Goal: Task Accomplishment & Management: Manage account settings

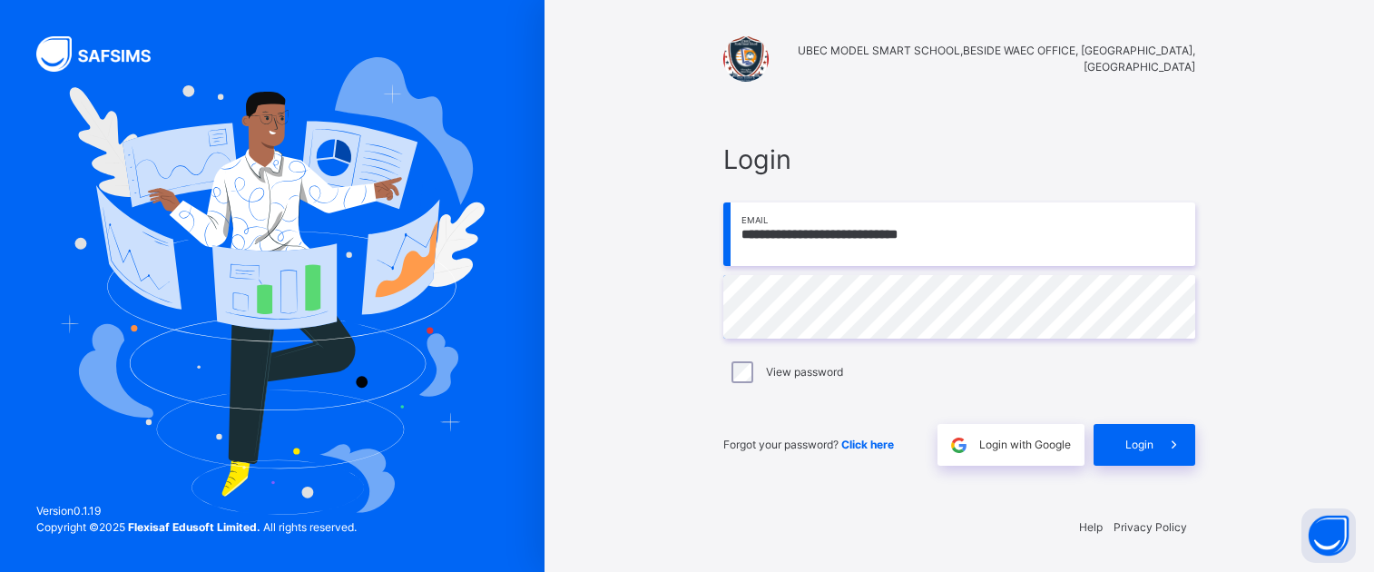
click at [1064, 239] on input "**********" at bounding box center [959, 234] width 472 height 64
type input "**********"
click at [1145, 442] on span "Login" at bounding box center [1140, 445] width 28 height 16
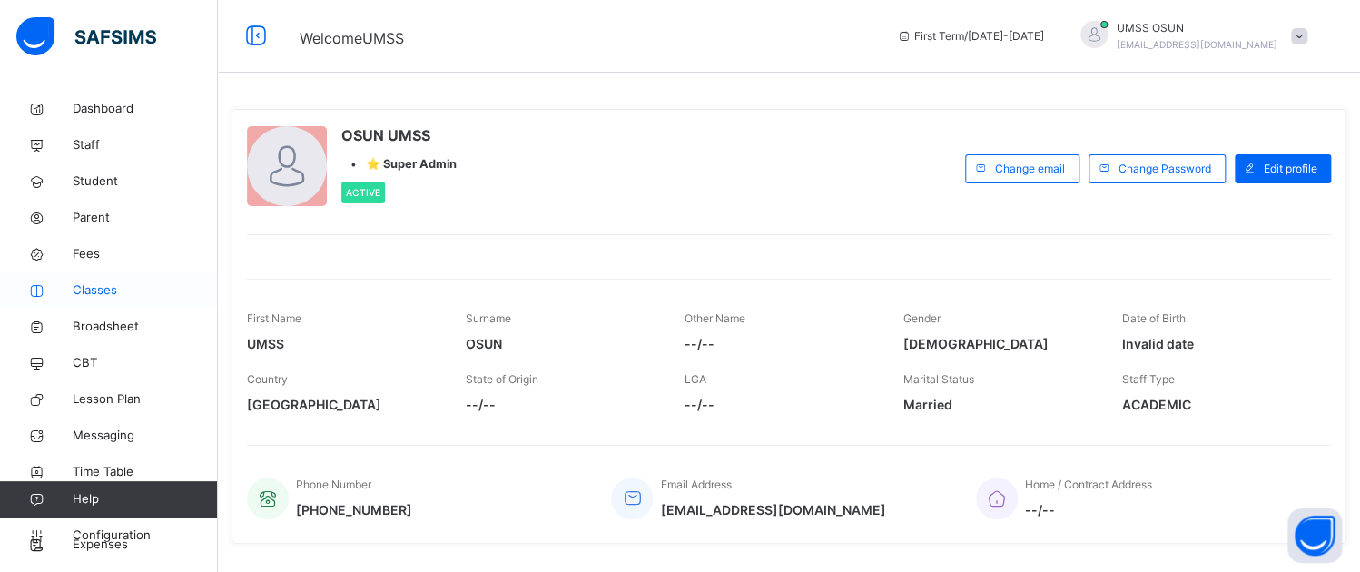
click at [85, 288] on span "Classes" at bounding box center [145, 290] width 145 height 18
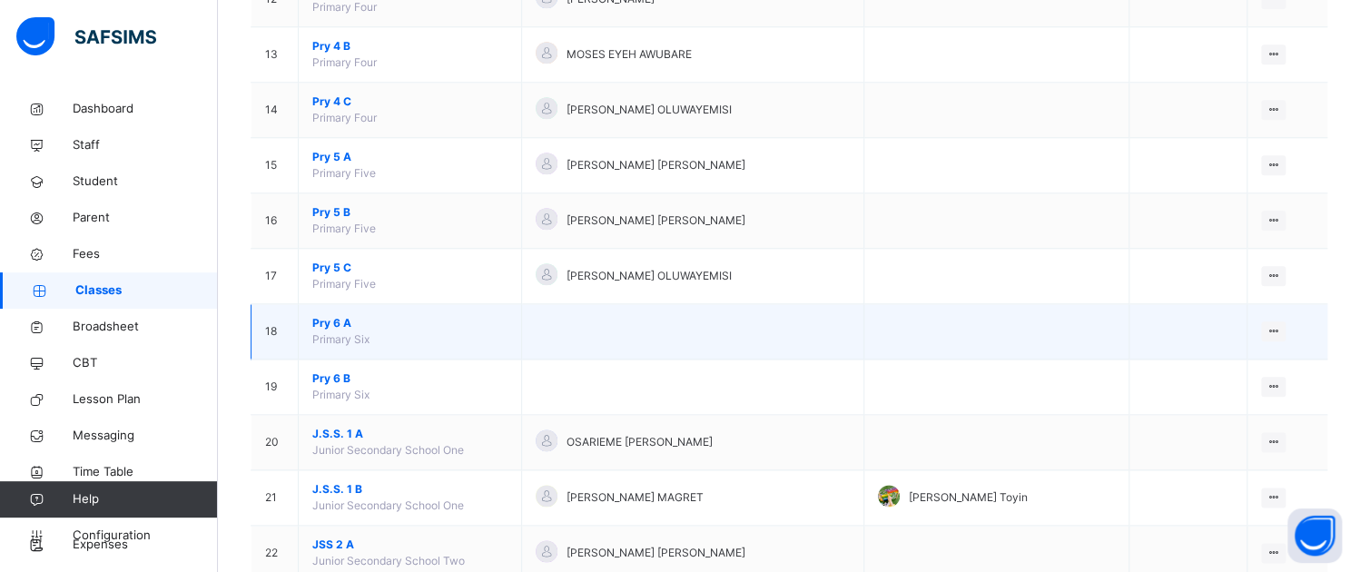
scroll to position [796, 0]
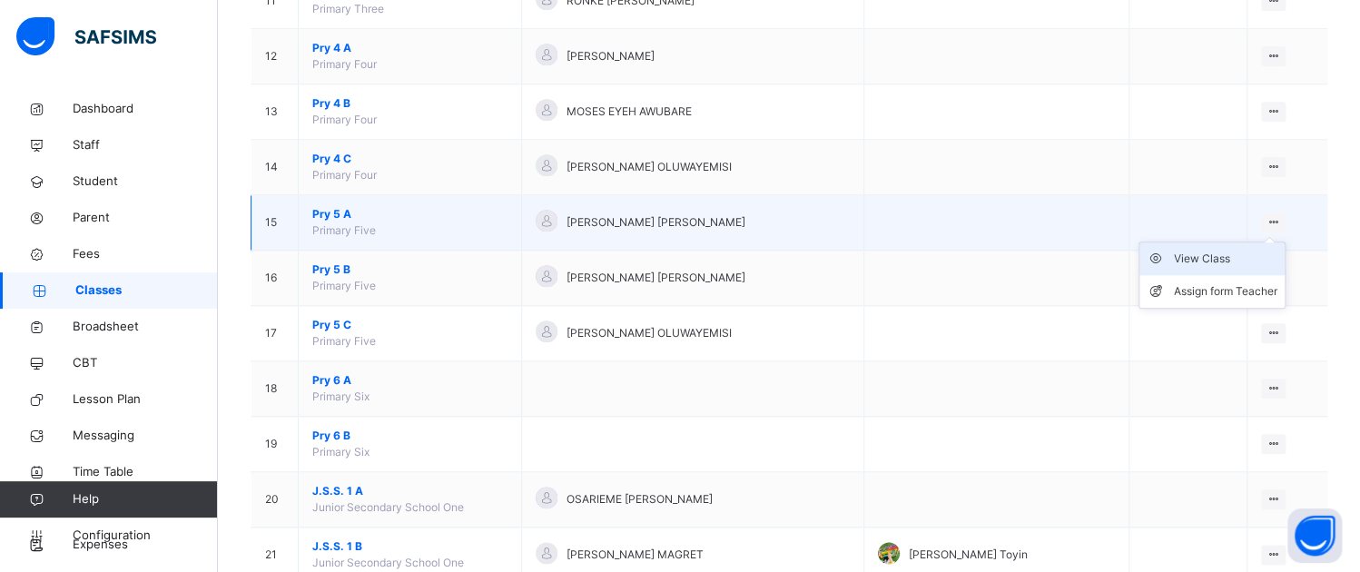
click at [1238, 250] on div "View Class" at bounding box center [1225, 259] width 103 height 18
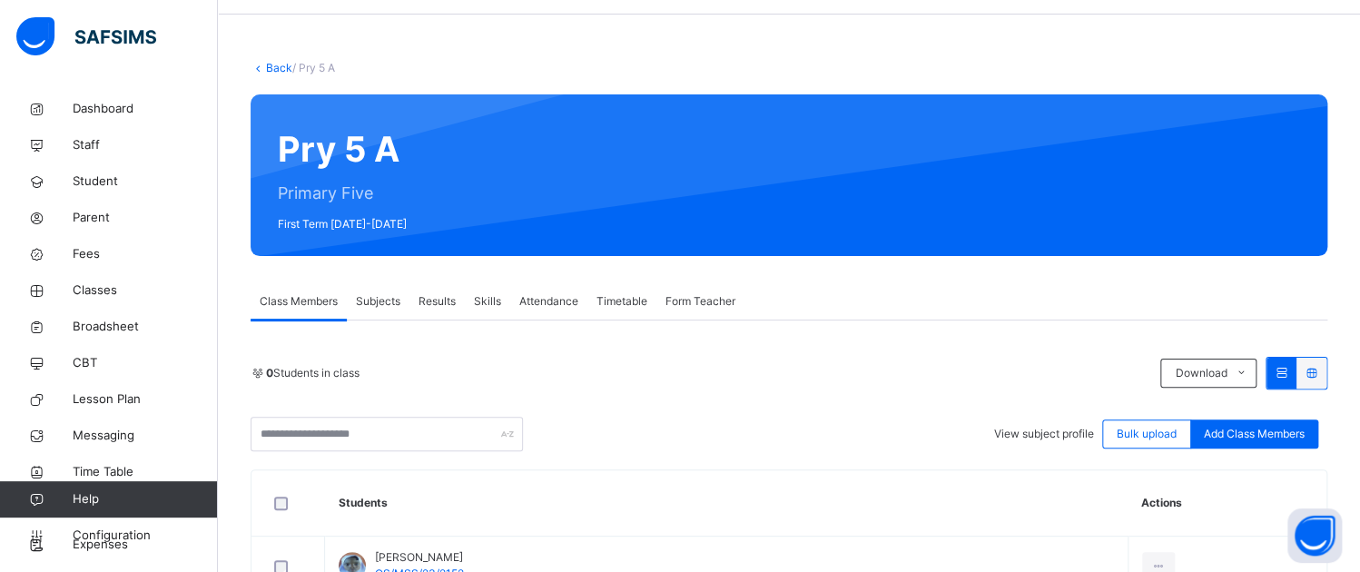
scroll to position [91, 0]
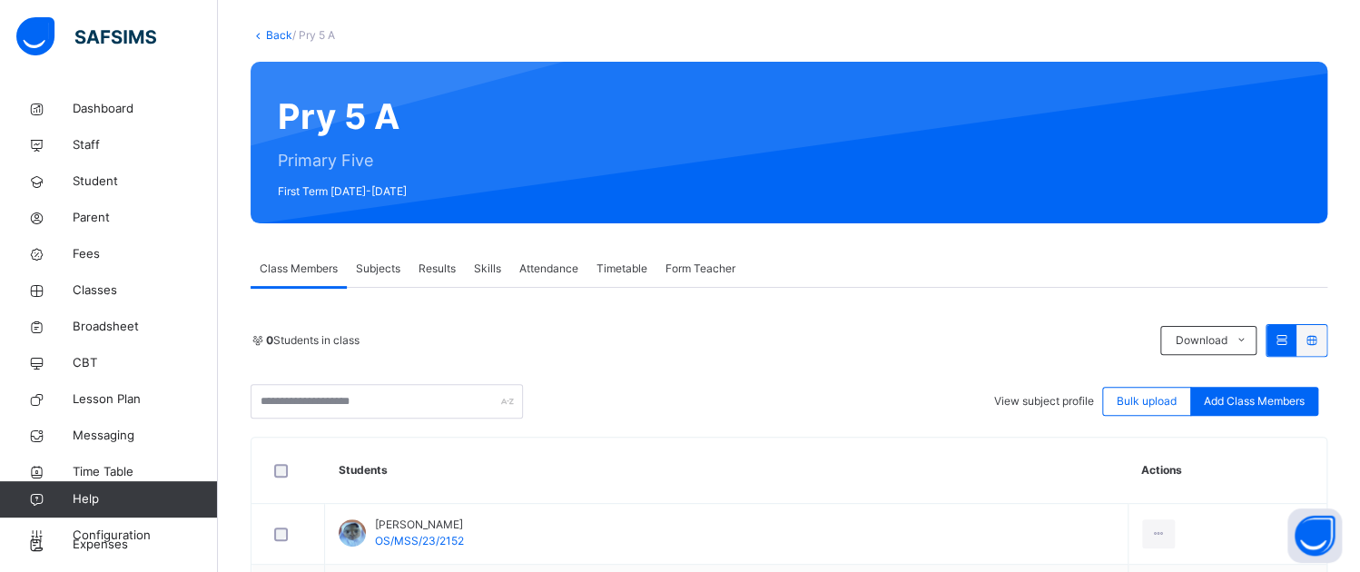
click at [374, 262] on span "Subjects" at bounding box center [378, 269] width 44 height 16
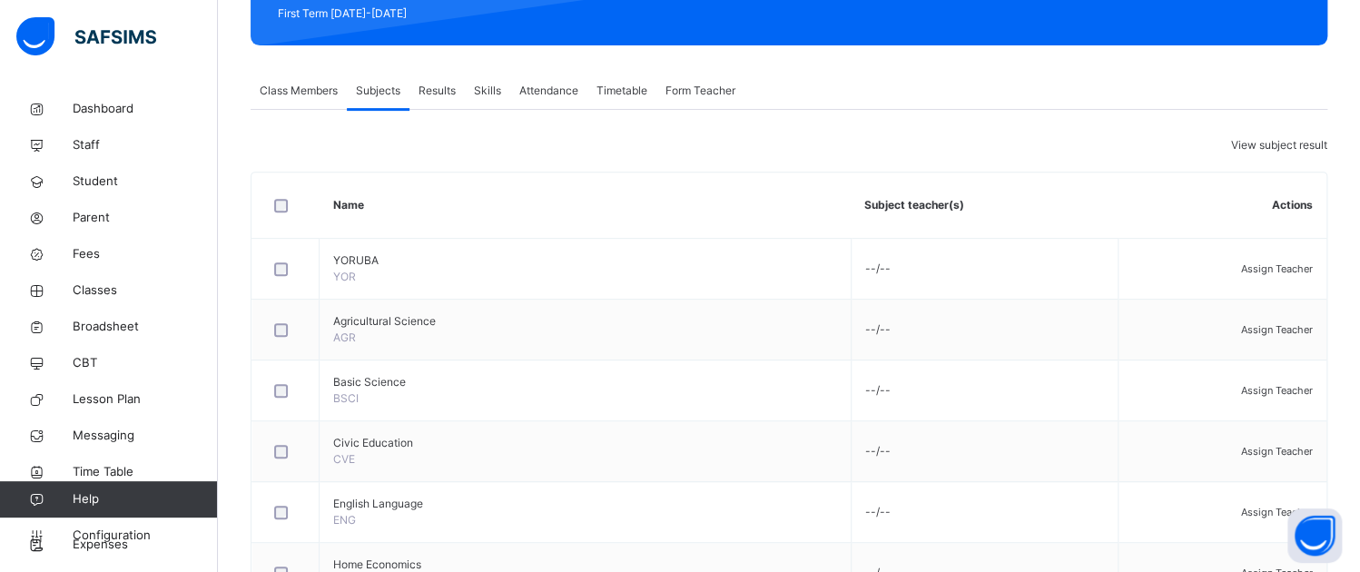
scroll to position [272, 0]
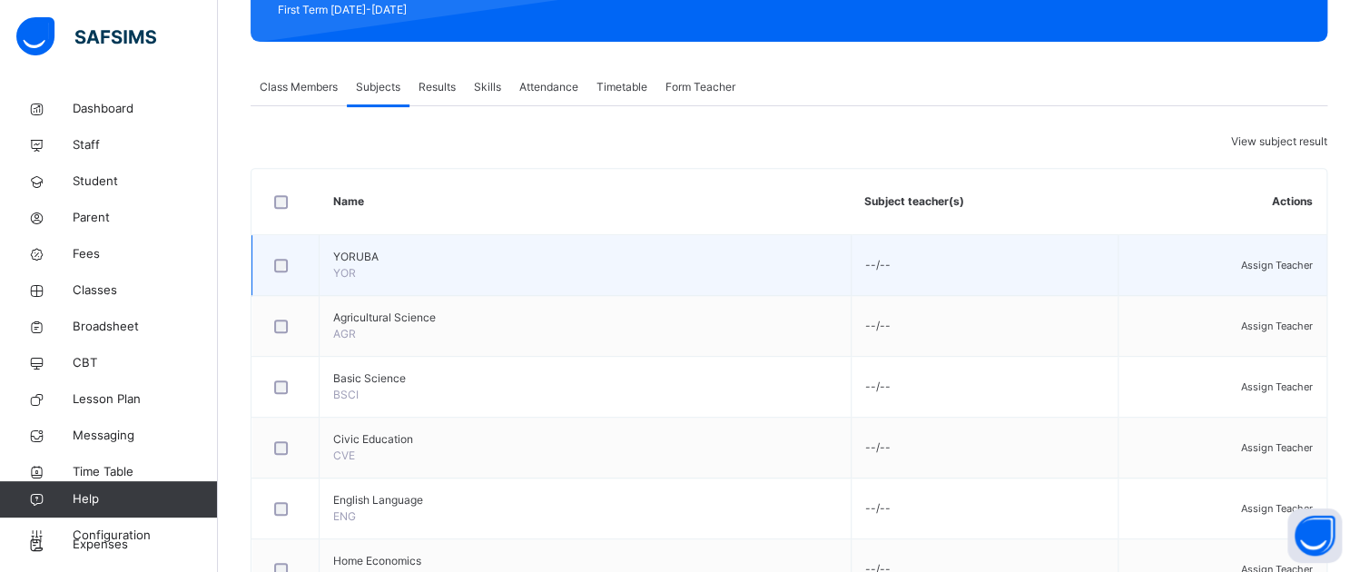
click at [1288, 271] on span "Assign Teacher" at bounding box center [1277, 265] width 72 height 13
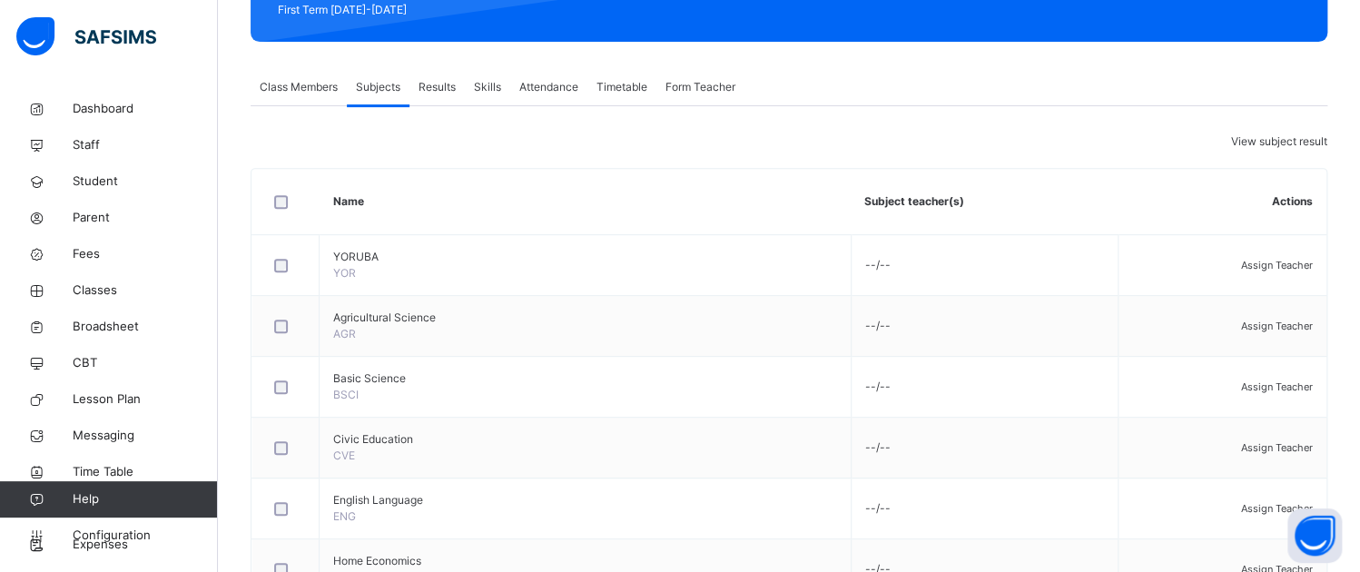
type input "***"
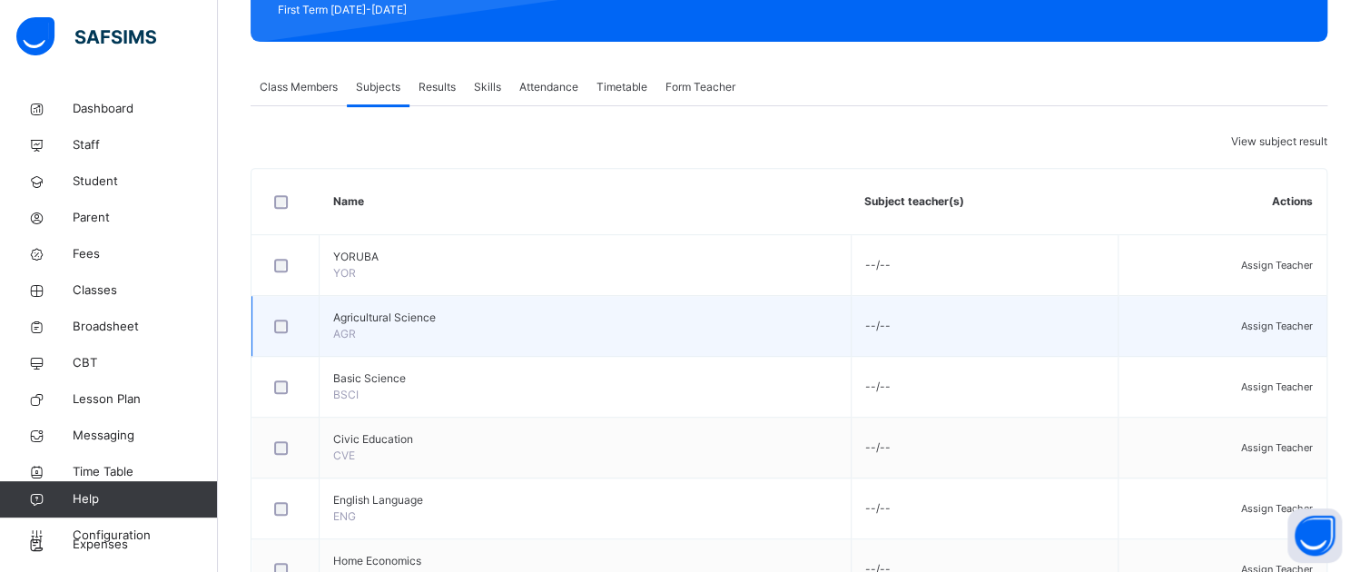
click at [1277, 332] on span "Assign Teacher" at bounding box center [1277, 326] width 72 height 13
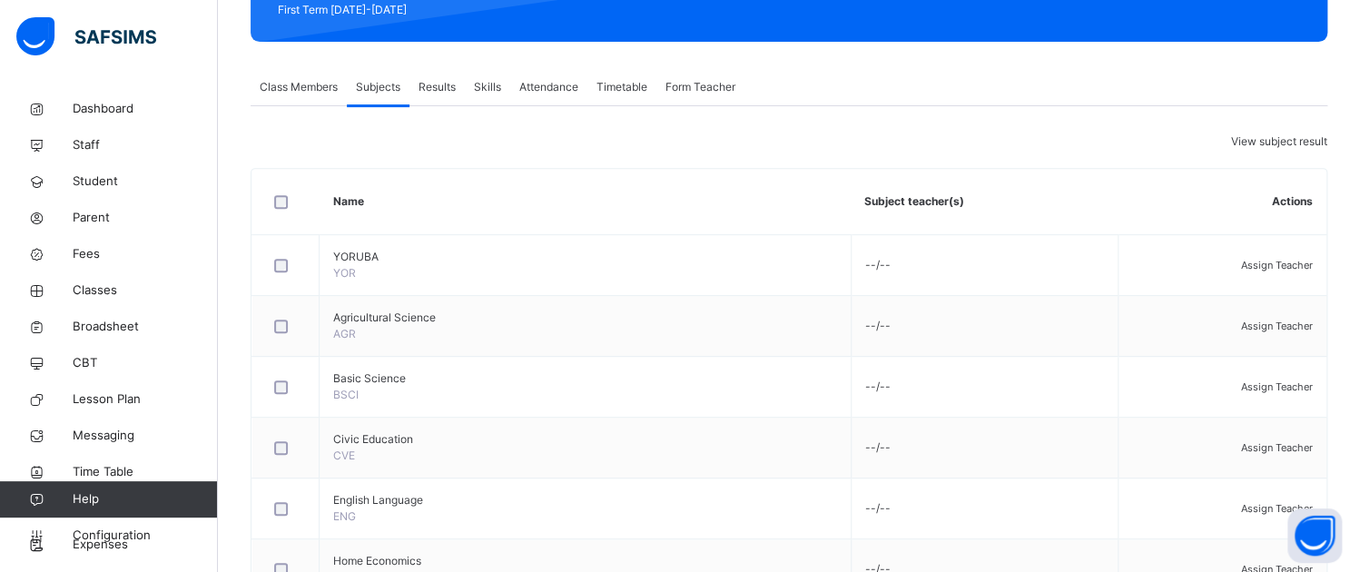
type input "***"
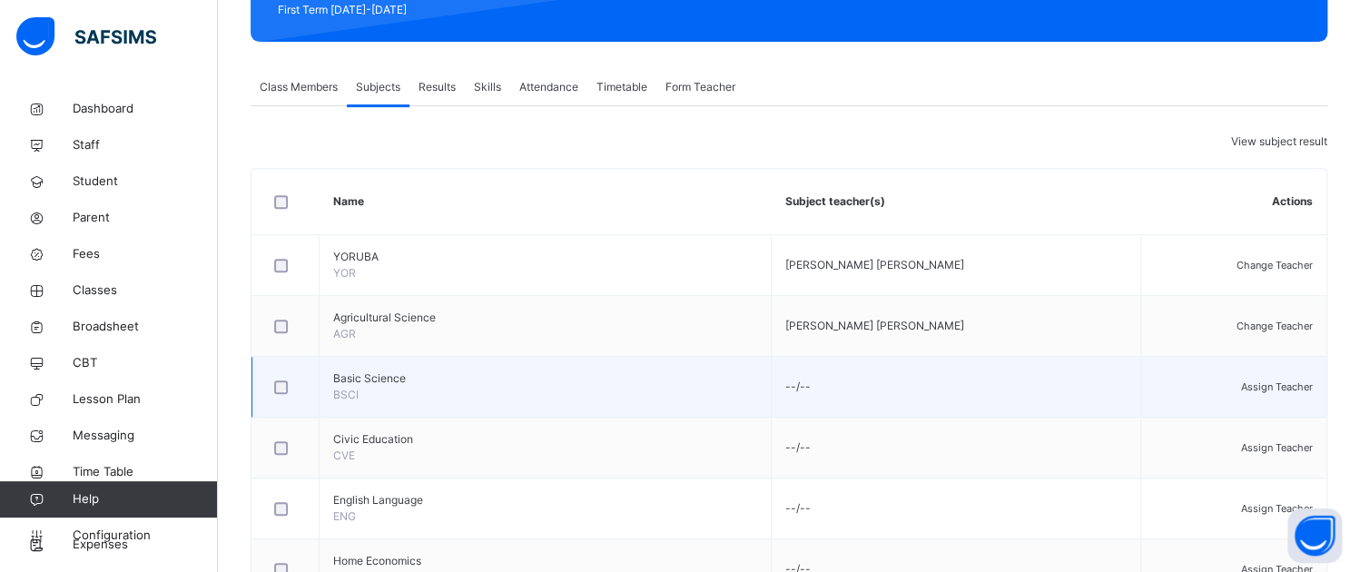
scroll to position [363, 0]
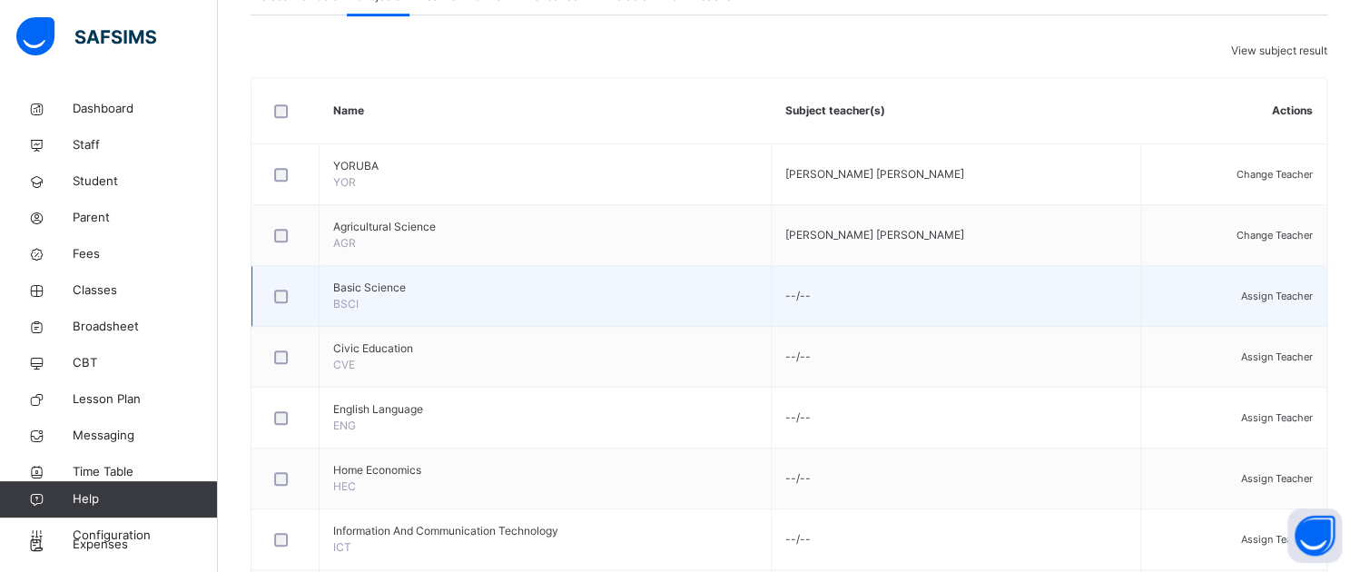
click at [1257, 302] on span "Assign Teacher" at bounding box center [1277, 296] width 72 height 13
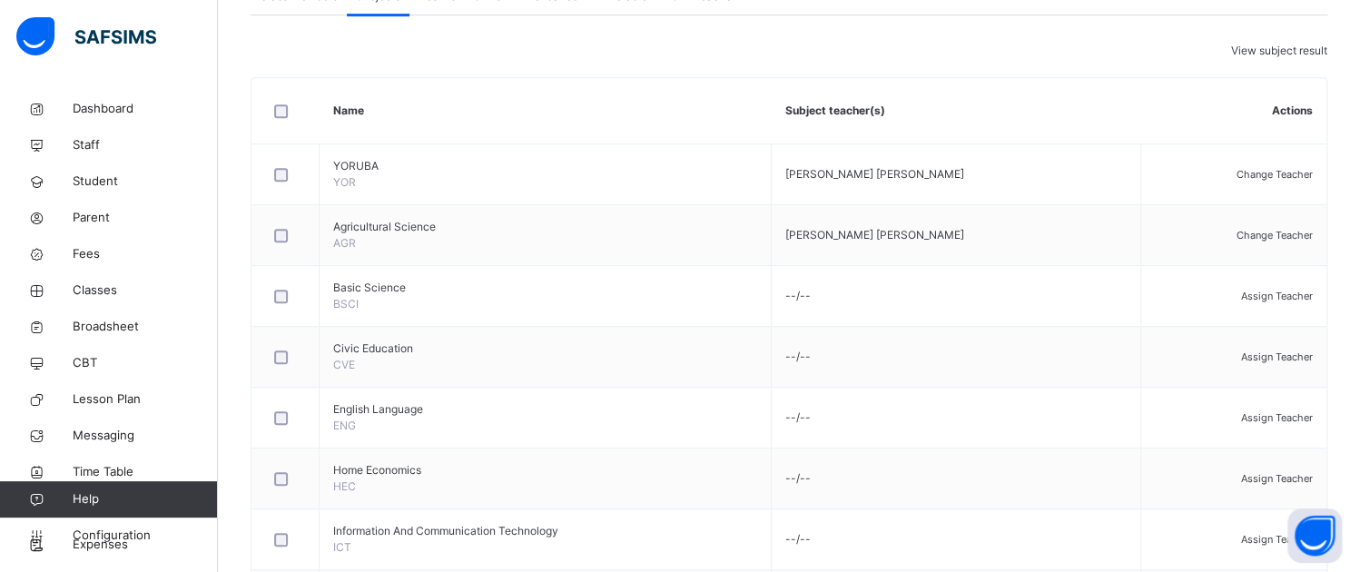
type input "*******"
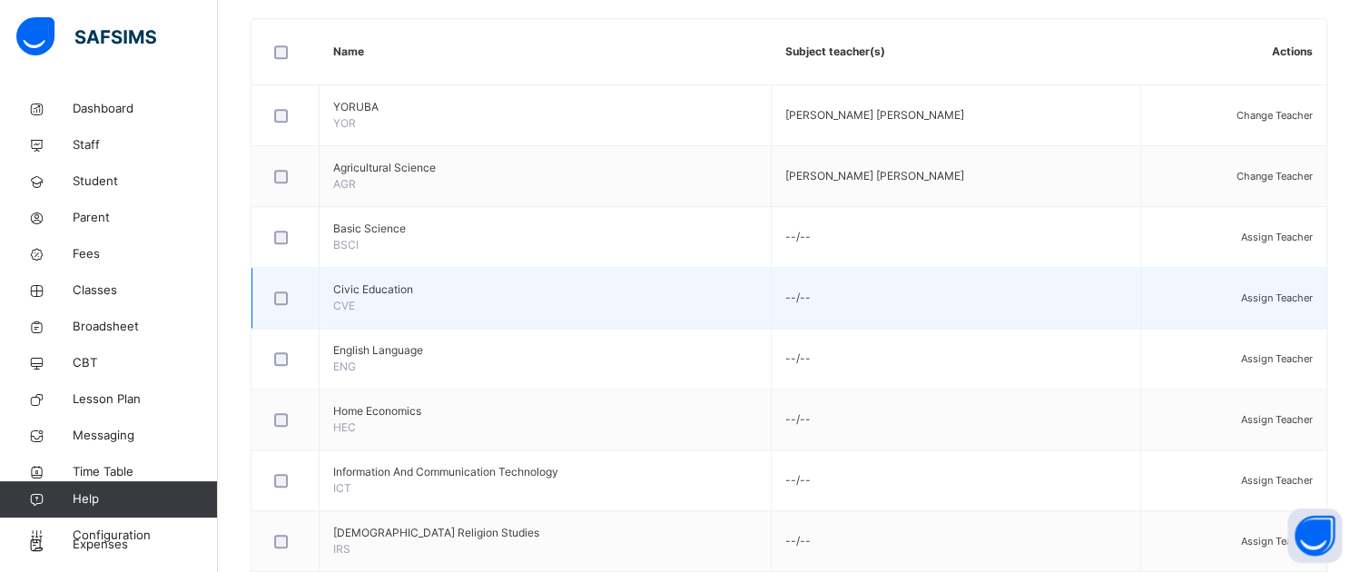
scroll to position [454, 0]
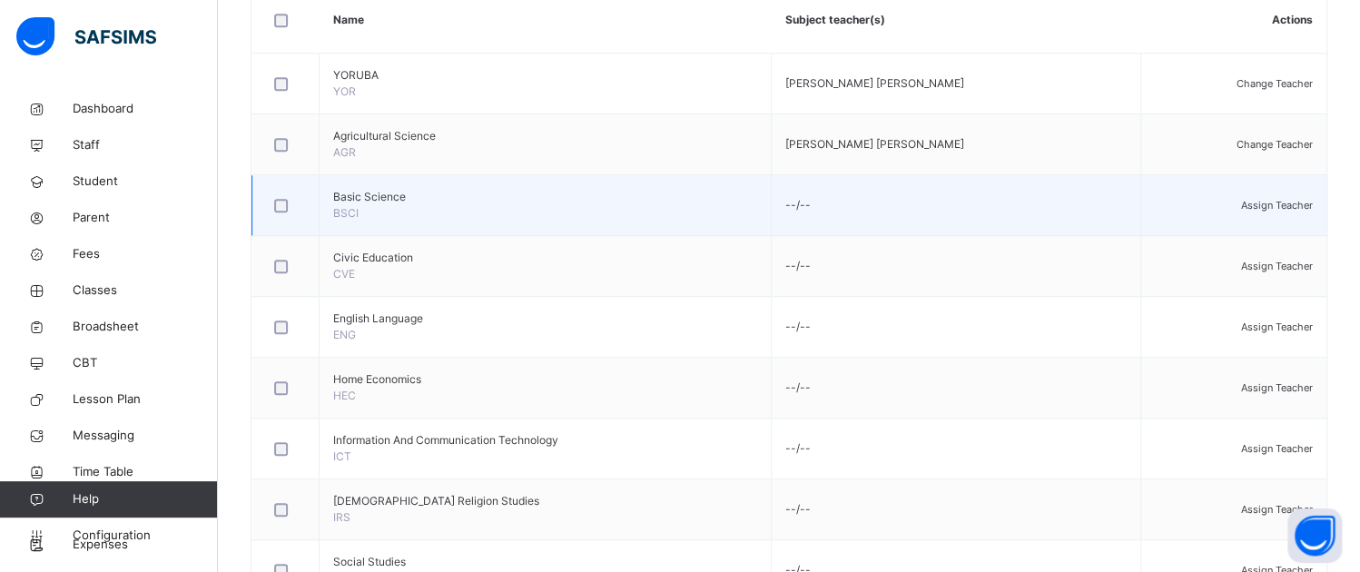
click at [1271, 211] on span "Assign Teacher" at bounding box center [1277, 205] width 72 height 13
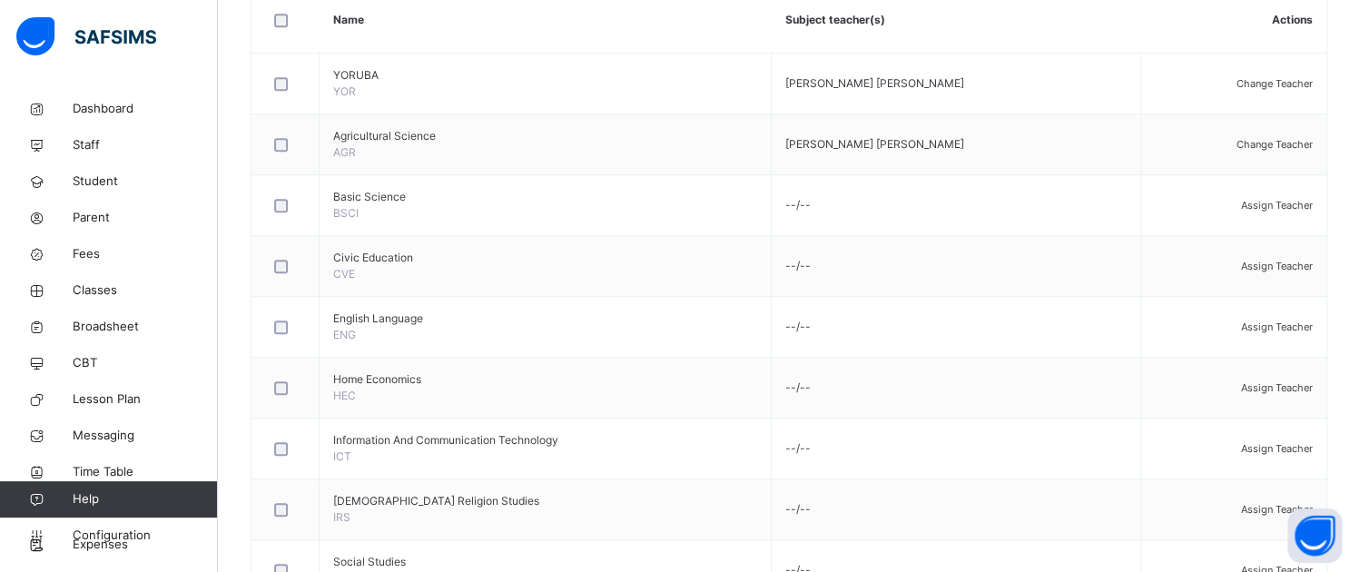
type input "****"
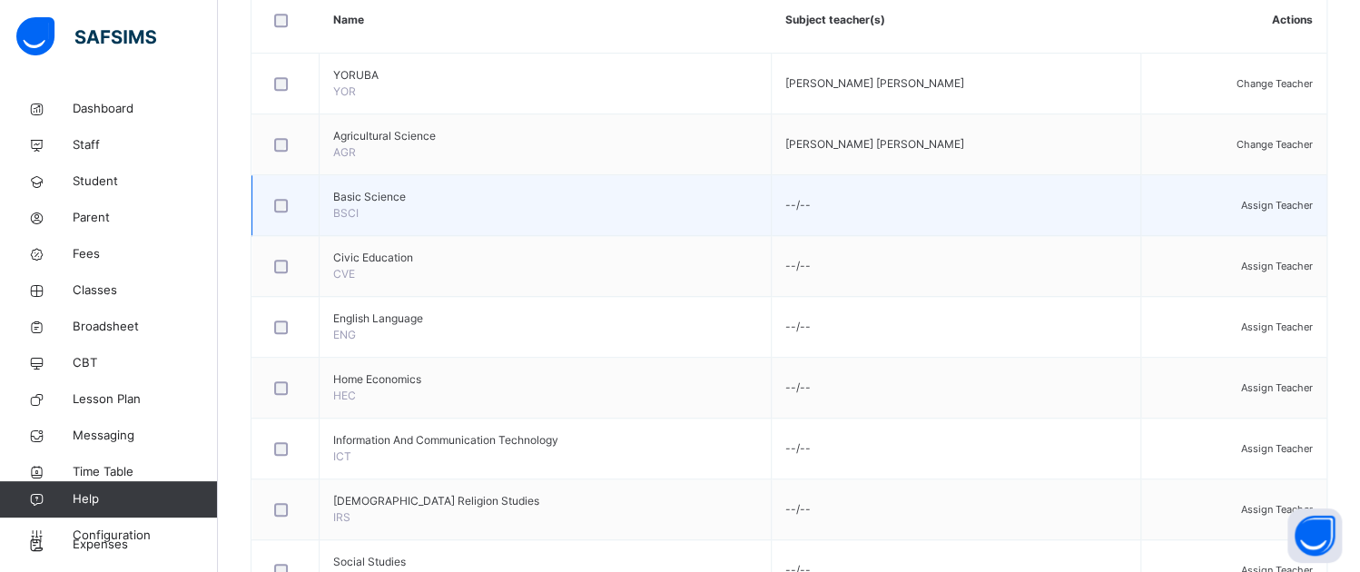
click at [1258, 211] on span "Assign Teacher" at bounding box center [1277, 205] width 72 height 13
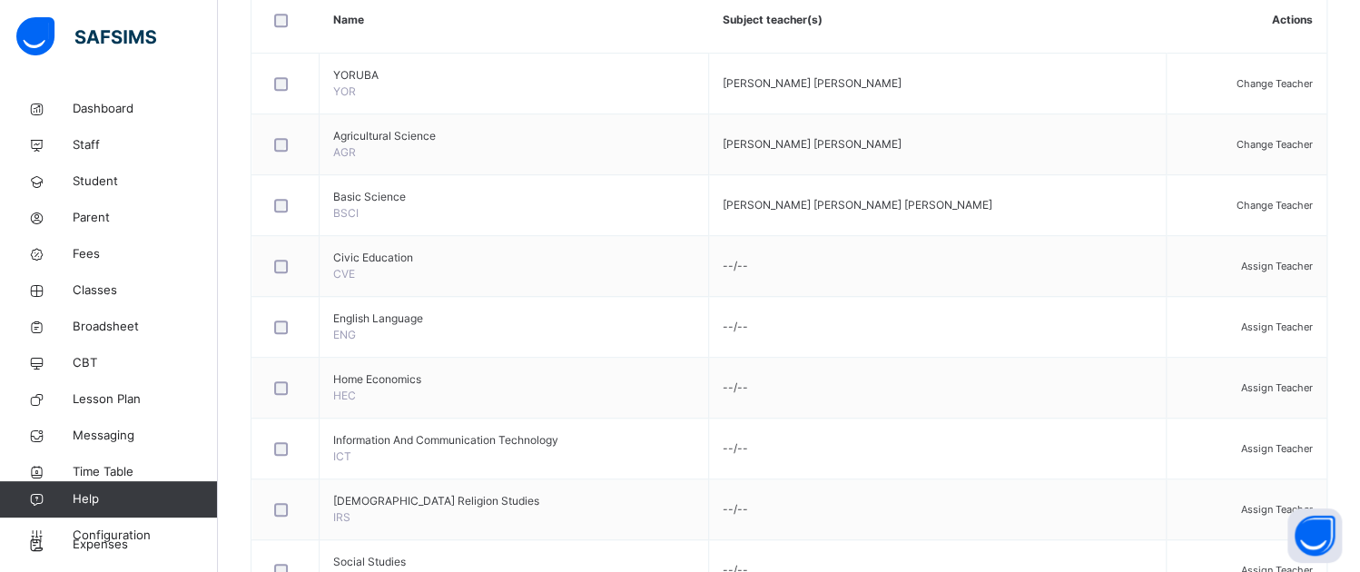
type input "***"
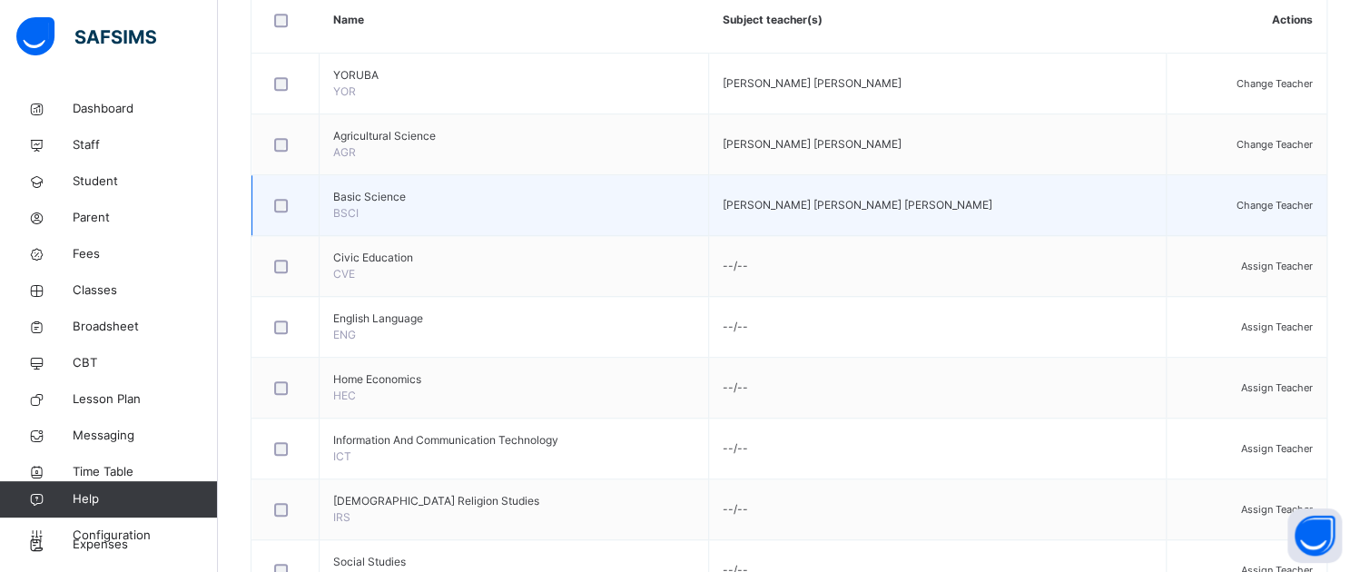
click at [1241, 211] on span "Change Teacher" at bounding box center [1274, 205] width 76 height 13
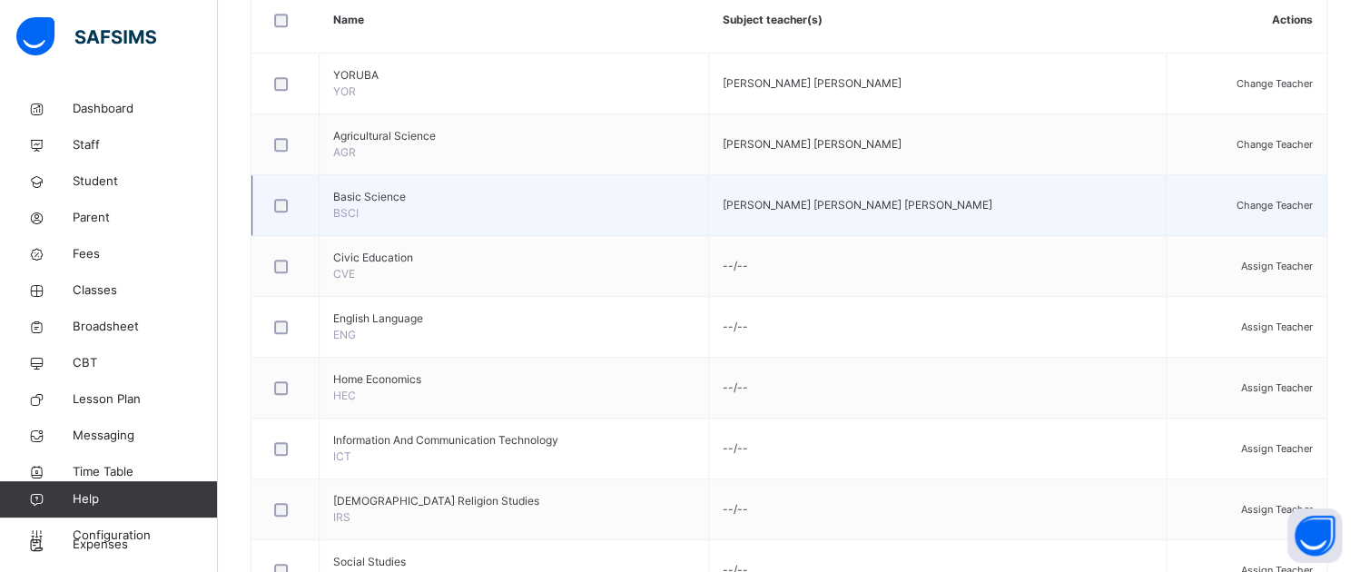
click at [1267, 211] on span "Change Teacher" at bounding box center [1274, 205] width 76 height 13
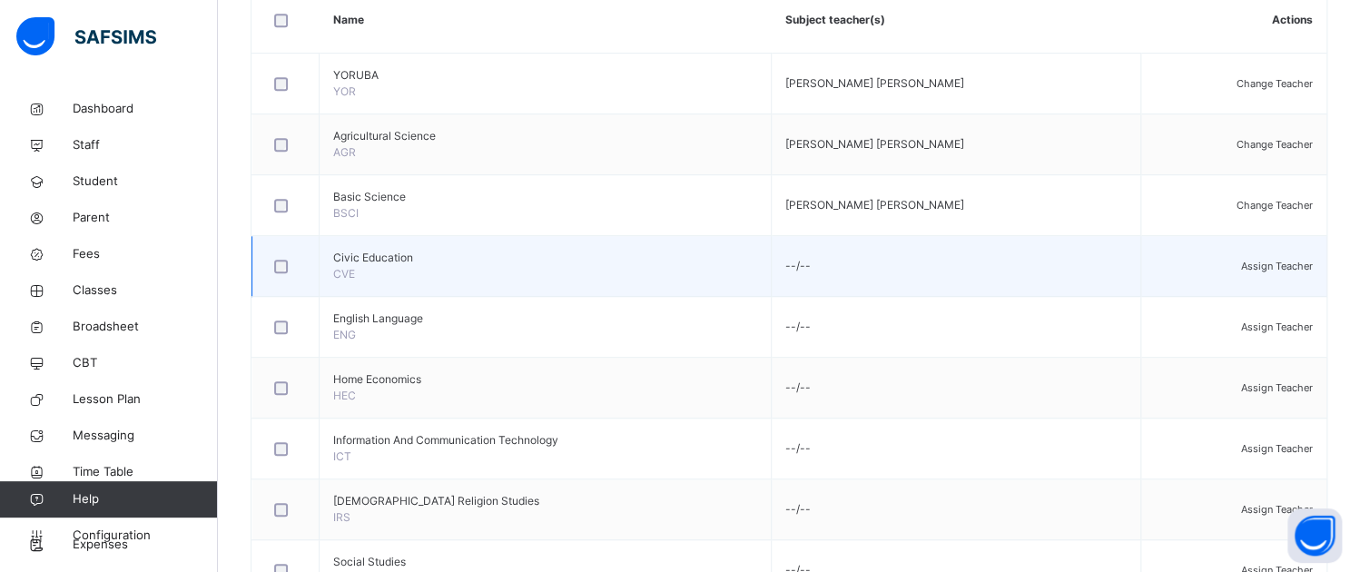
click at [1277, 272] on span "Assign Teacher" at bounding box center [1277, 266] width 72 height 13
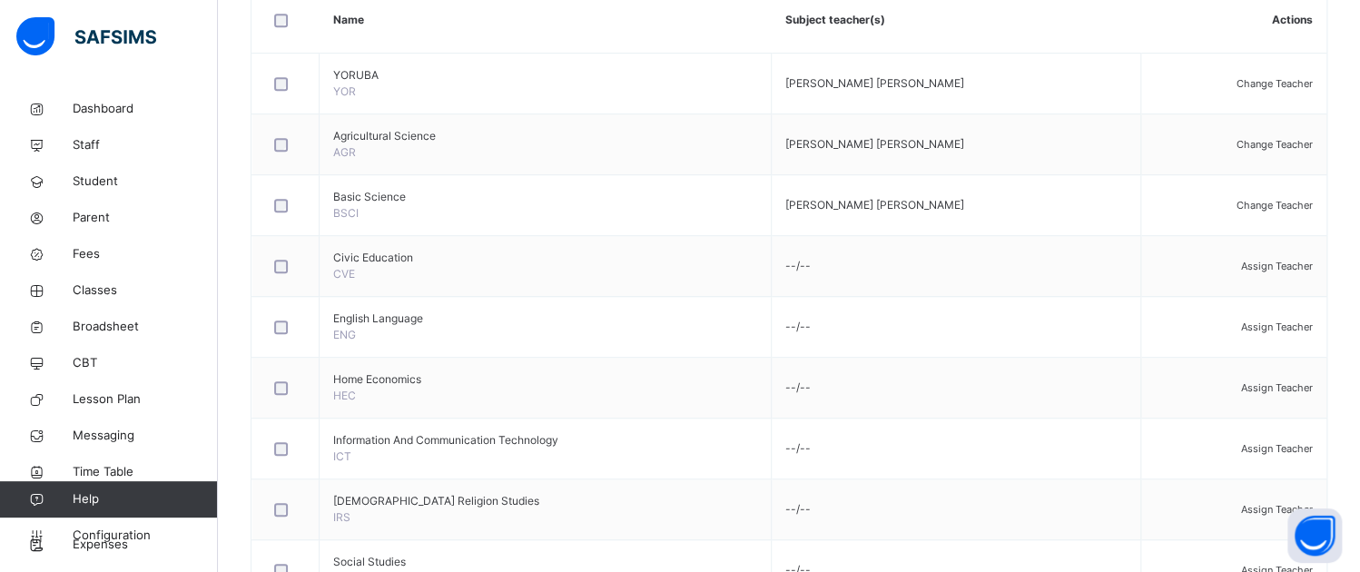
type input "****"
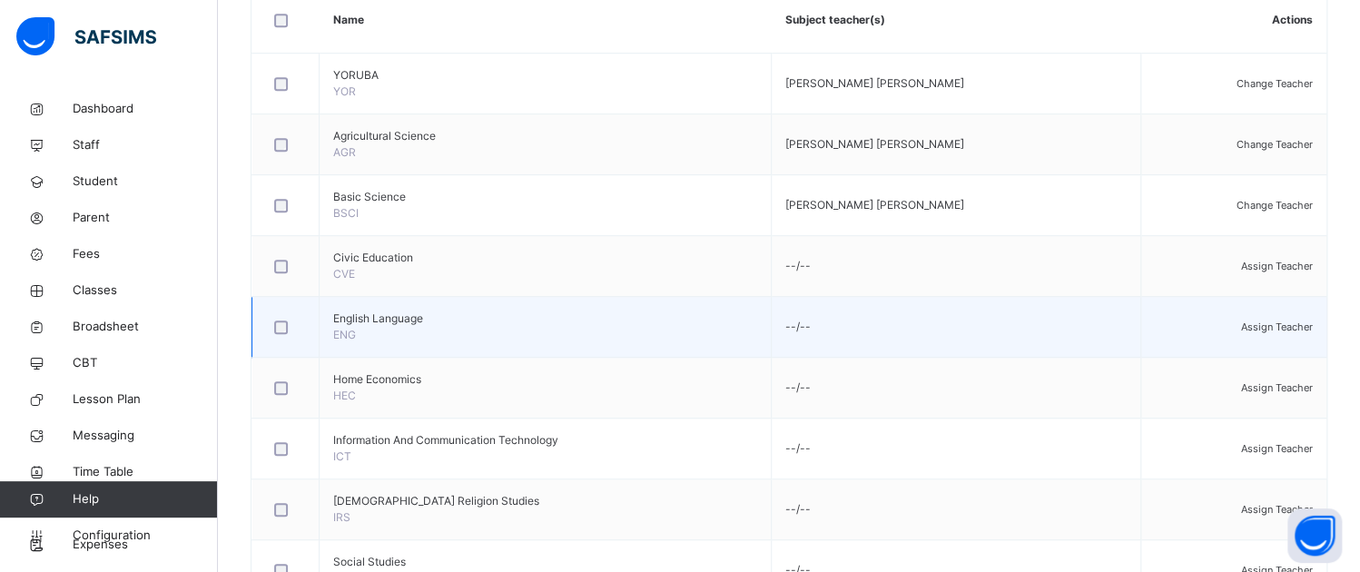
click at [1272, 333] on span "Assign Teacher" at bounding box center [1277, 326] width 72 height 13
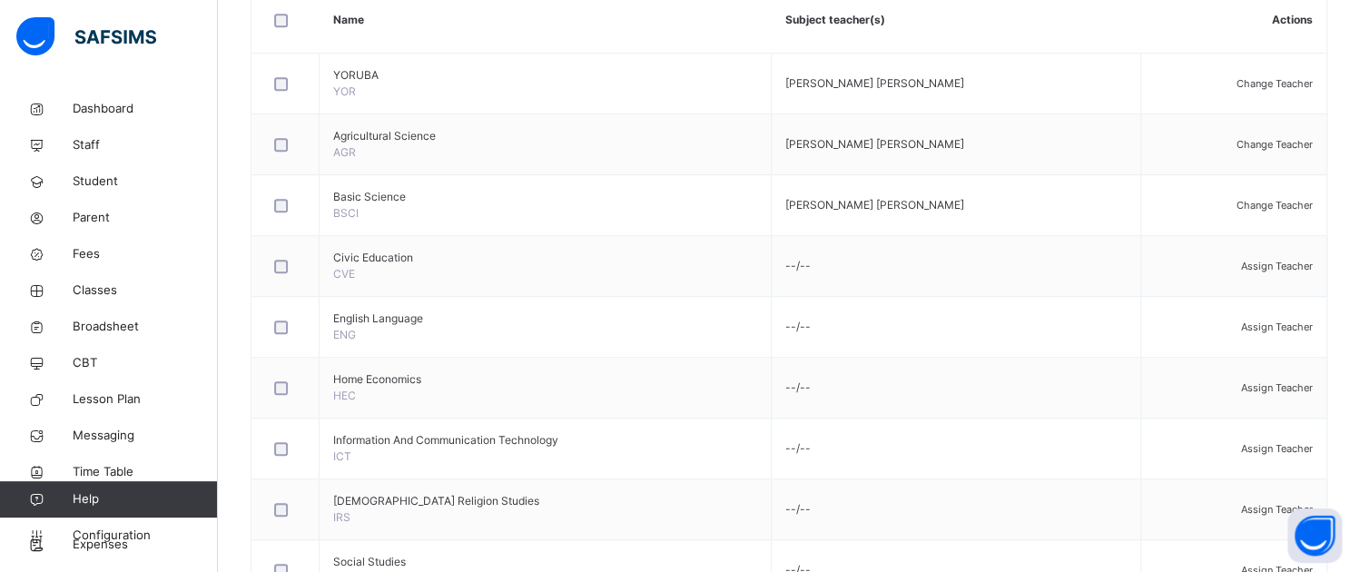
type input "*******"
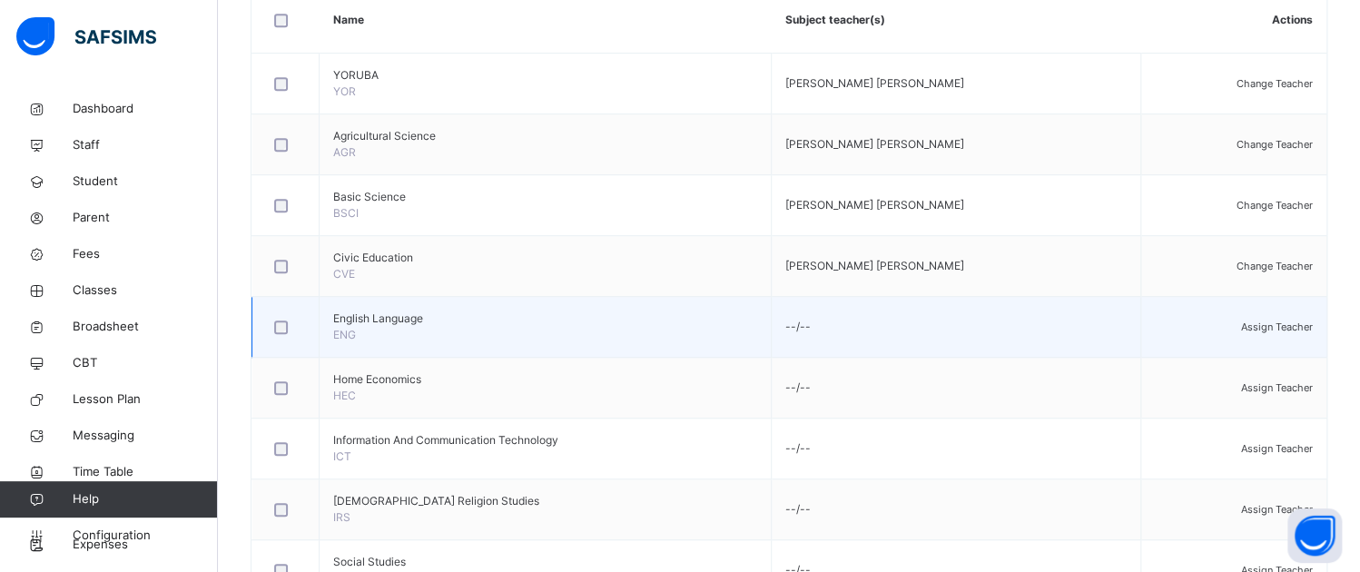
click at [1296, 333] on span "Assign Teacher" at bounding box center [1277, 326] width 72 height 13
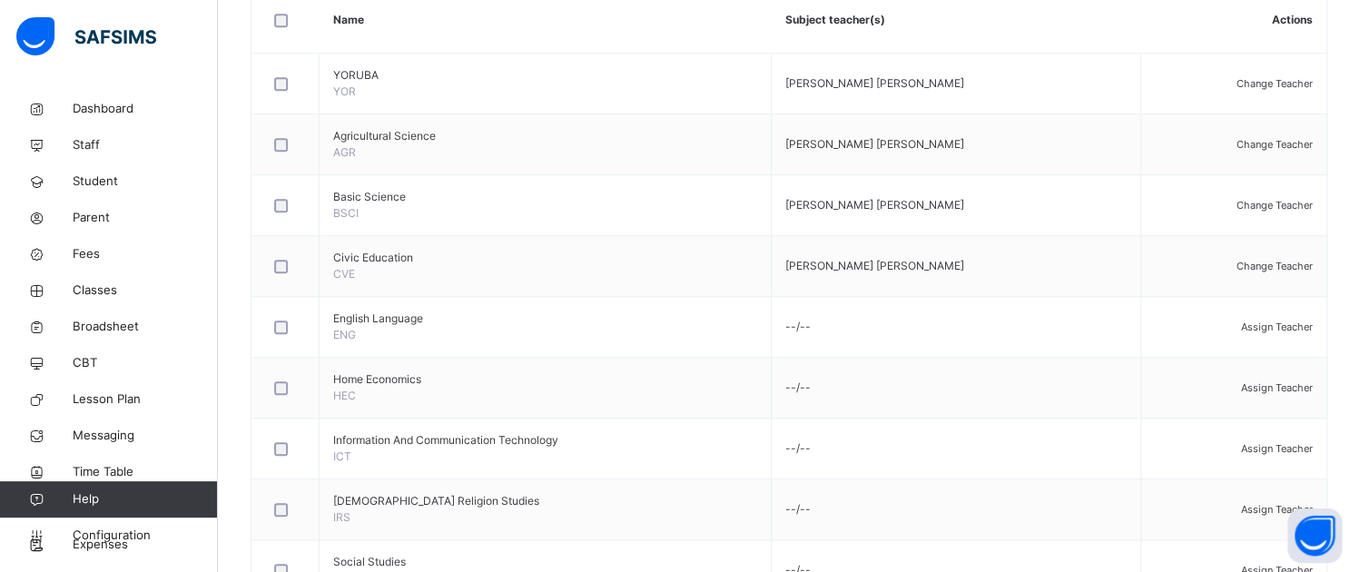
type input "*******"
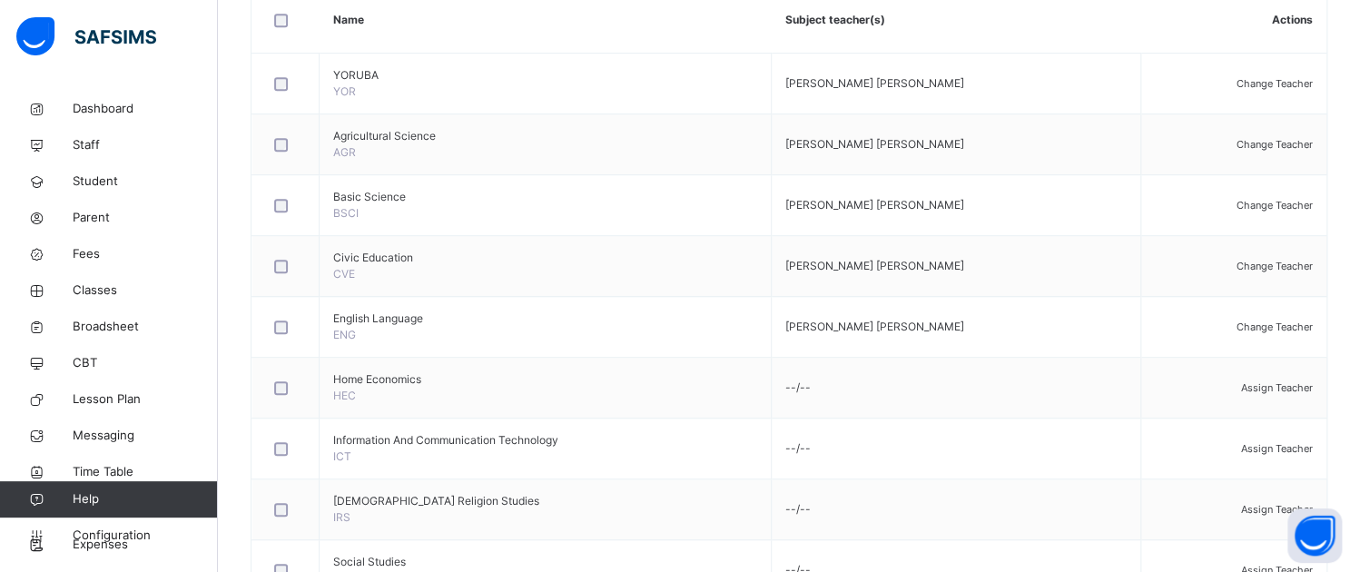
scroll to position [545, 0]
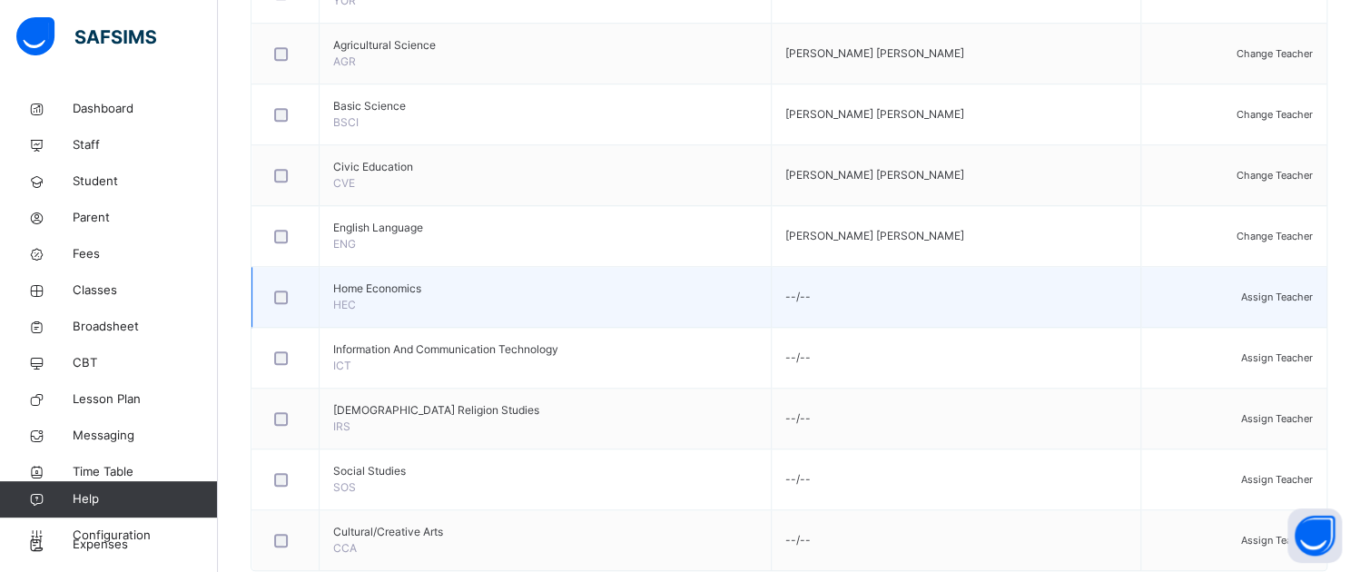
click at [1282, 303] on span "Assign Teacher" at bounding box center [1277, 296] width 72 height 13
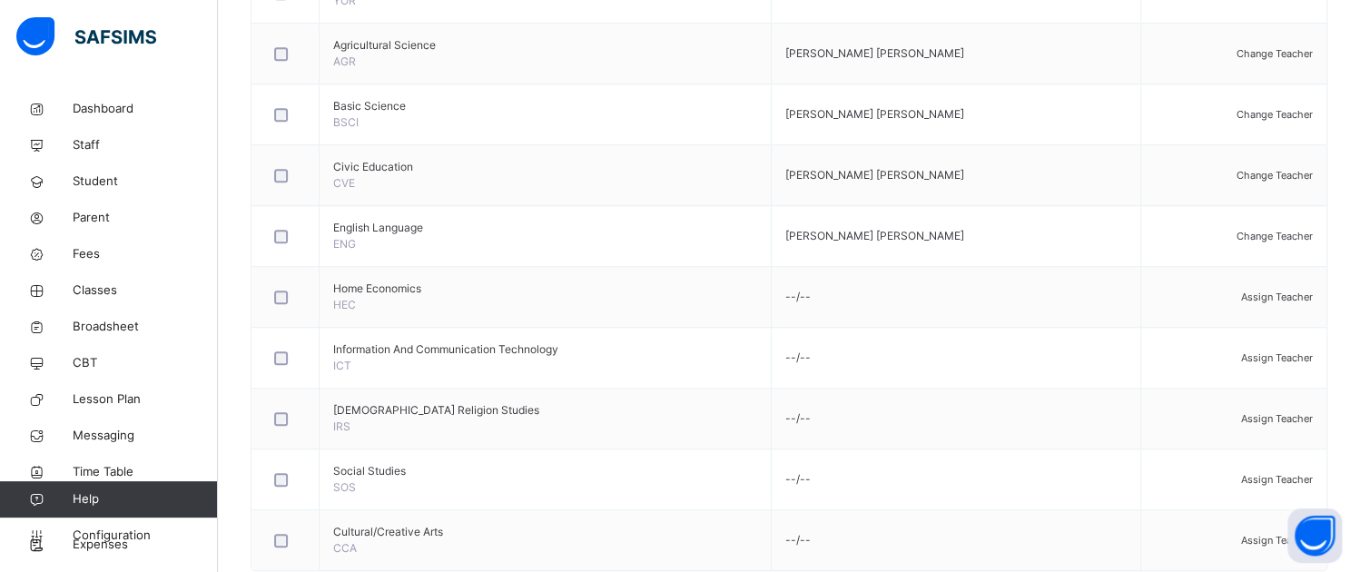
type input "***"
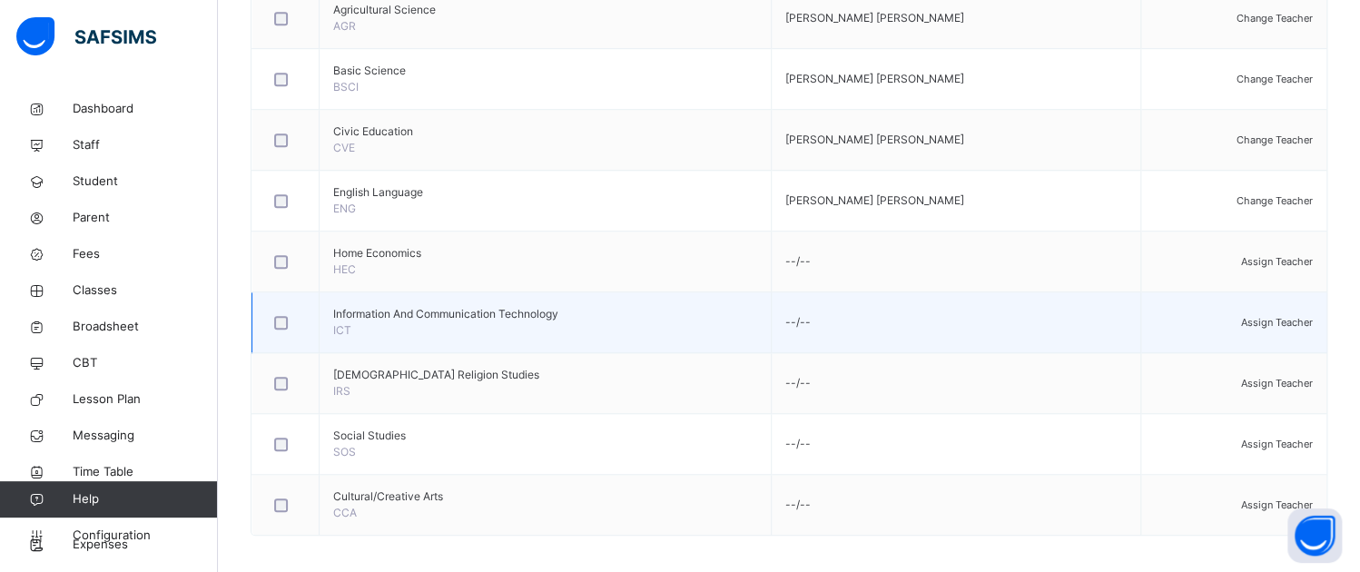
scroll to position [599, 0]
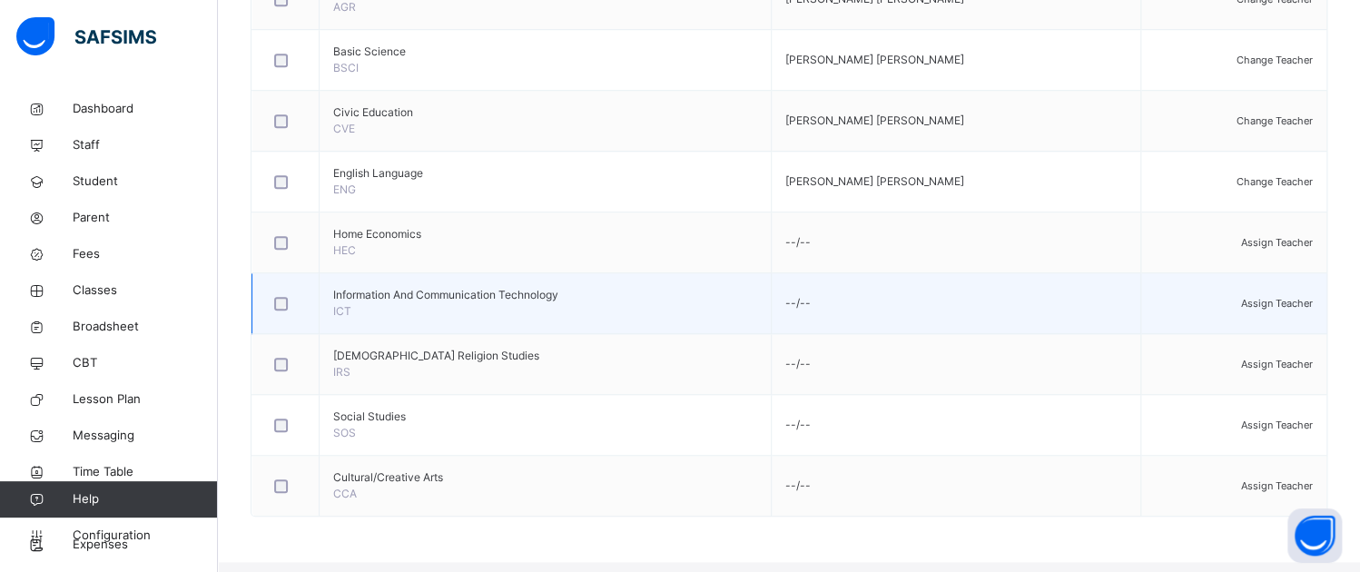
click at [1271, 309] on span "Assign Teacher" at bounding box center [1277, 303] width 72 height 13
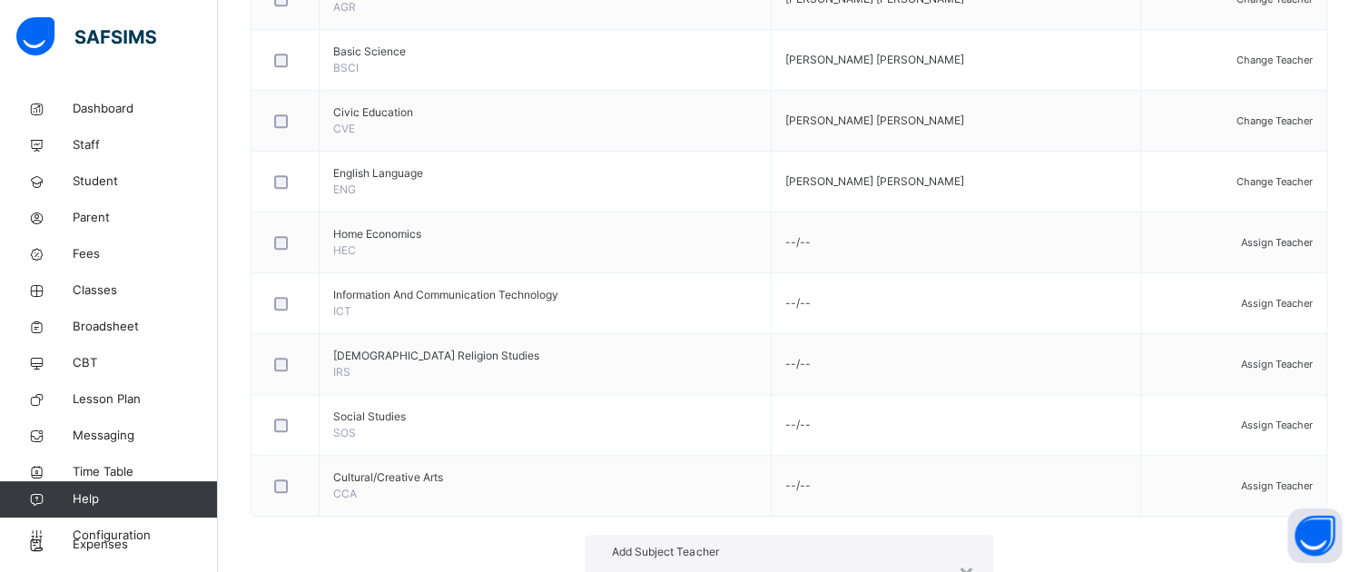
type input "****"
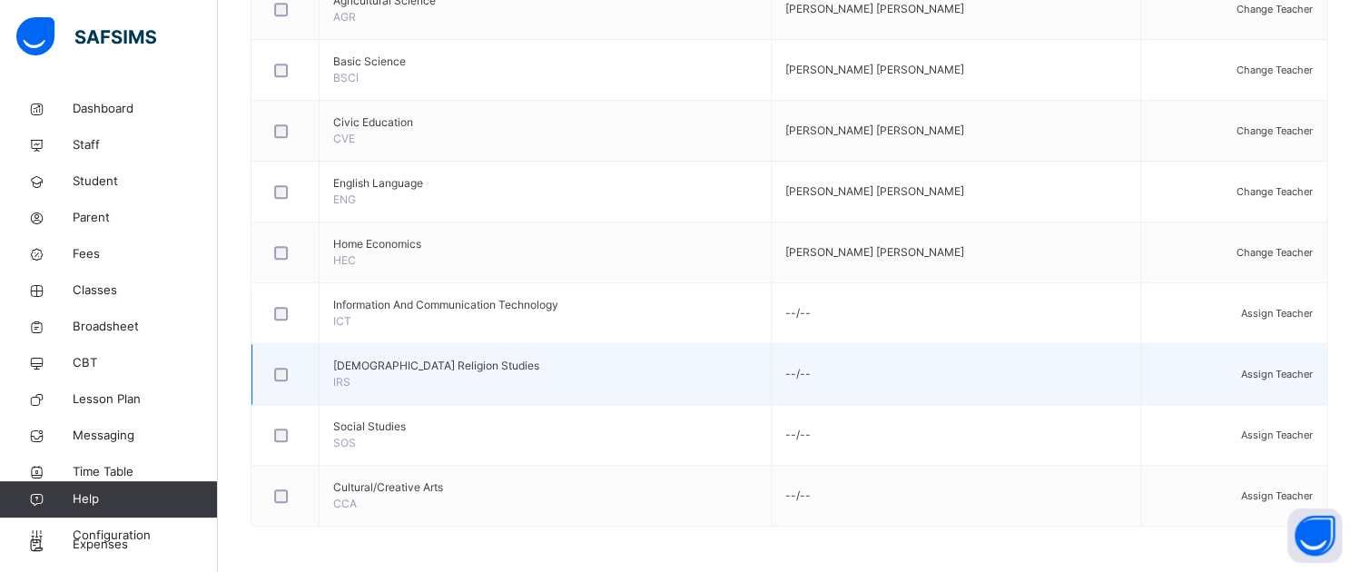
click at [1258, 378] on span "Assign Teacher" at bounding box center [1277, 374] width 72 height 13
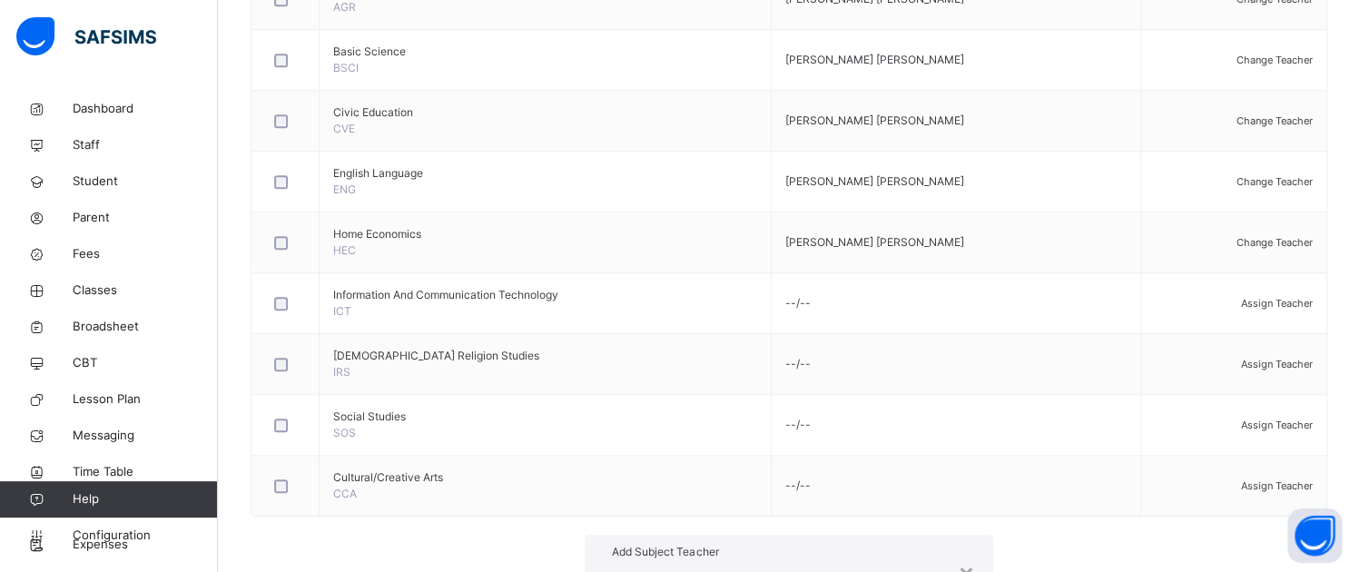
type input "****"
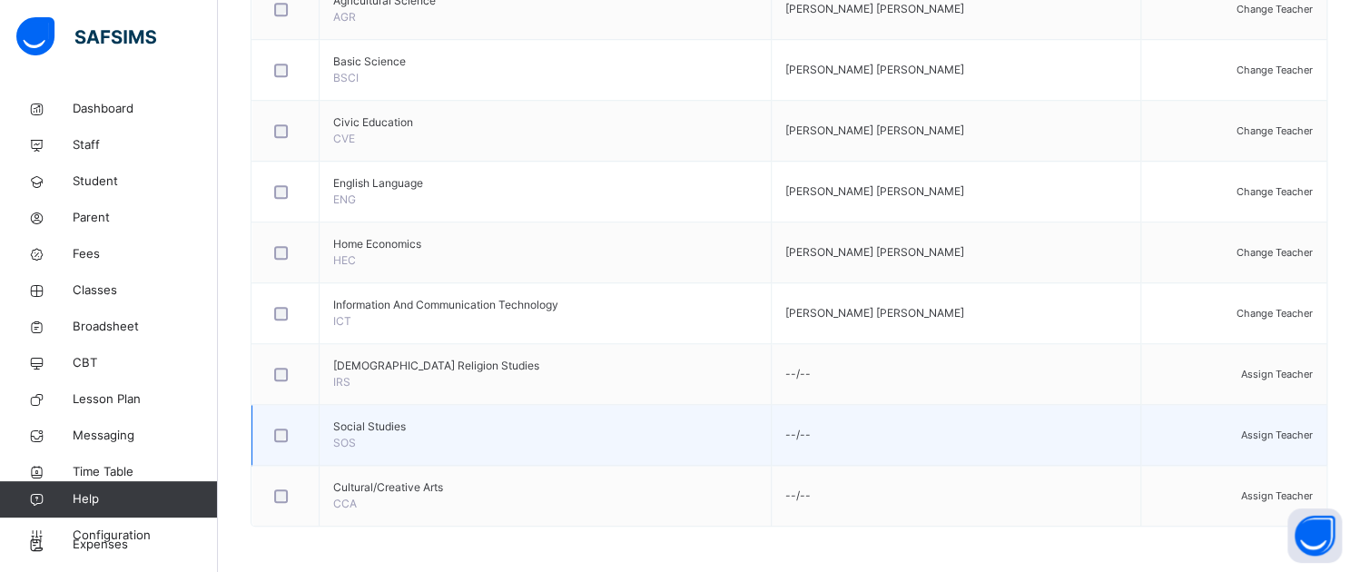
click at [1244, 434] on span "Assign Teacher" at bounding box center [1277, 434] width 72 height 13
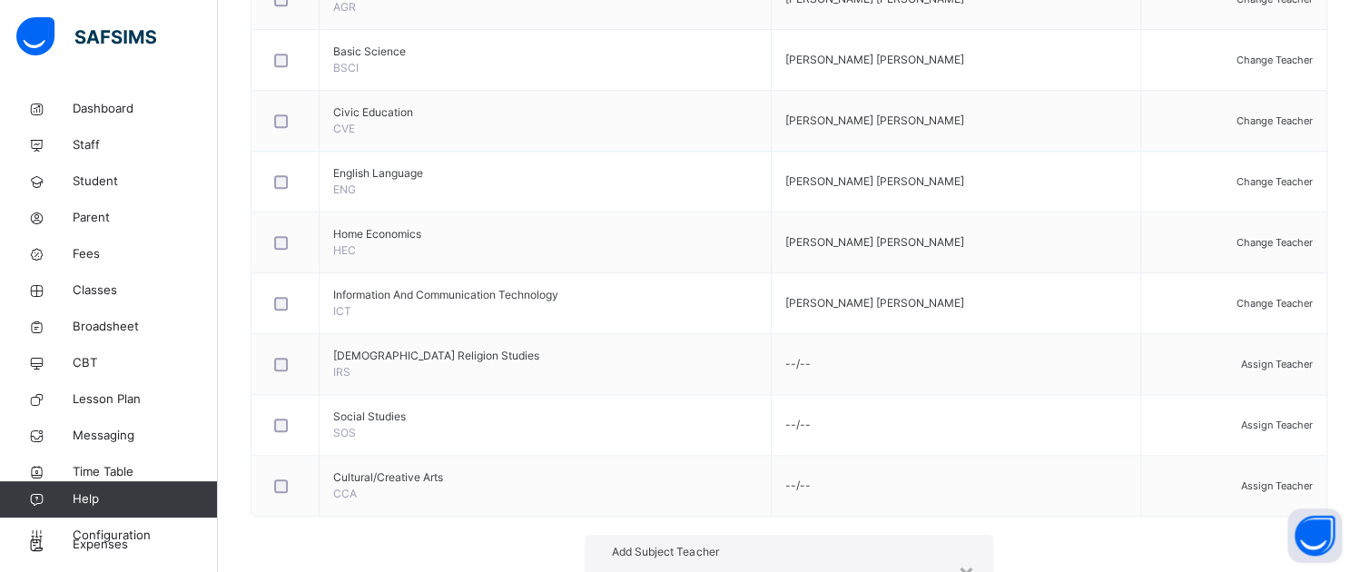
type input "***"
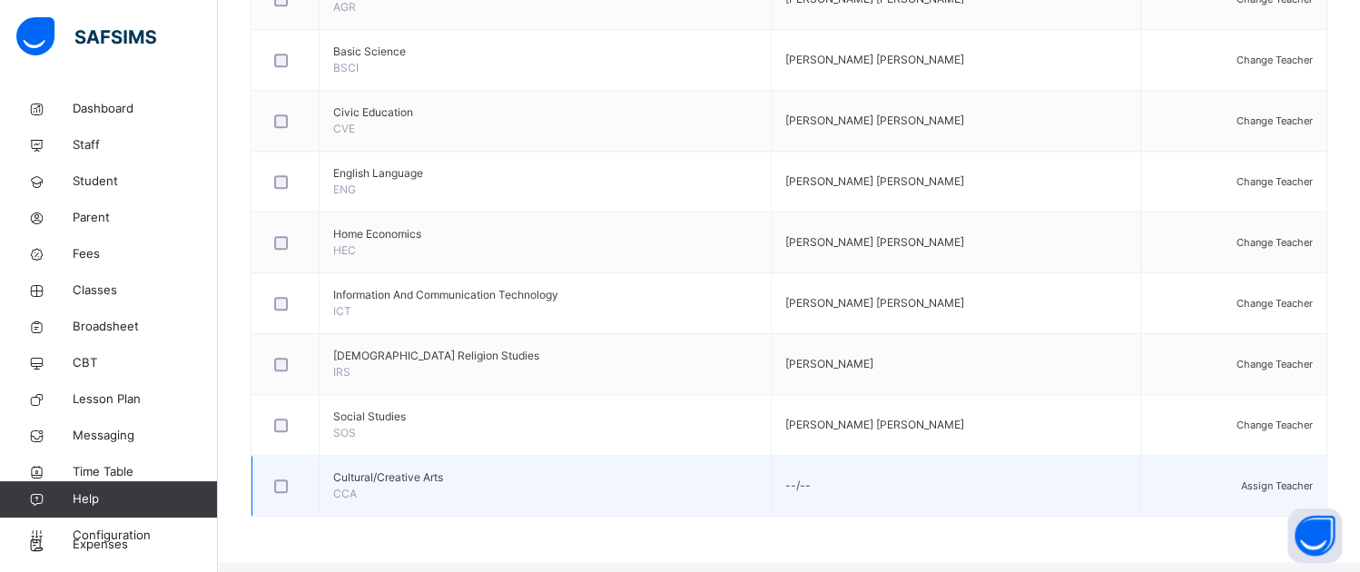
click at [1276, 492] on span "Assign Teacher" at bounding box center [1277, 485] width 72 height 13
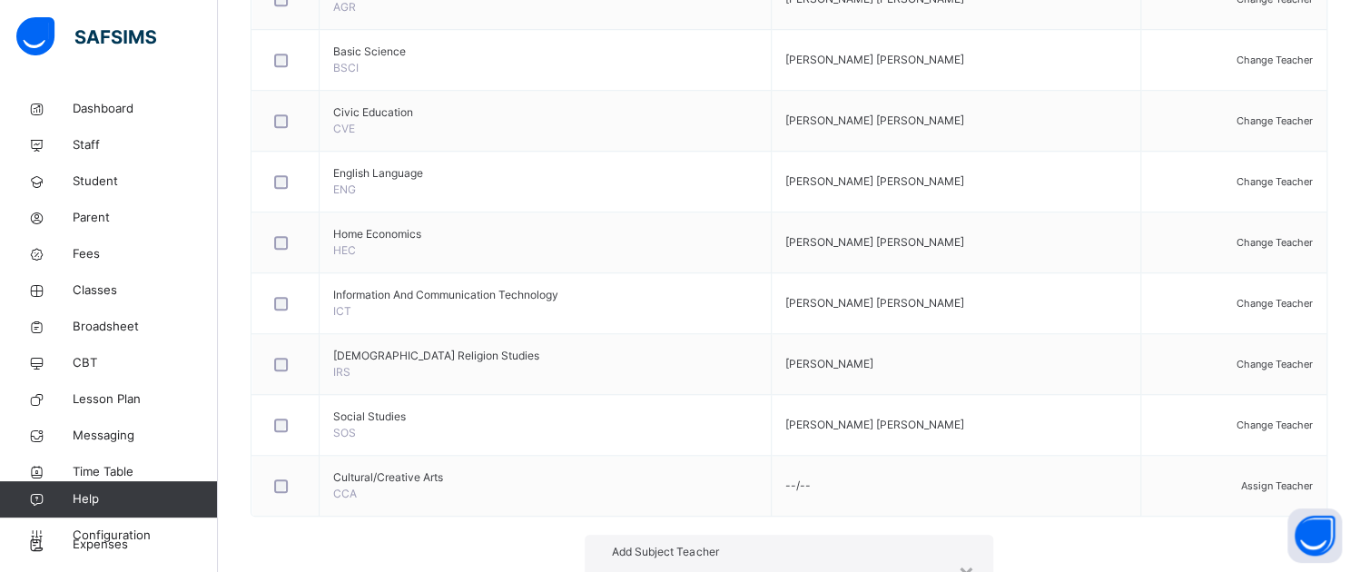
type input "*******"
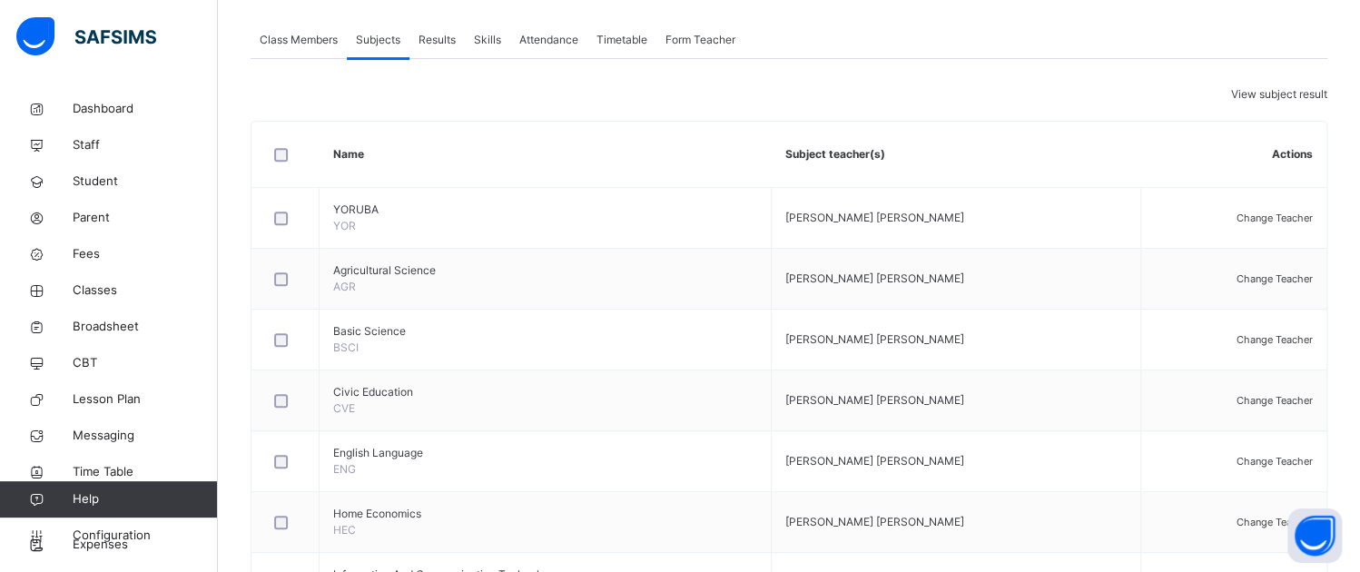
scroll to position [0, 0]
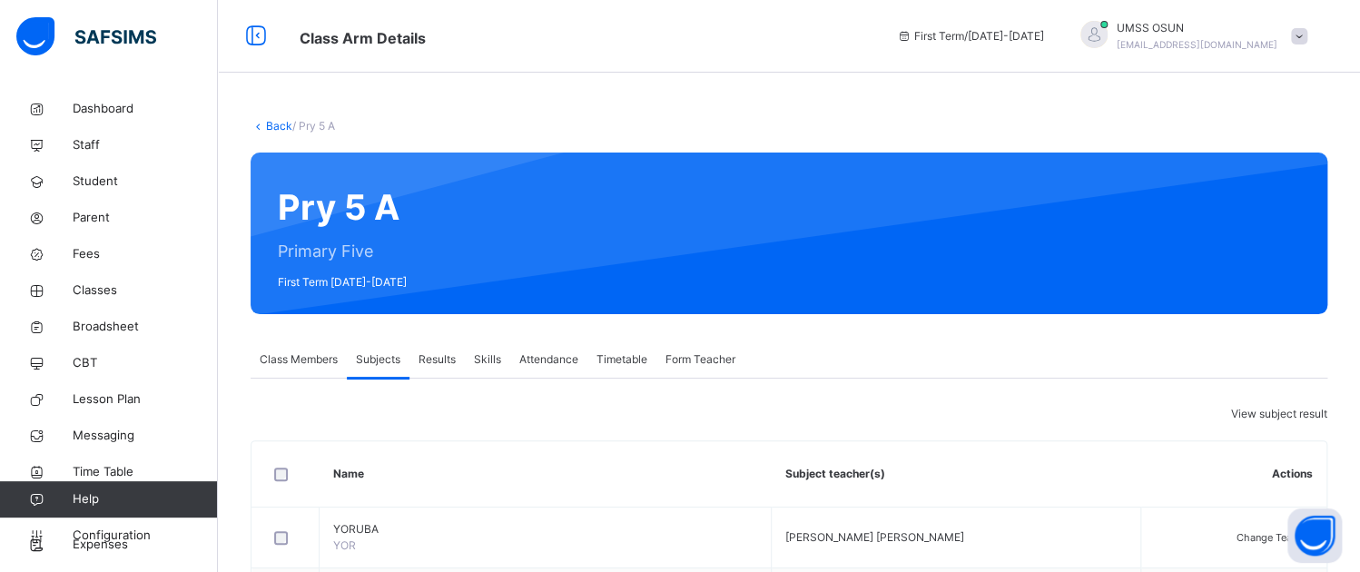
click at [276, 123] on link "Back" at bounding box center [279, 126] width 26 height 14
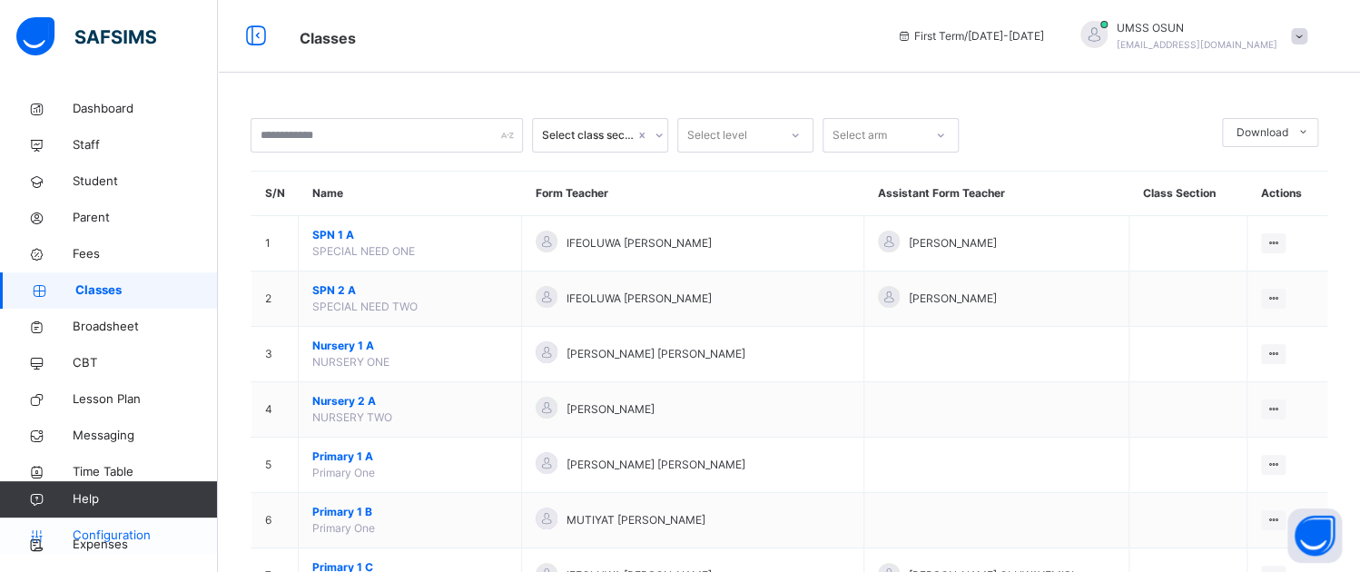
click at [104, 526] on span "Configuration" at bounding box center [145, 535] width 144 height 18
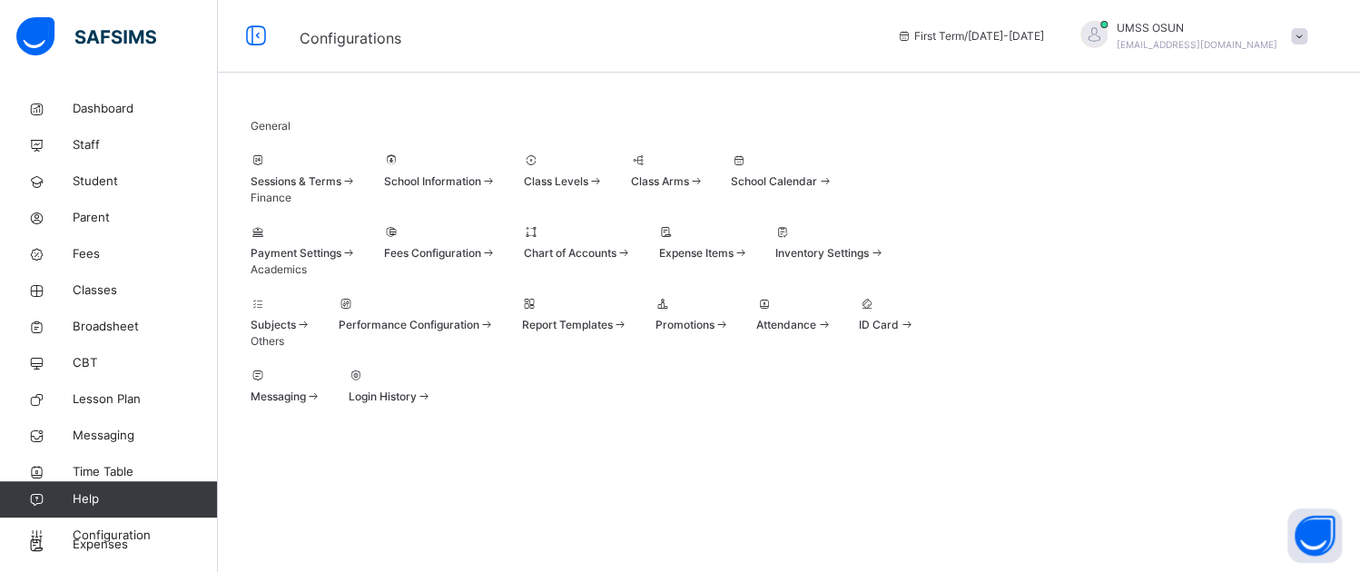
click at [293, 333] on div "Subjects" at bounding box center [281, 325] width 61 height 16
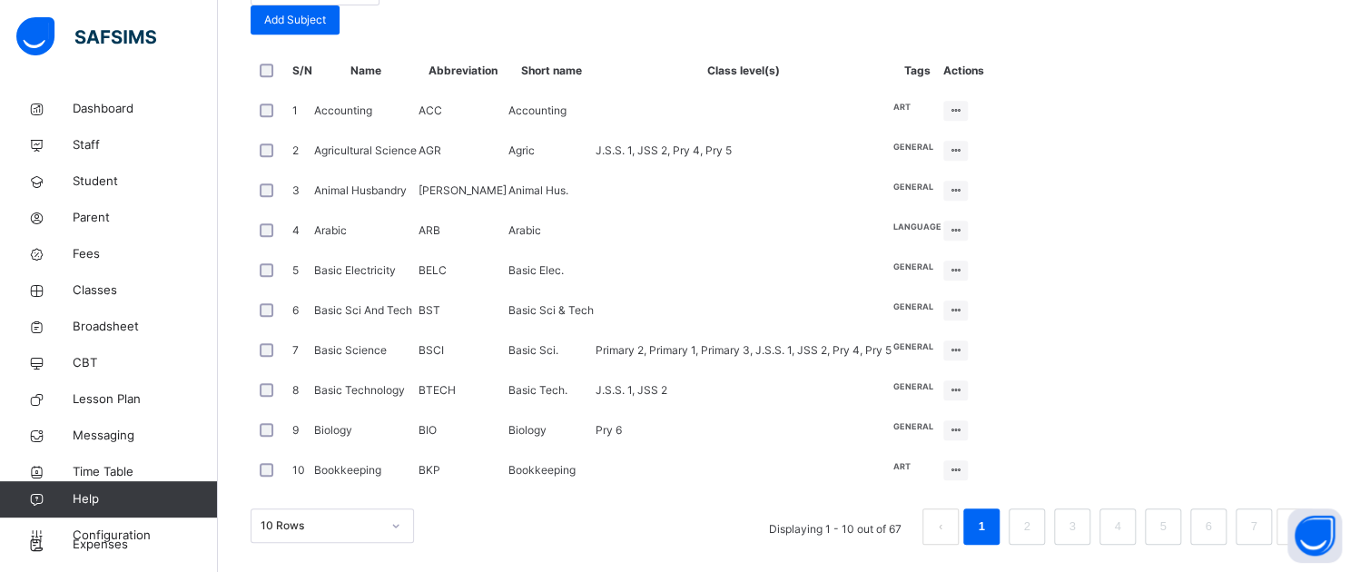
scroll to position [701, 0]
click at [1035, 522] on link "2" at bounding box center [1026, 527] width 17 height 24
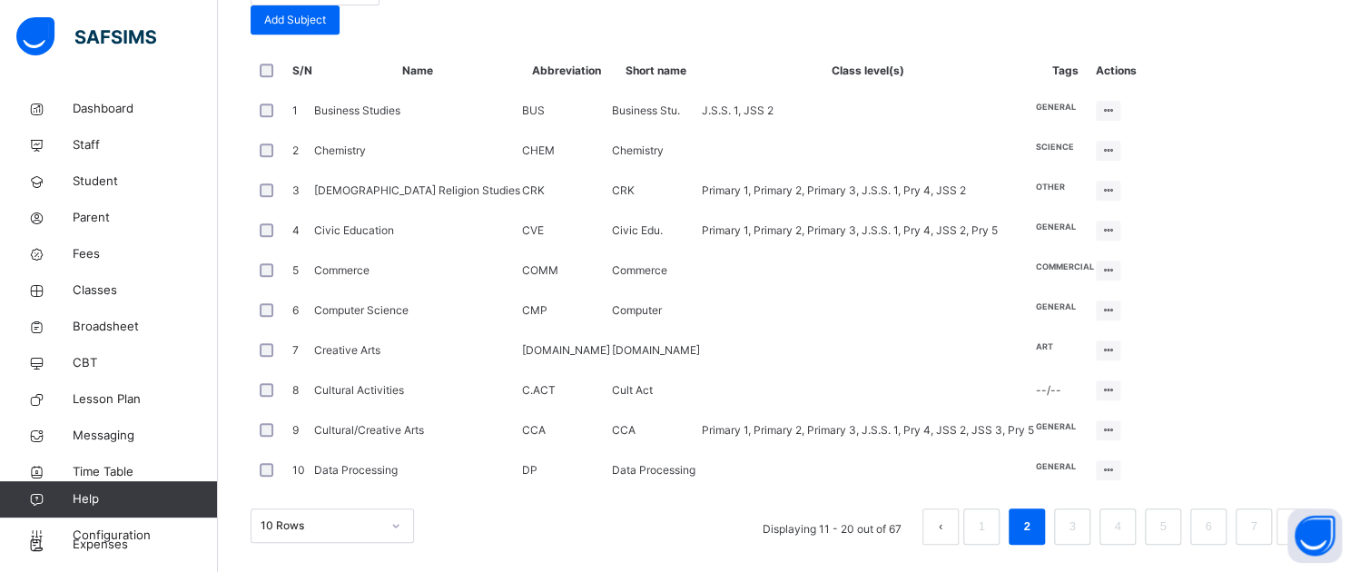
scroll to position [519, 0]
click at [1112, 269] on div "Assign to Level" at bounding box center [1073, 260] width 77 height 18
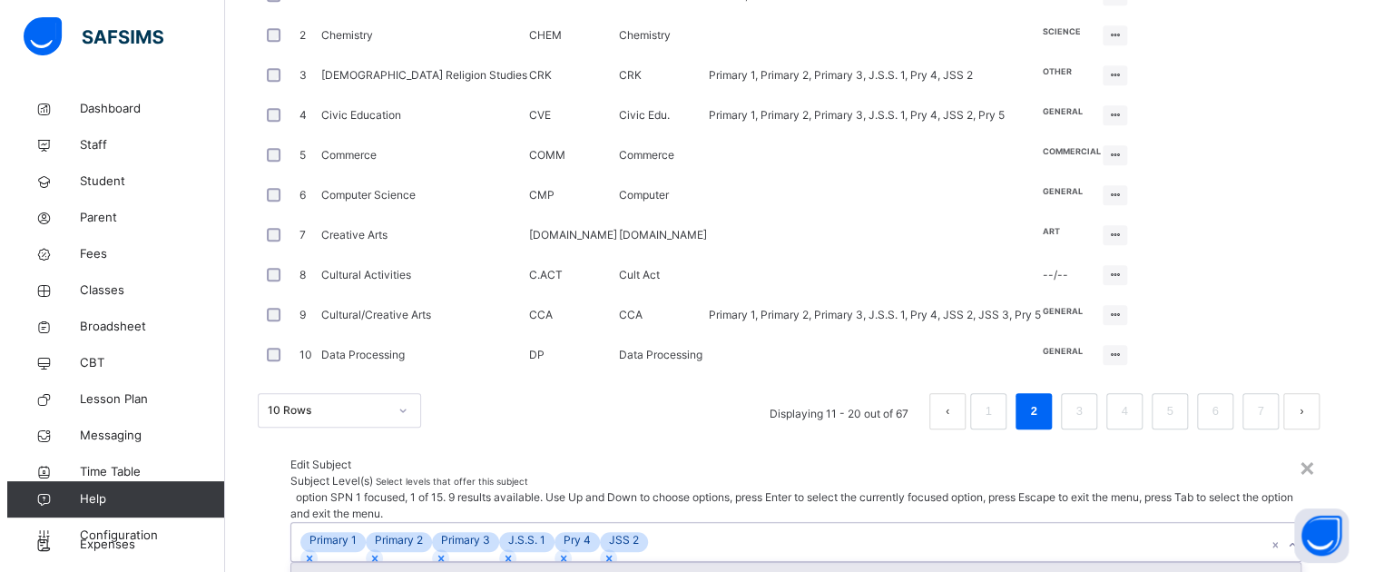
scroll to position [0, 0]
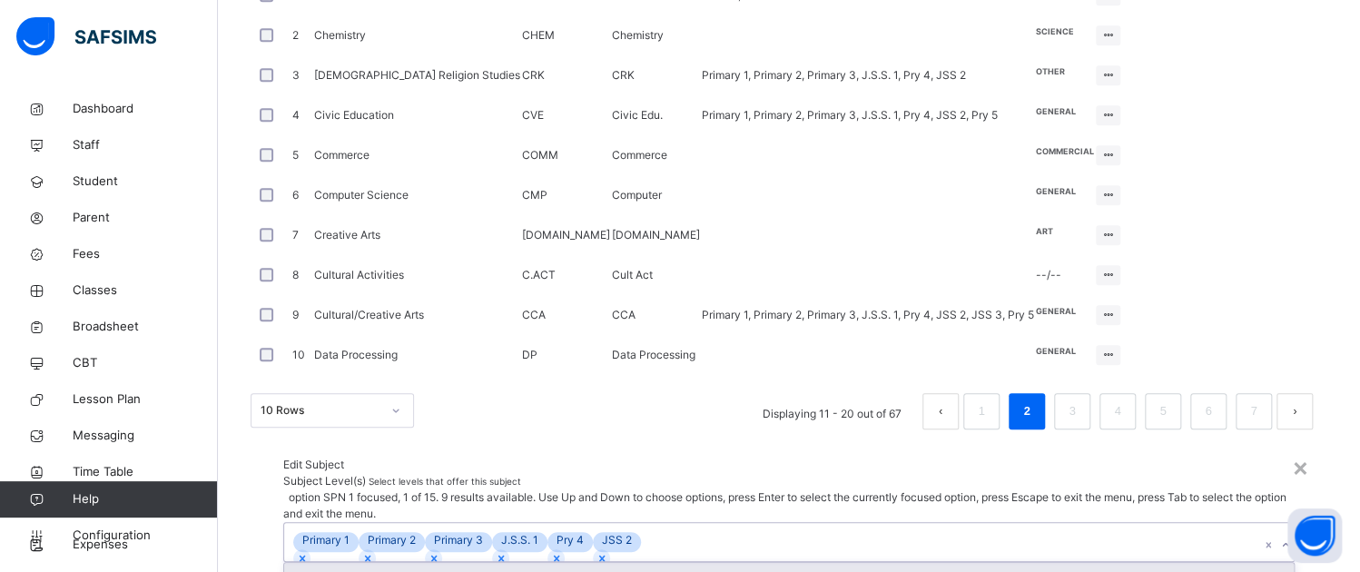
click at [1280, 536] on icon at bounding box center [1285, 545] width 11 height 18
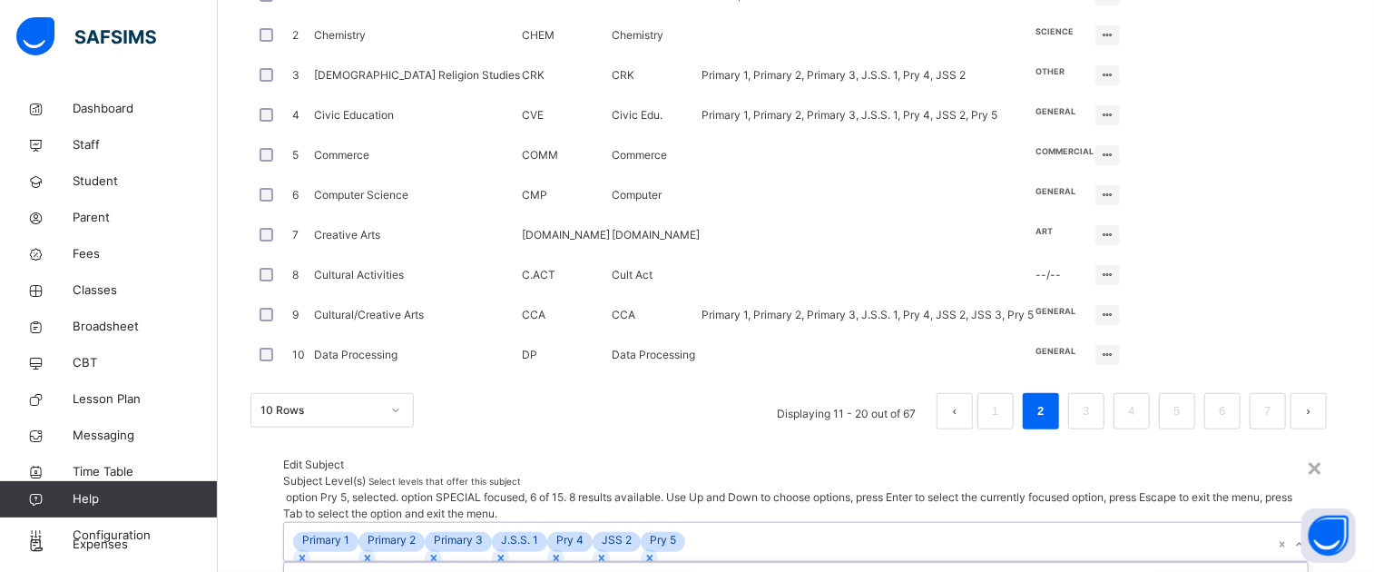
scroll to position [3, 0]
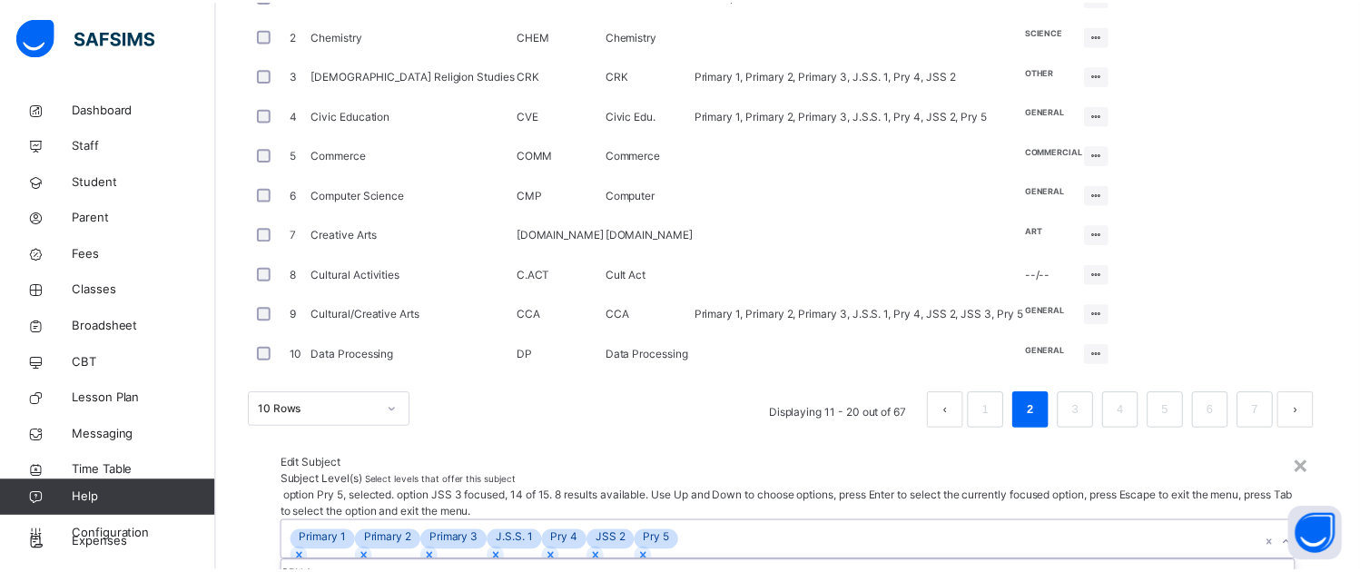
scroll to position [0, 0]
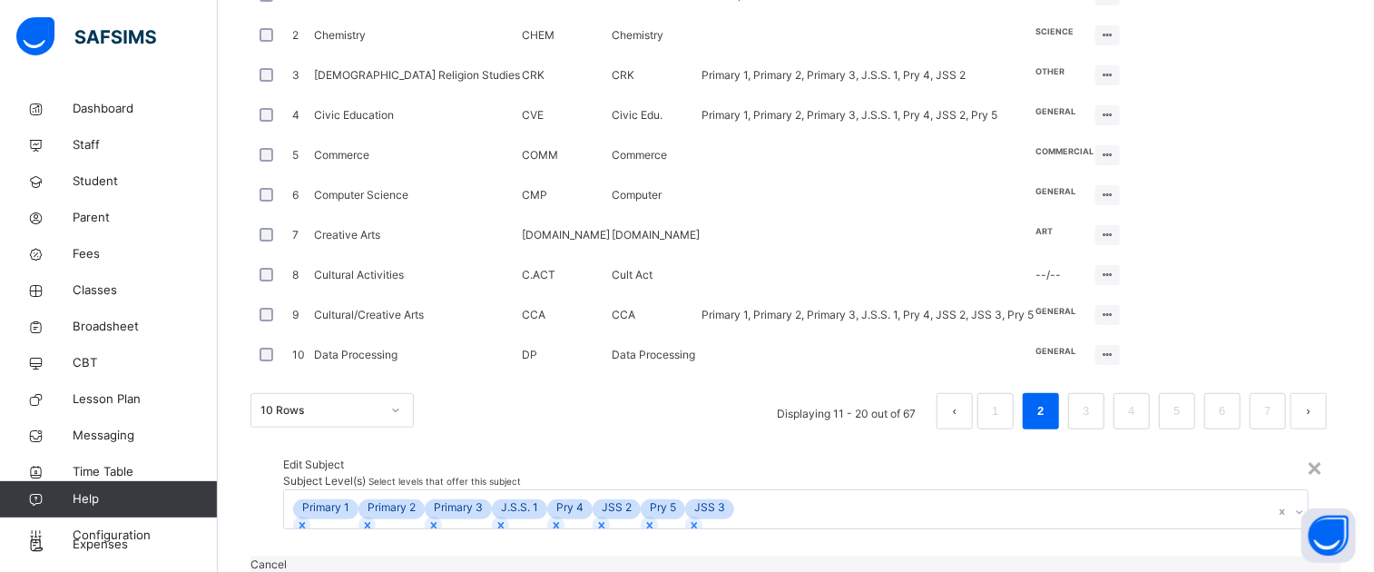
drag, startPoint x: 692, startPoint y: 200, endPoint x: 703, endPoint y: 221, distance: 24.8
click at [693, 457] on div "Edit Subject" at bounding box center [796, 465] width 1026 height 16
click at [277, 571] on span "Save" at bounding box center [264, 581] width 26 height 14
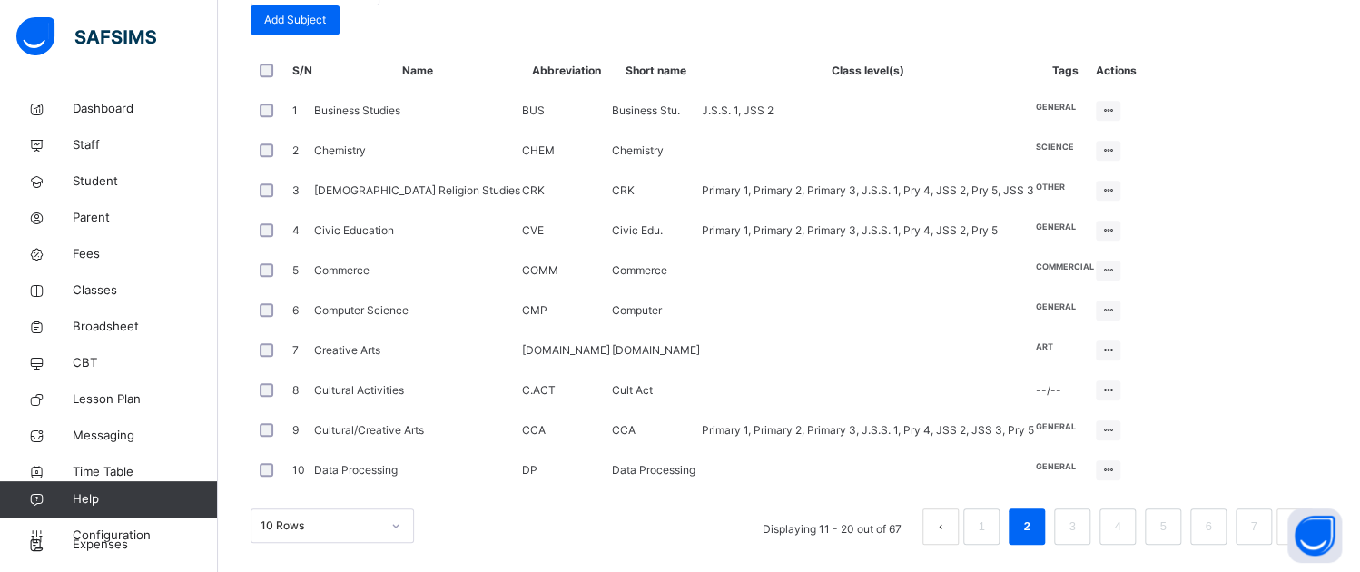
scroll to position [701, 0]
click at [1080, 521] on link "3" at bounding box center [1071, 527] width 17 height 24
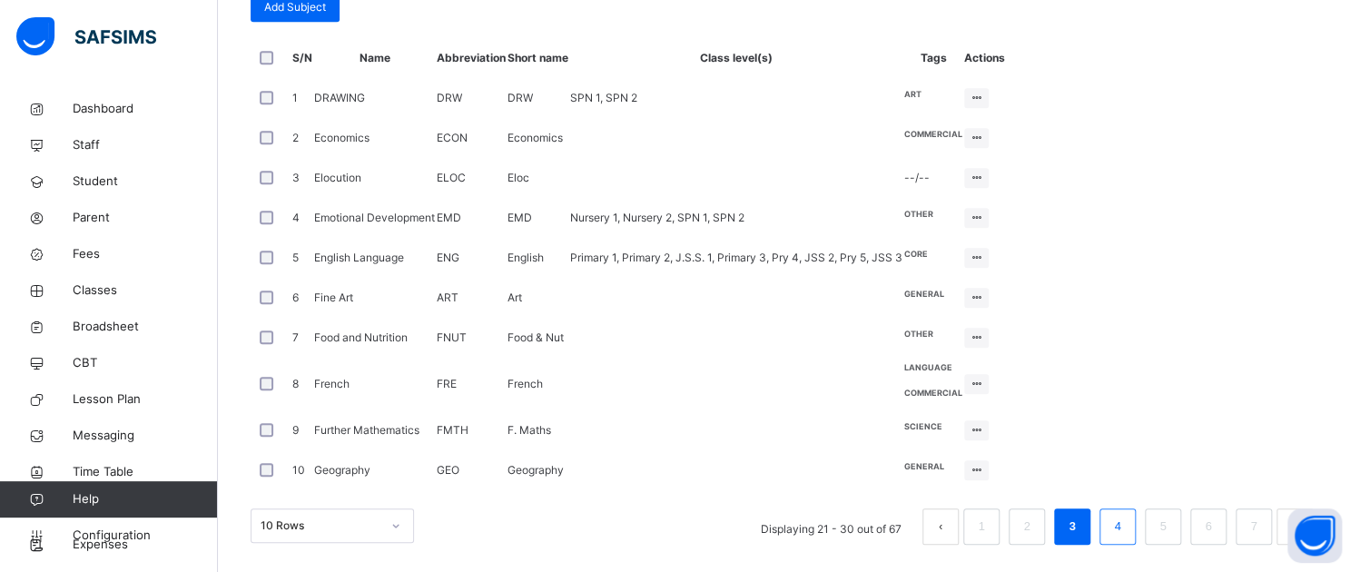
click at [1126, 525] on link "4" at bounding box center [1116, 527] width 17 height 24
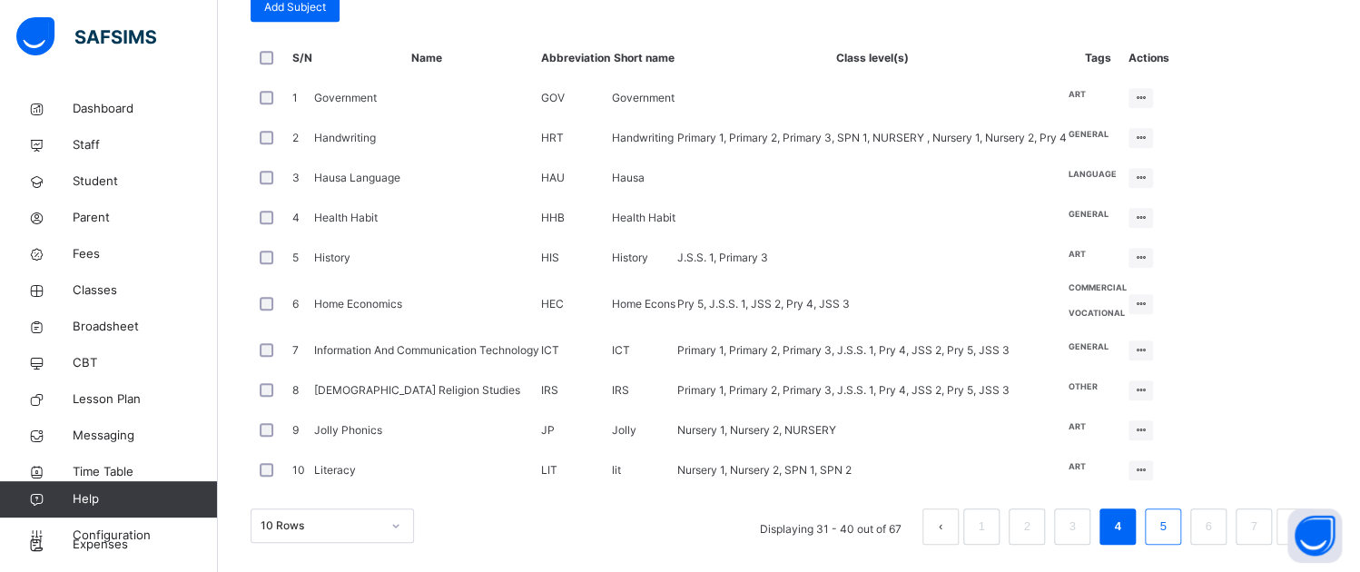
scroll to position [733, 0]
click at [1171, 524] on link "5" at bounding box center [1162, 527] width 17 height 24
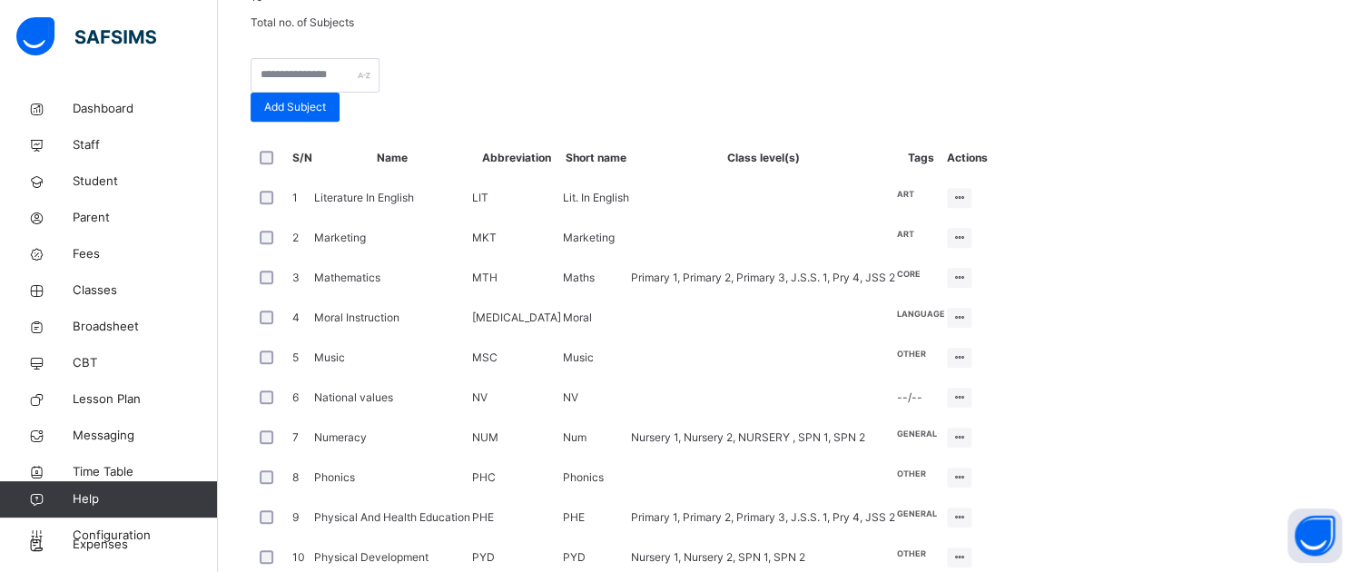
scroll to position [701, 0]
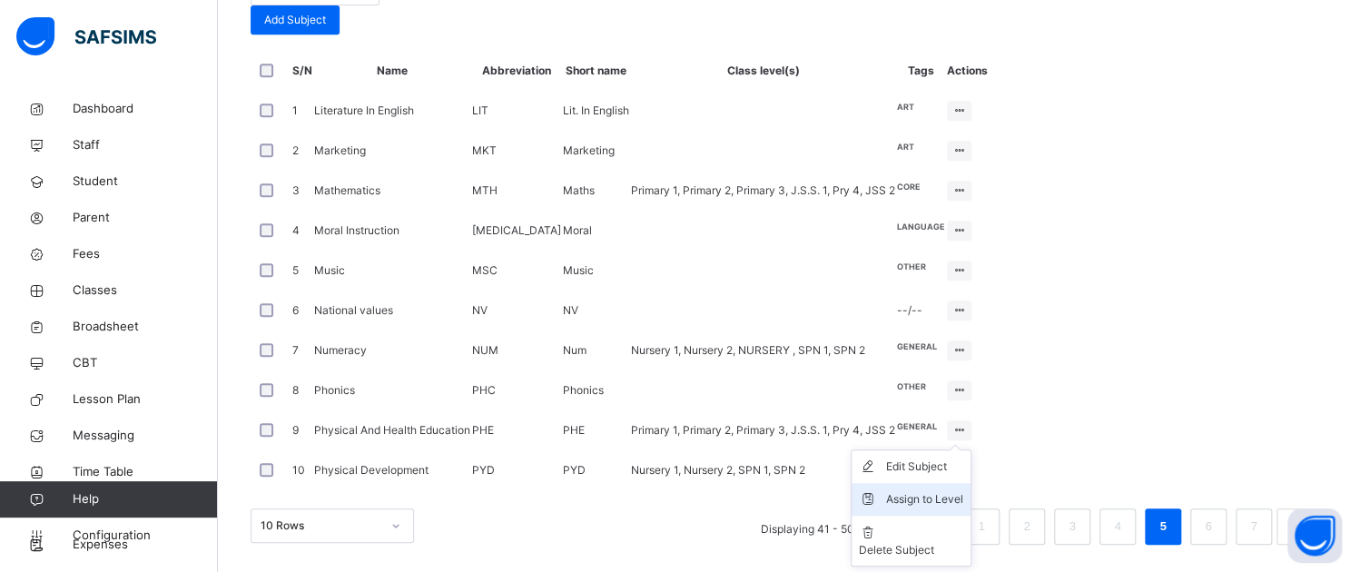
click at [963, 490] on div "Assign to Level" at bounding box center [924, 499] width 77 height 18
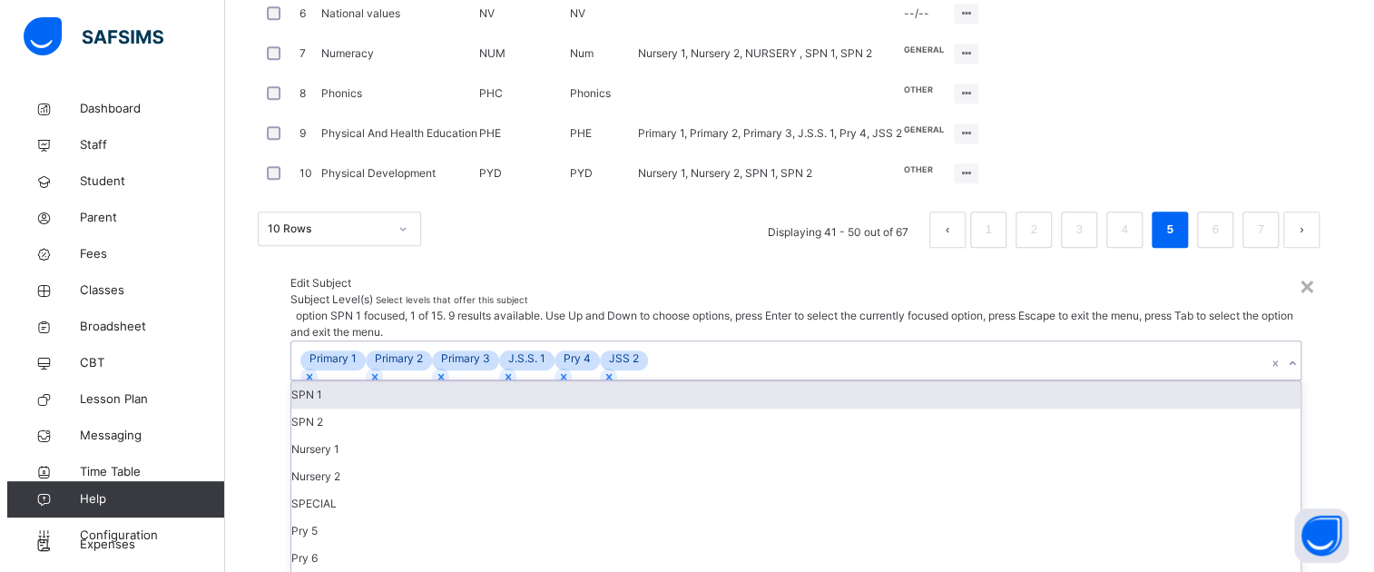
scroll to position [0, 0]
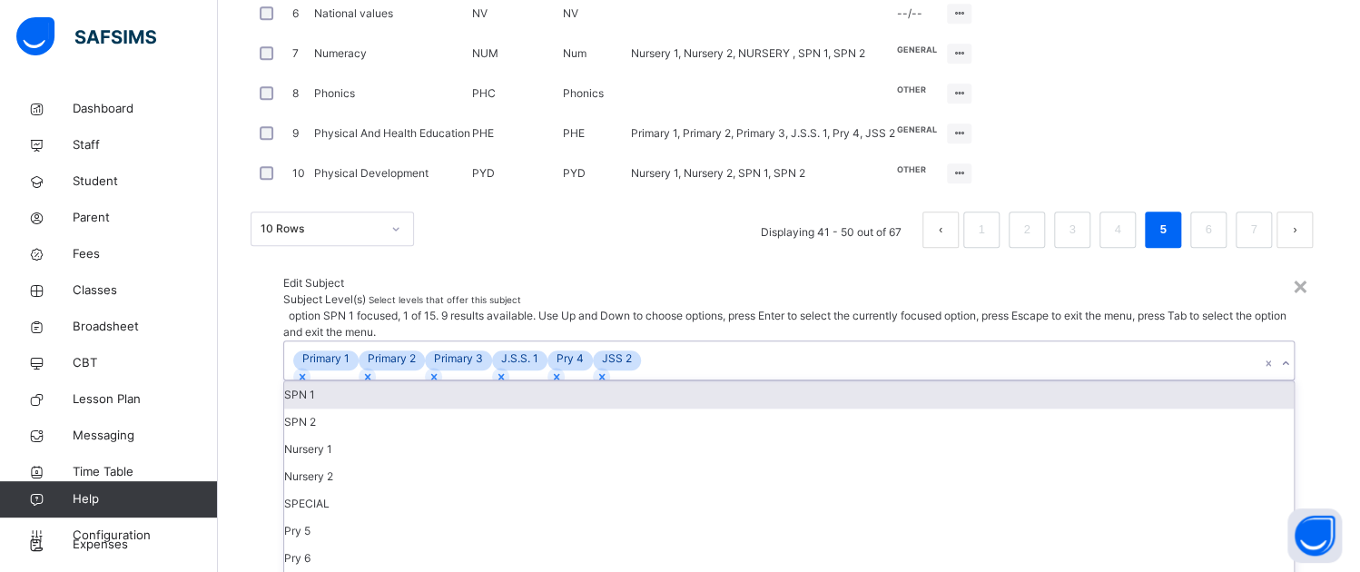
click at [1280, 354] on icon at bounding box center [1285, 363] width 11 height 18
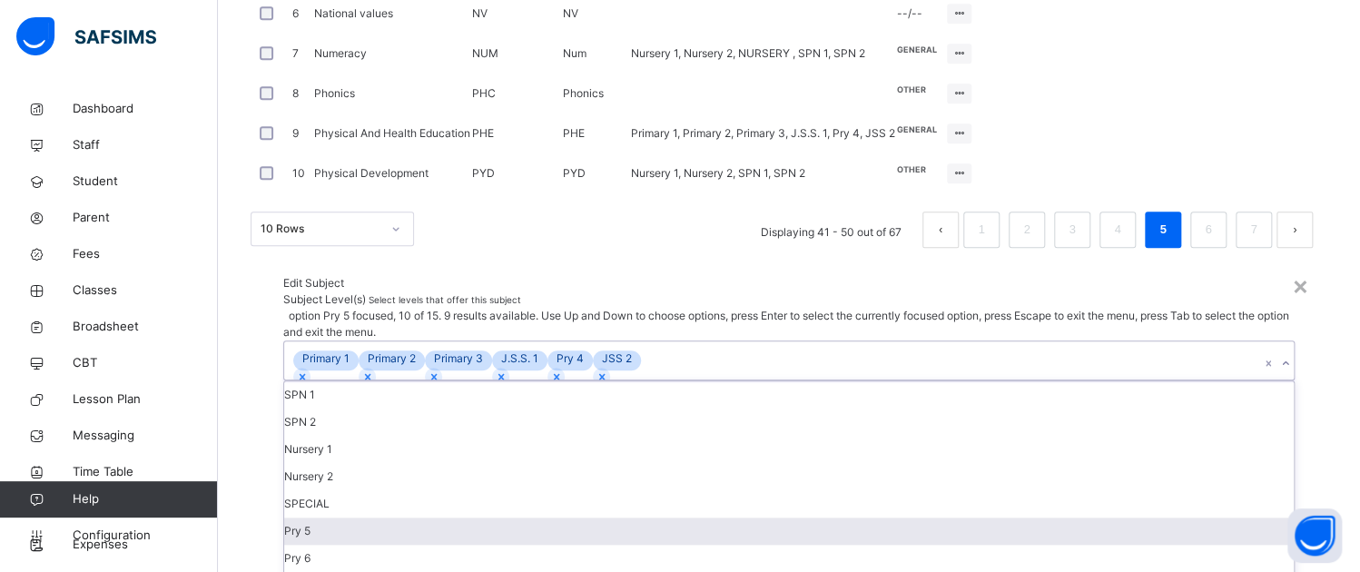
click at [447, 517] on div "Pry 5" at bounding box center [788, 530] width 1009 height 27
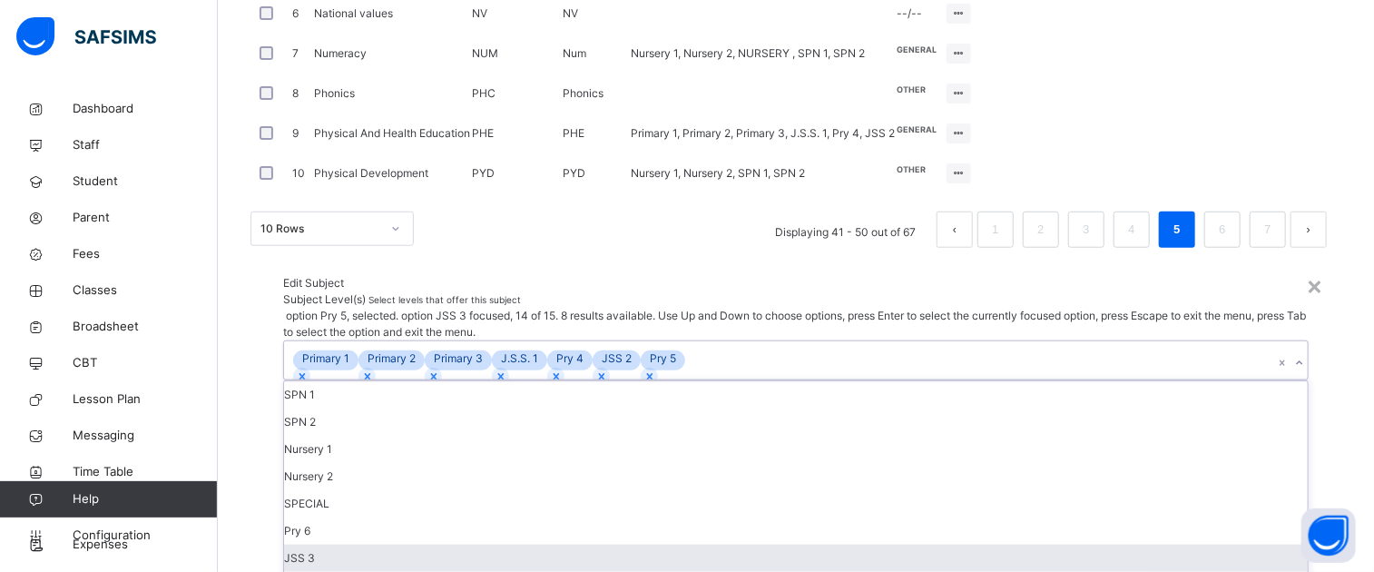
scroll to position [3, 0]
click at [465, 545] on div "JSS 3" at bounding box center [796, 558] width 1024 height 27
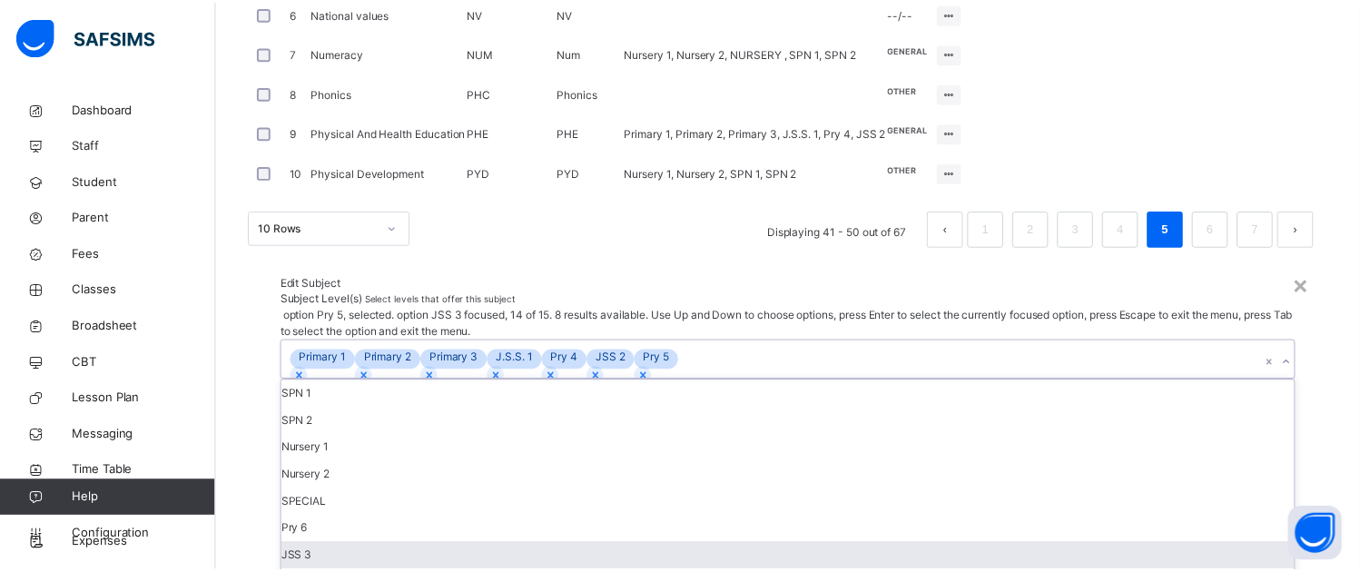
scroll to position [0, 0]
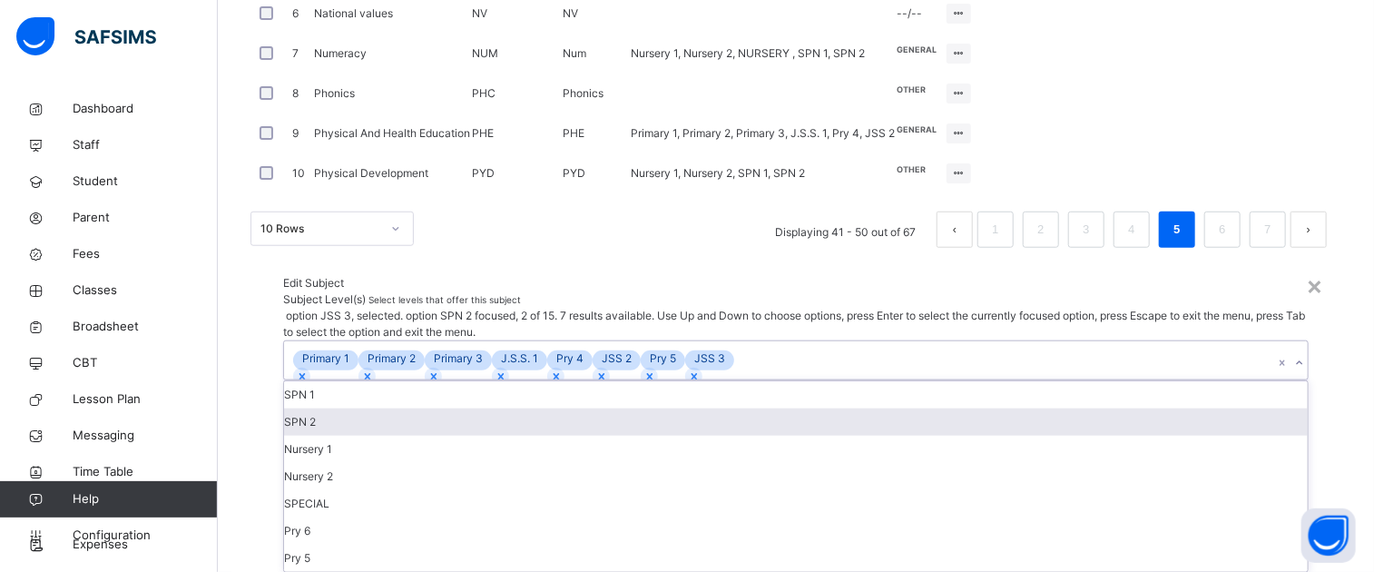
click at [717, 275] on div "Edit Subject" at bounding box center [796, 283] width 1026 height 16
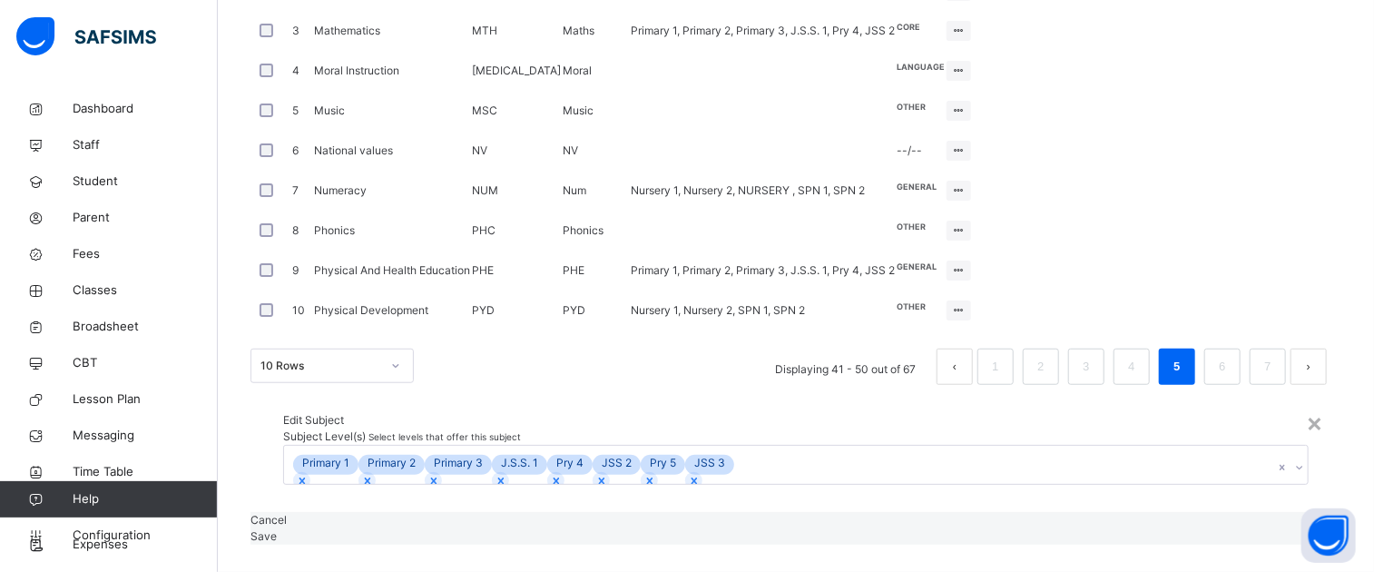
click at [277, 529] on span "Save" at bounding box center [264, 536] width 26 height 14
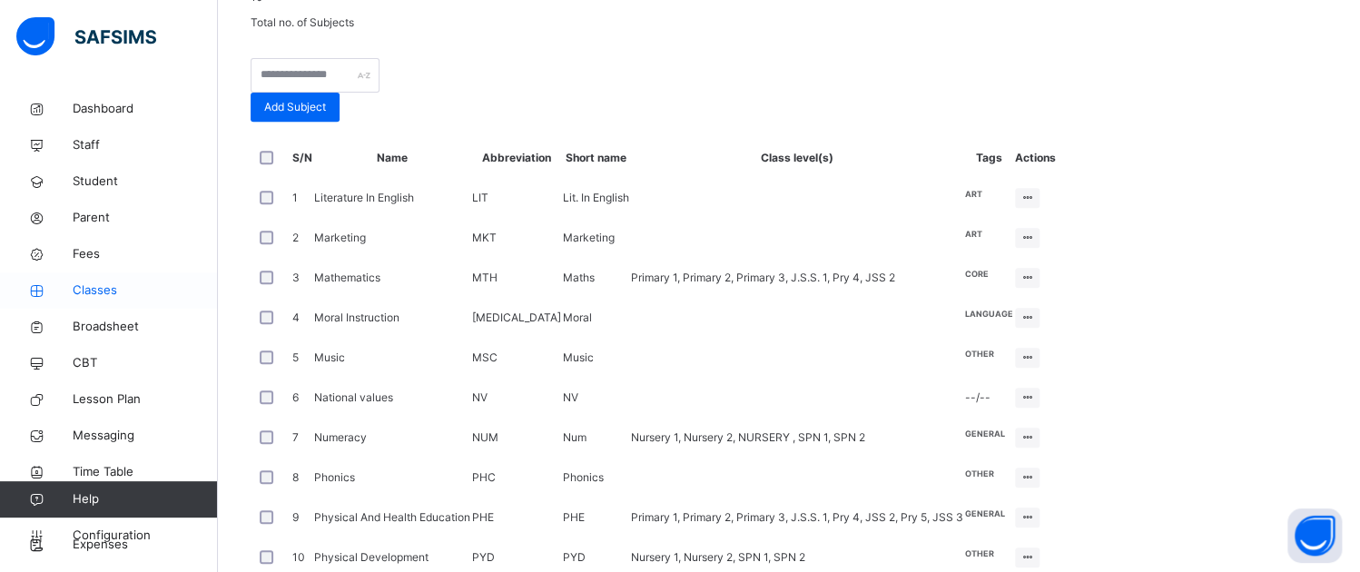
scroll to position [701, 0]
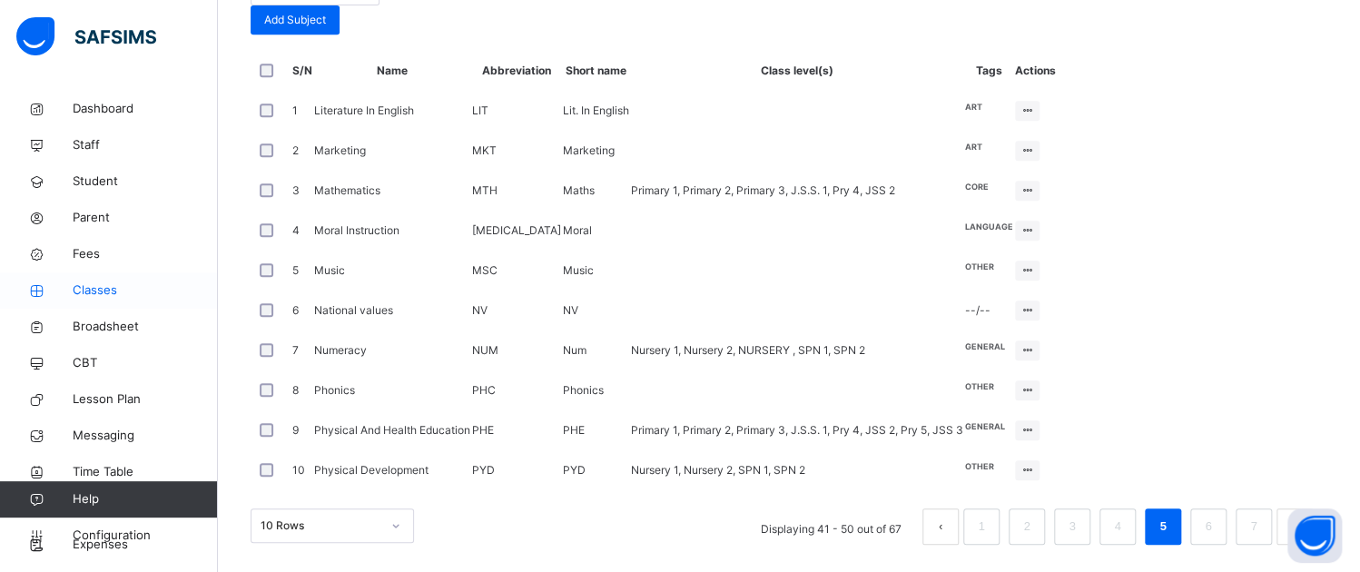
click at [84, 285] on span "Classes" at bounding box center [145, 290] width 145 height 18
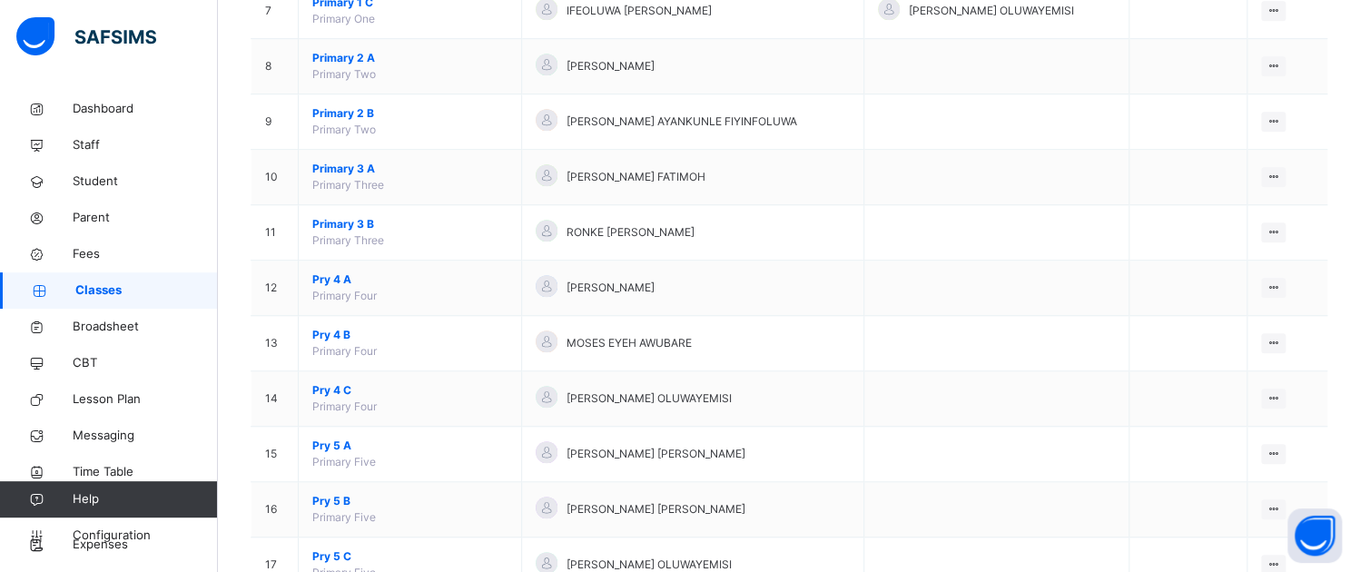
scroll to position [817, 0]
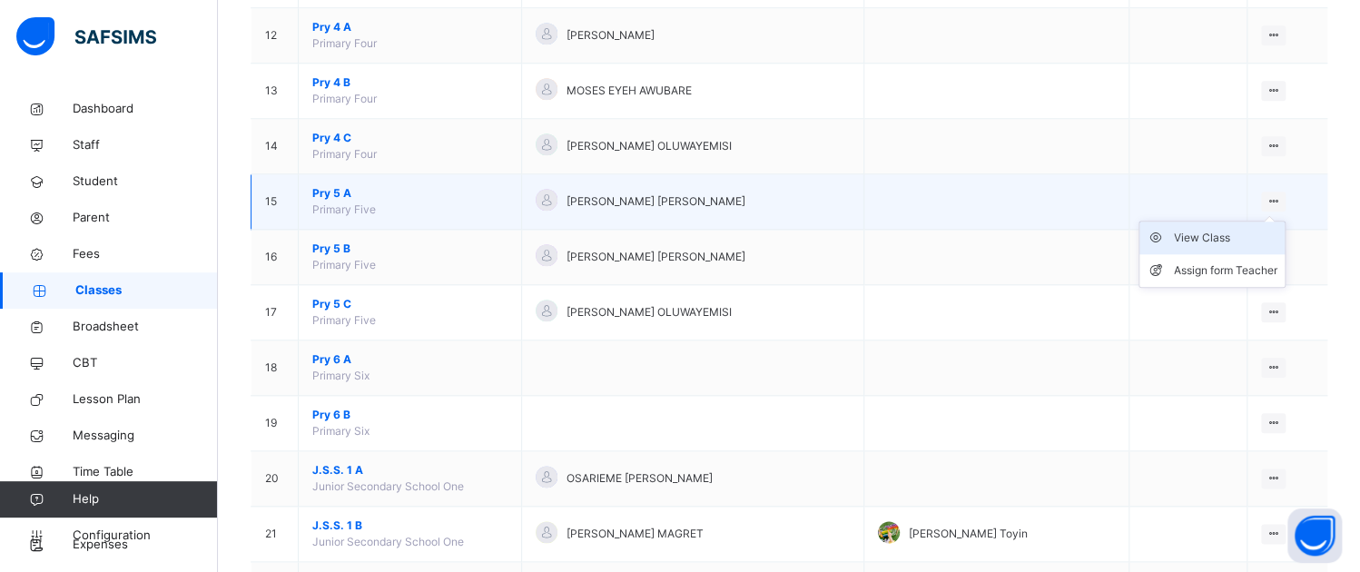
click at [1200, 237] on div "View Class" at bounding box center [1225, 238] width 103 height 18
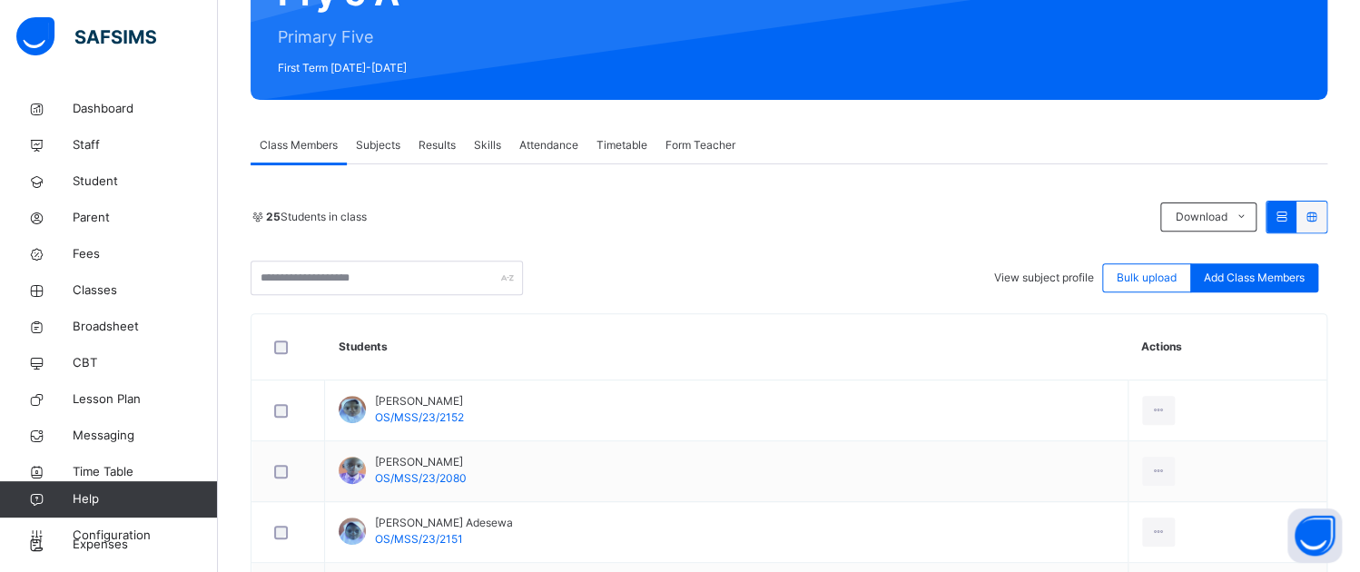
scroll to position [91, 0]
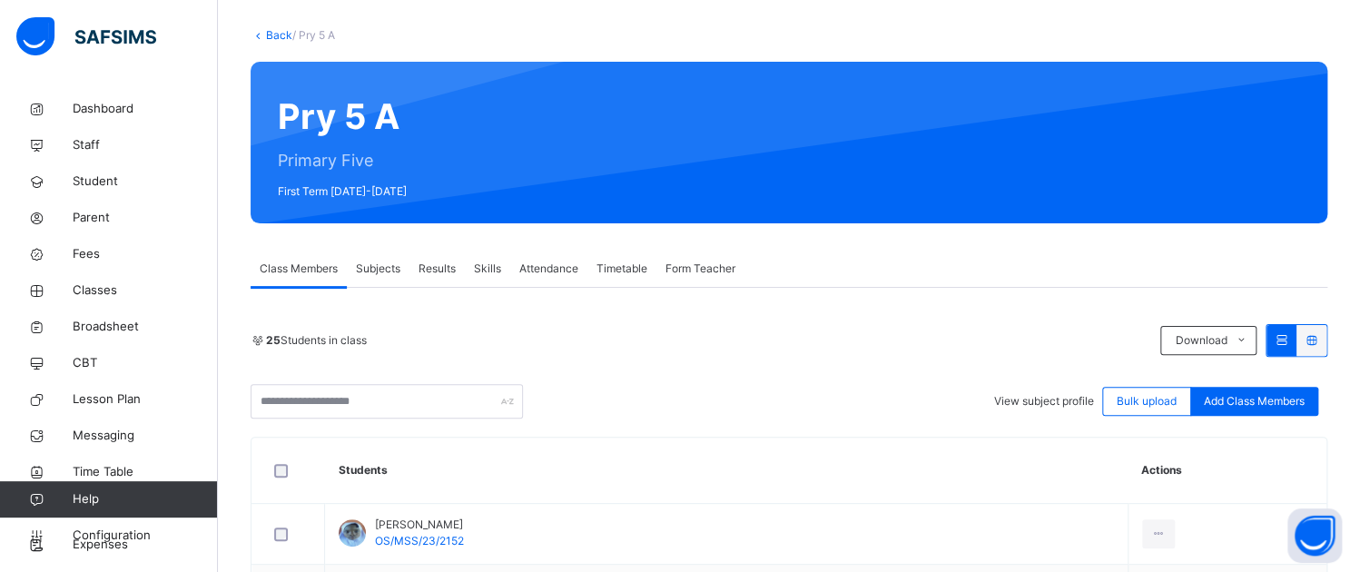
click at [378, 272] on span "Subjects" at bounding box center [378, 269] width 44 height 16
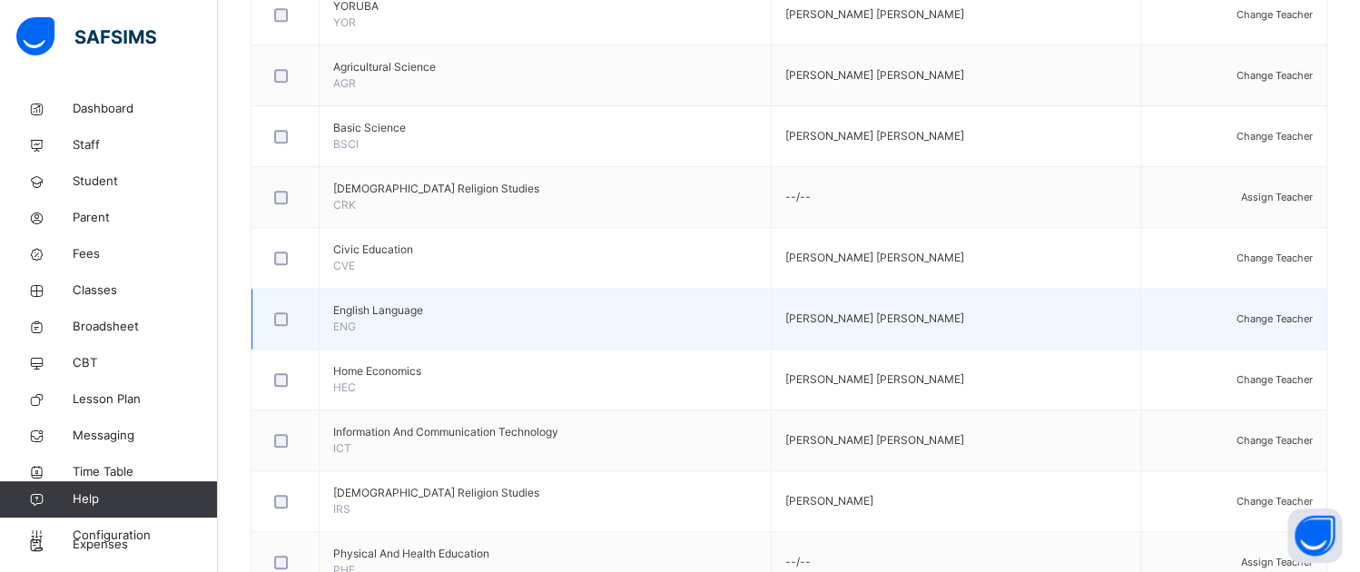
scroll to position [545, 0]
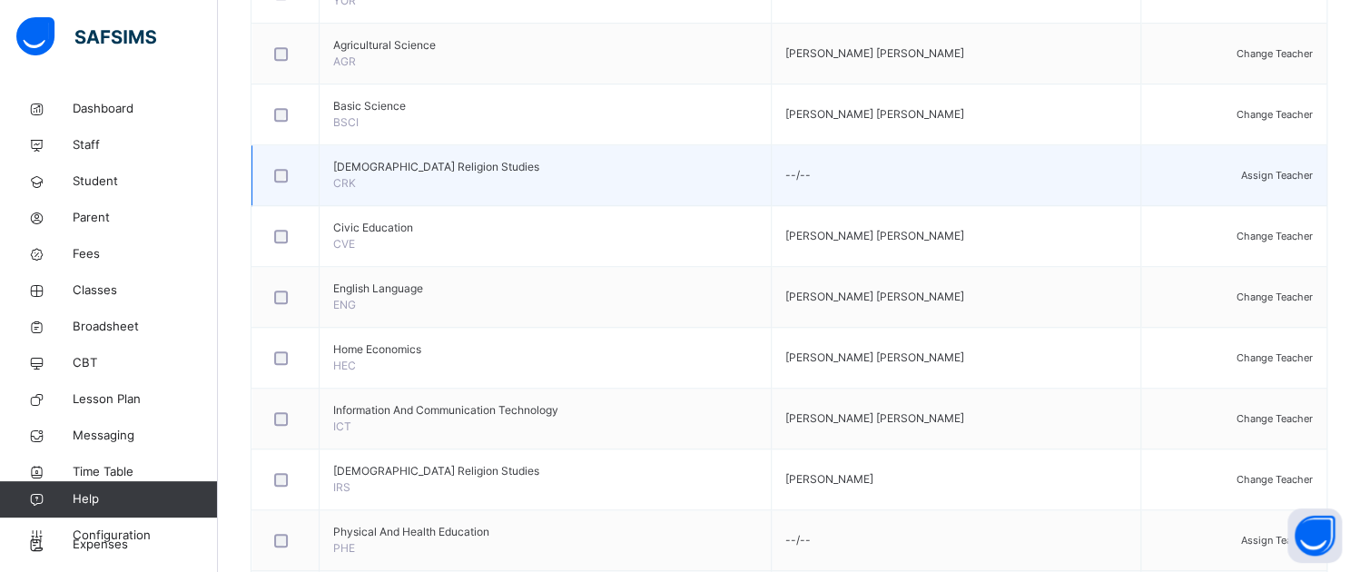
click at [1275, 182] on span "Assign Teacher" at bounding box center [1277, 175] width 72 height 13
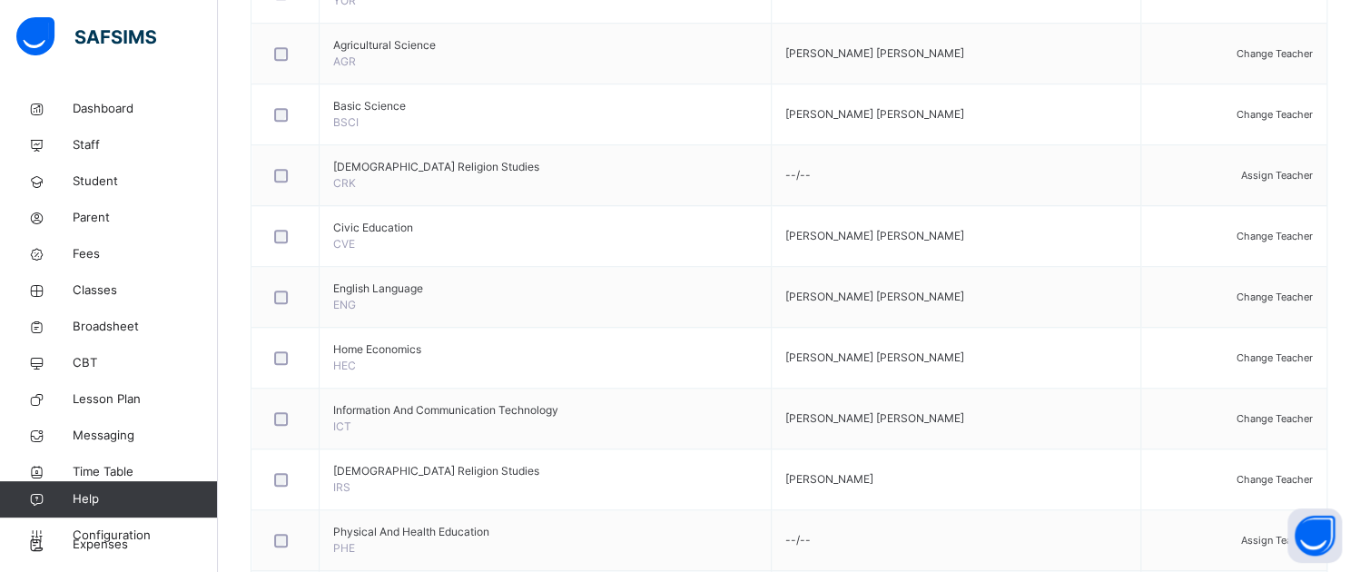
type input "***"
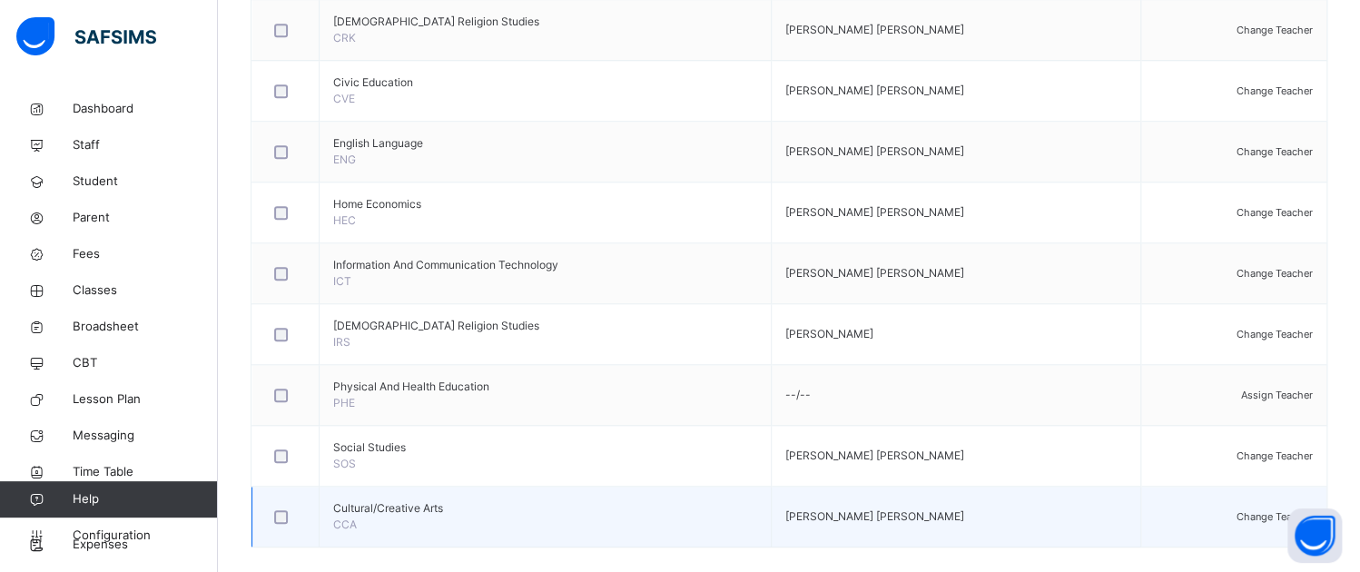
scroll to position [720, 0]
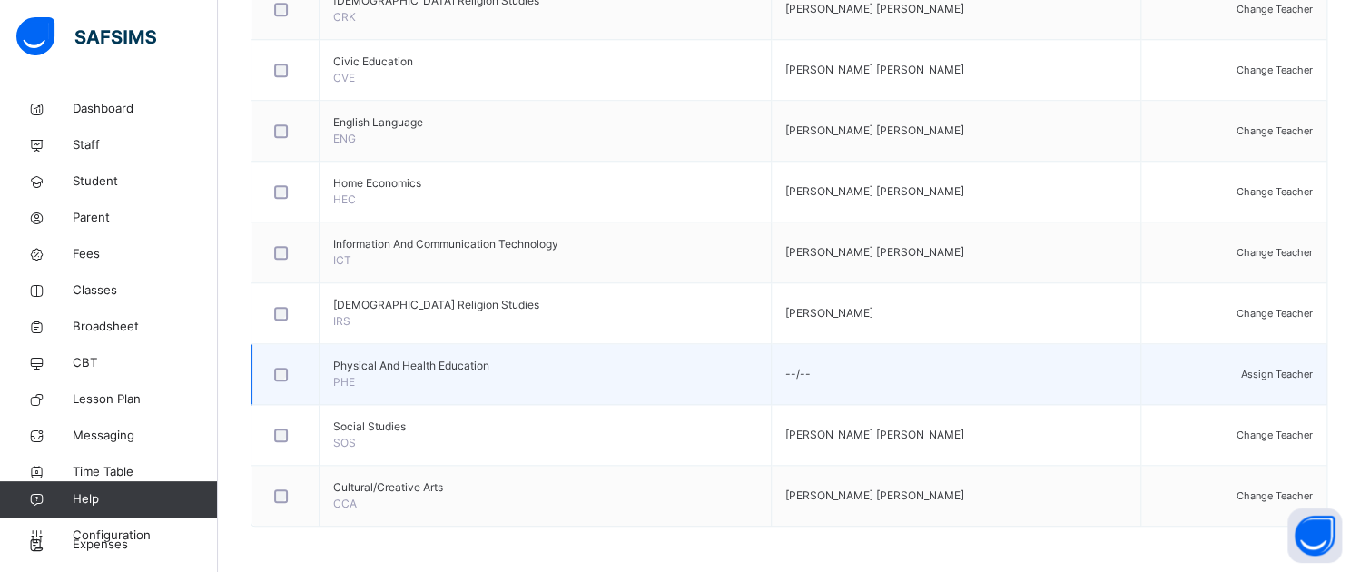
click at [1247, 371] on span "Assign Teacher" at bounding box center [1277, 374] width 72 height 13
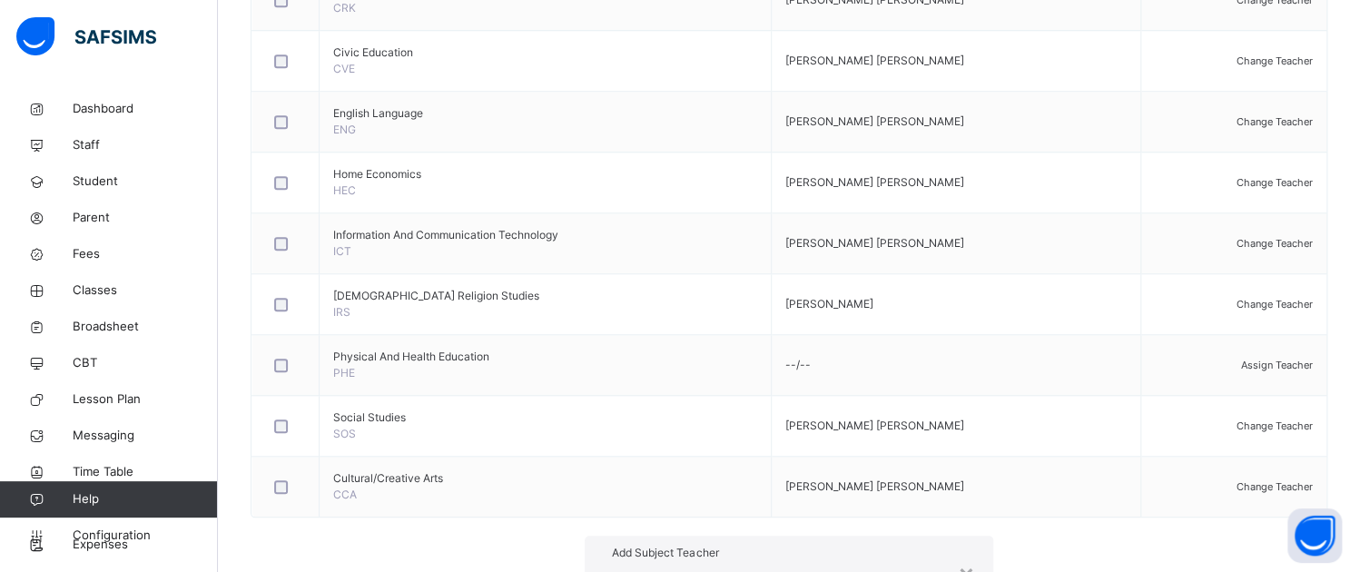
type input "*******"
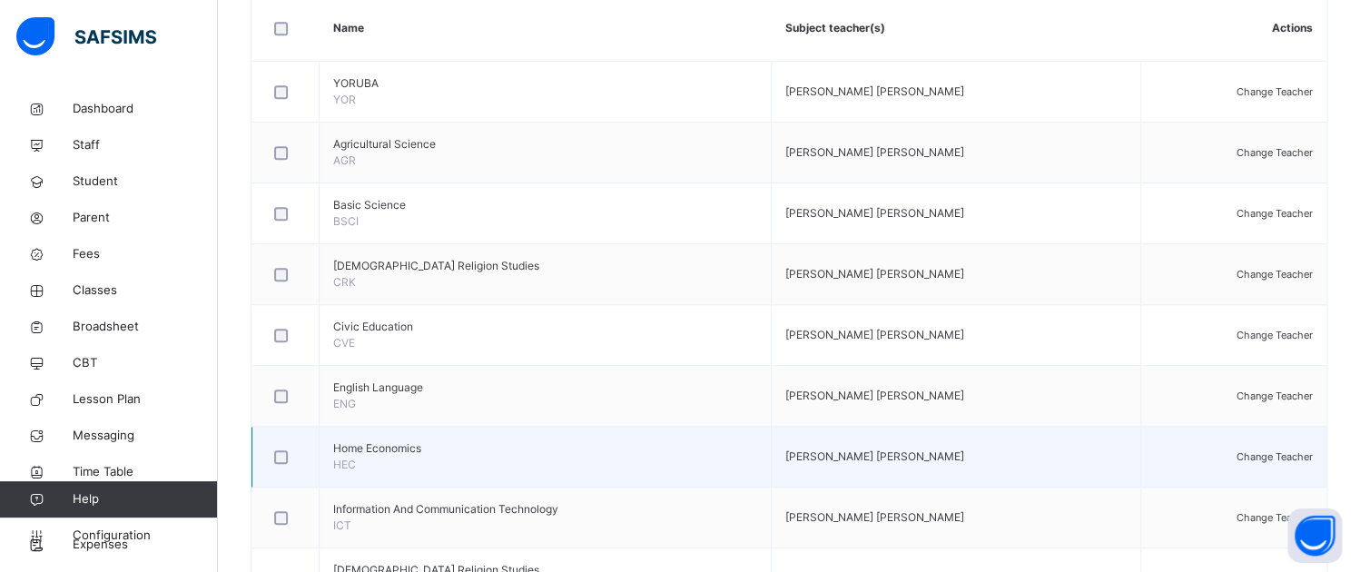
scroll to position [266, 0]
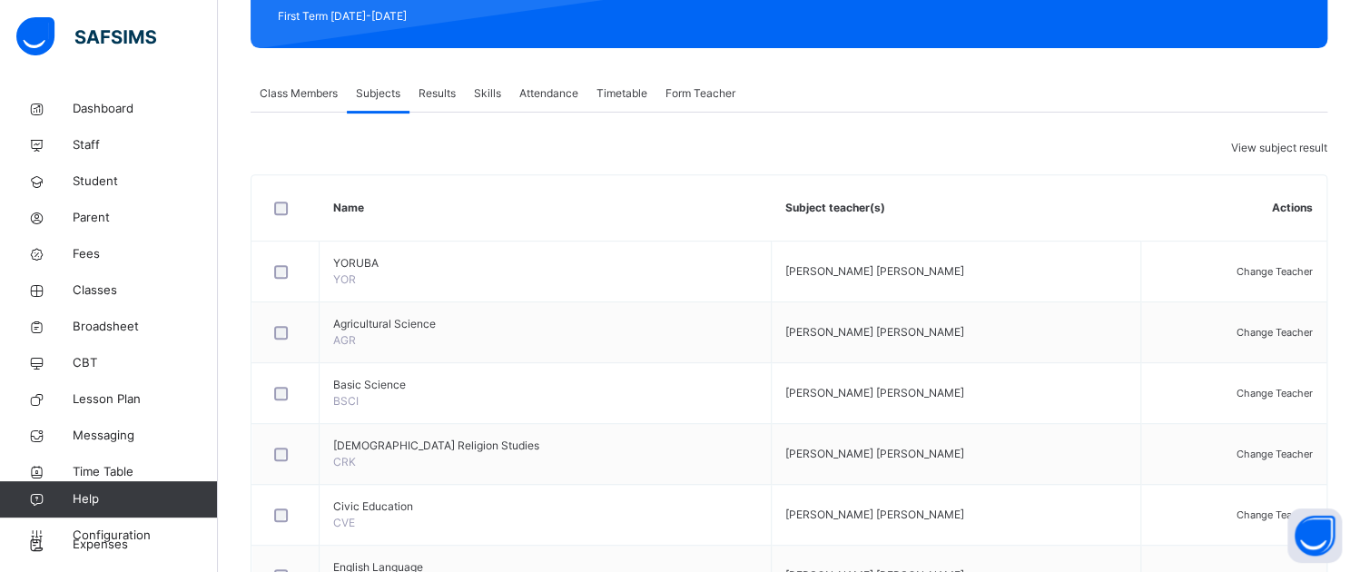
click at [285, 88] on span "Class Members" at bounding box center [299, 93] width 78 height 16
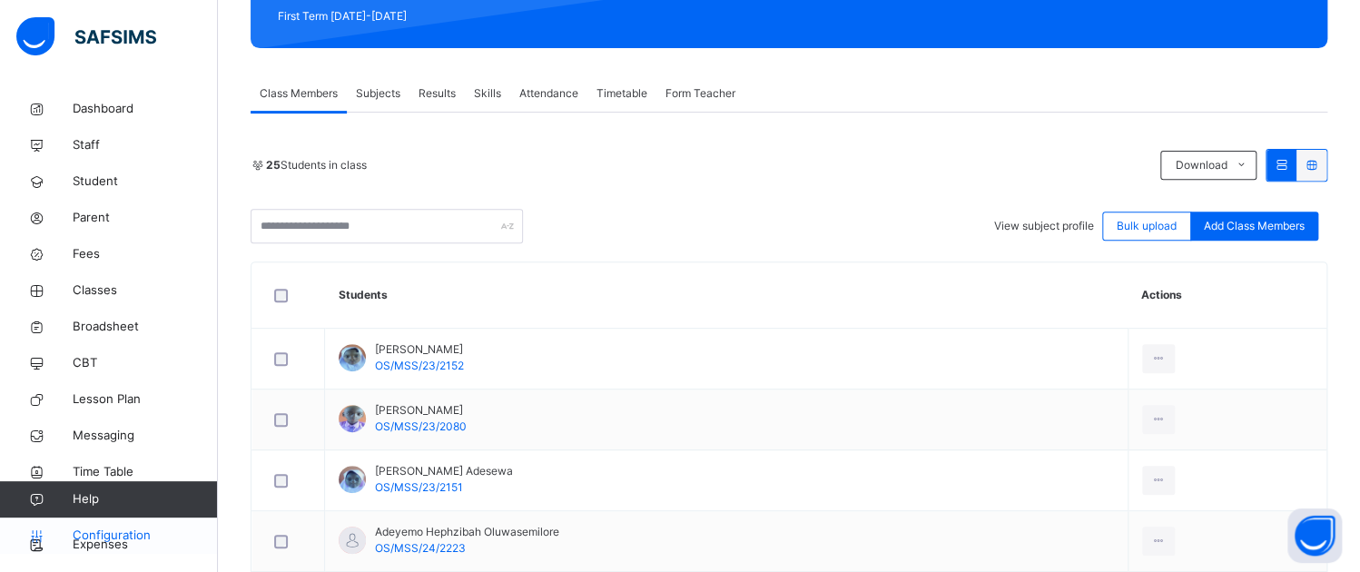
click at [109, 531] on span "Configuration" at bounding box center [145, 535] width 144 height 18
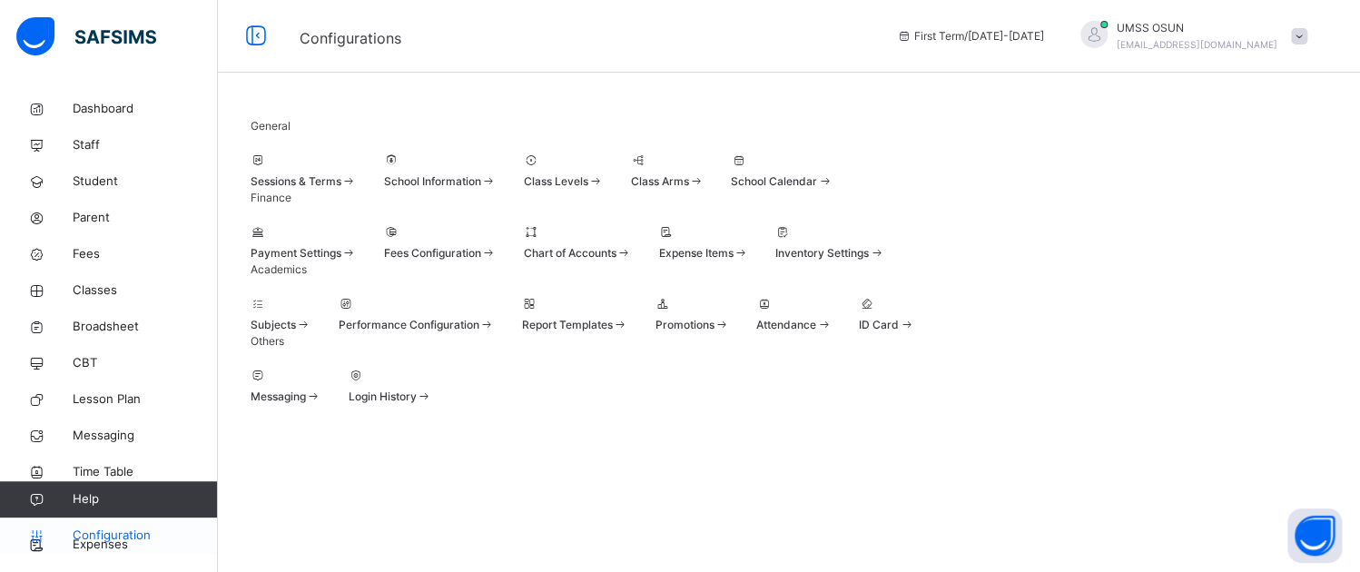
scroll to position [83, 0]
click at [266, 310] on icon at bounding box center [258, 304] width 15 height 14
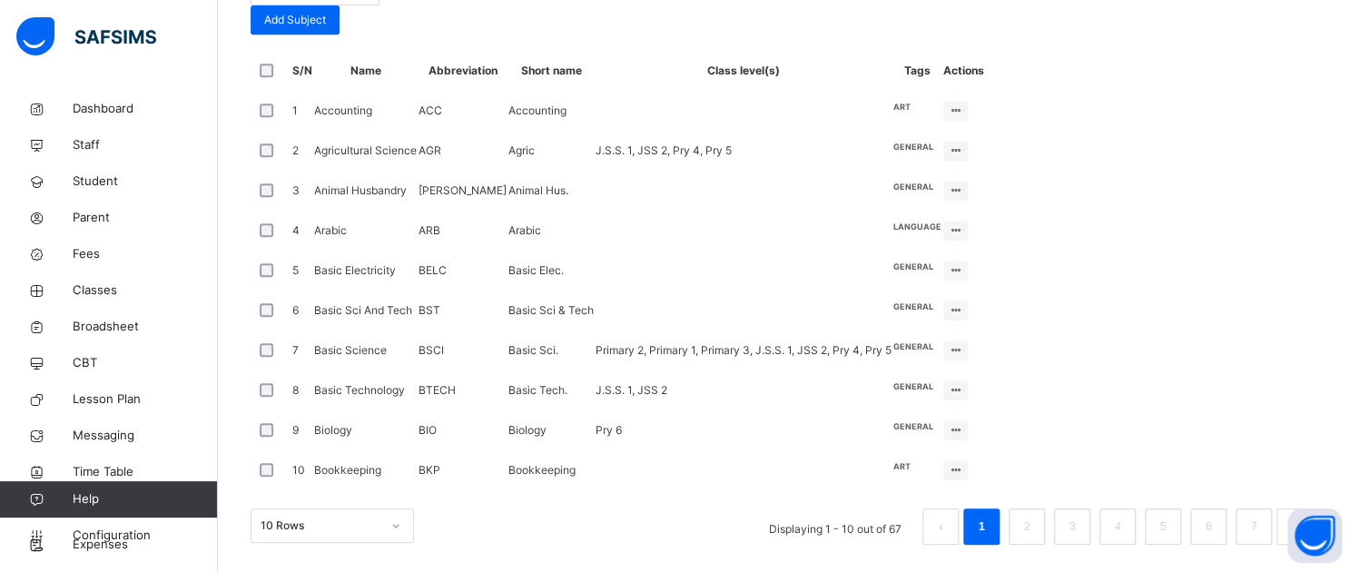
scroll to position [701, 0]
click at [1035, 524] on link "2" at bounding box center [1026, 527] width 17 height 24
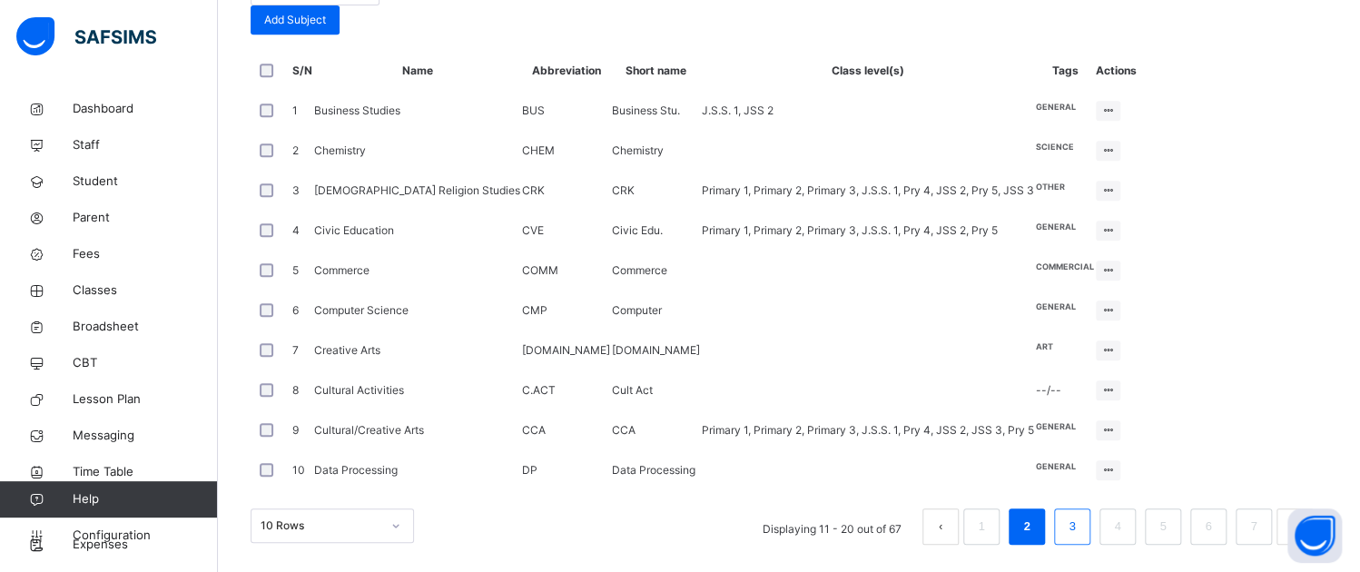
click at [1080, 532] on link "3" at bounding box center [1071, 527] width 17 height 24
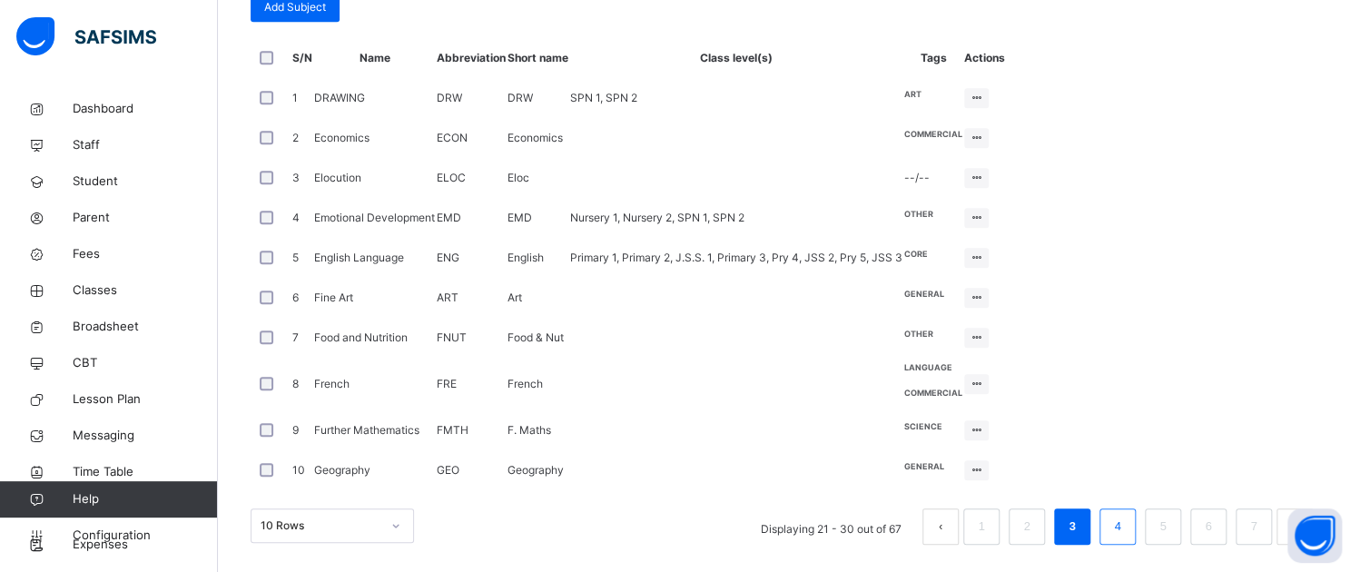
click at [1126, 519] on link "4" at bounding box center [1116, 527] width 17 height 24
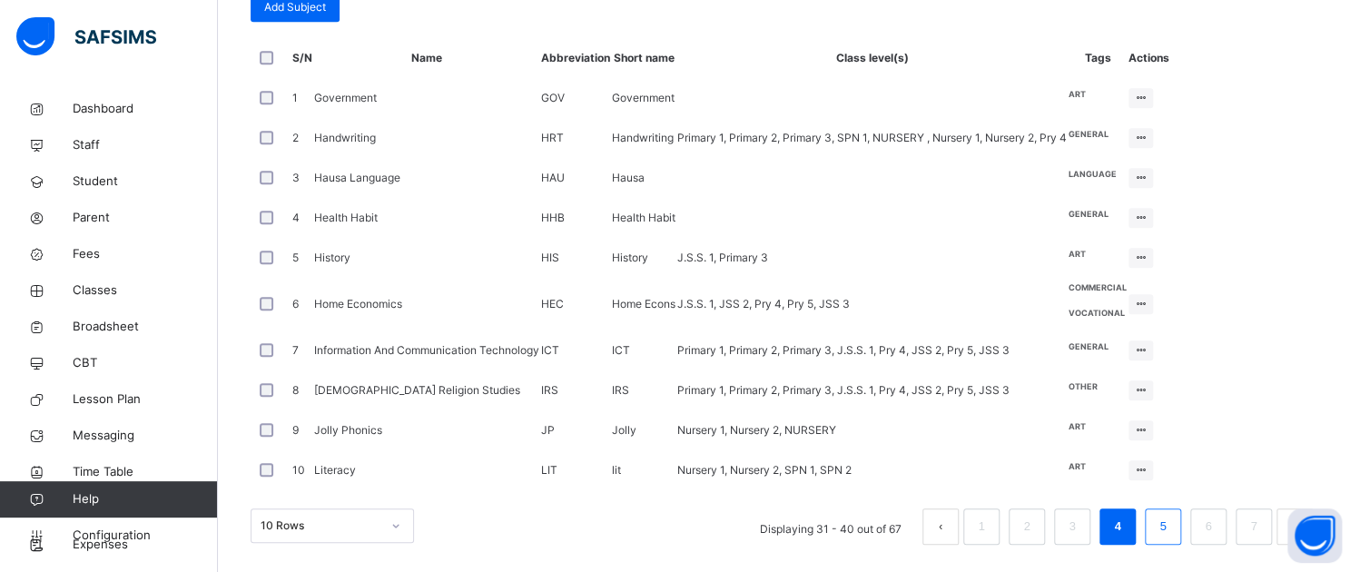
scroll to position [733, 0]
click at [1171, 527] on link "5" at bounding box center [1162, 527] width 17 height 24
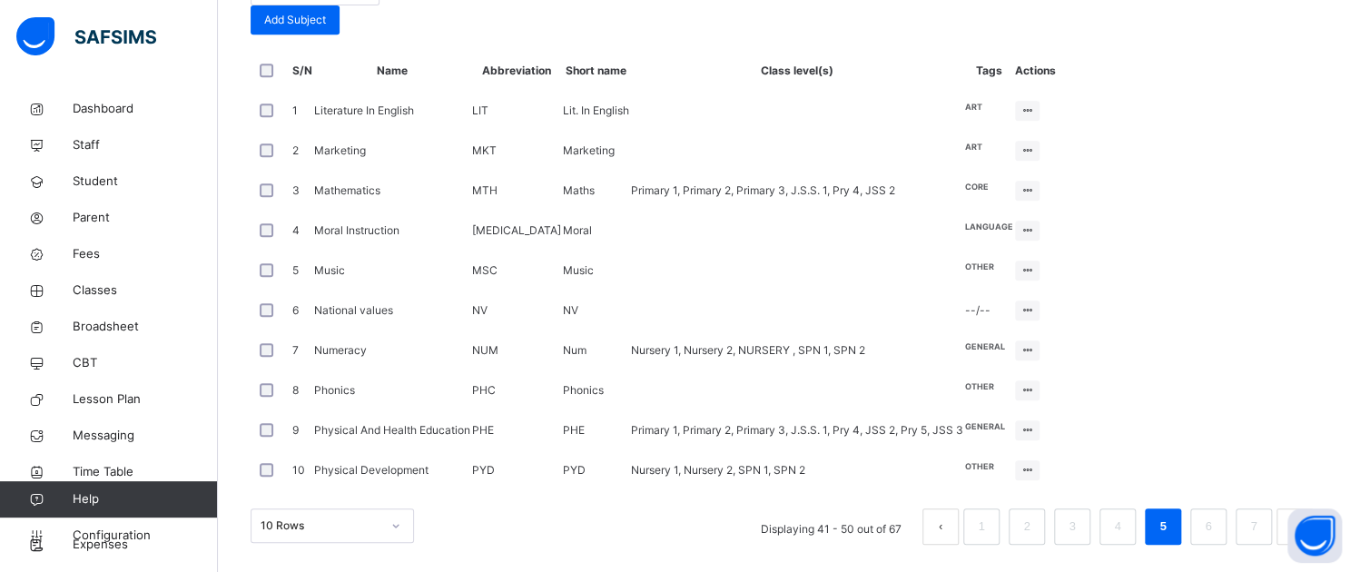
scroll to position [519, 0]
click at [1031, 269] on div "Assign to Level" at bounding box center [992, 260] width 77 height 18
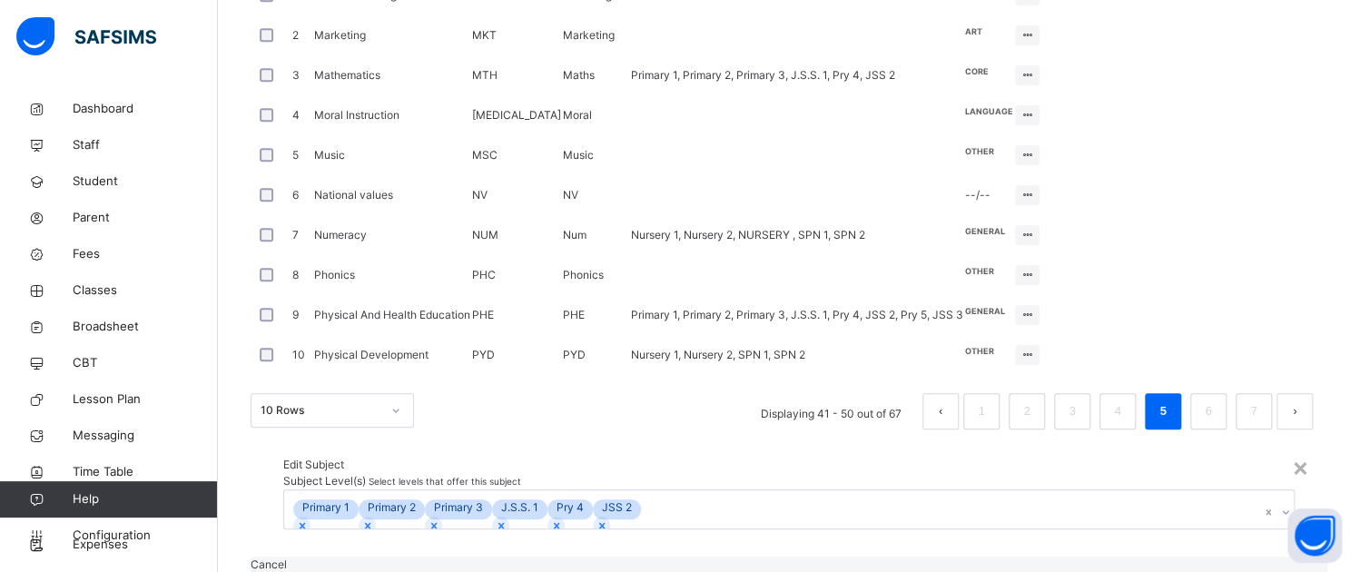
scroll to position [0, 0]
click at [1280, 503] on icon at bounding box center [1285, 512] width 11 height 18
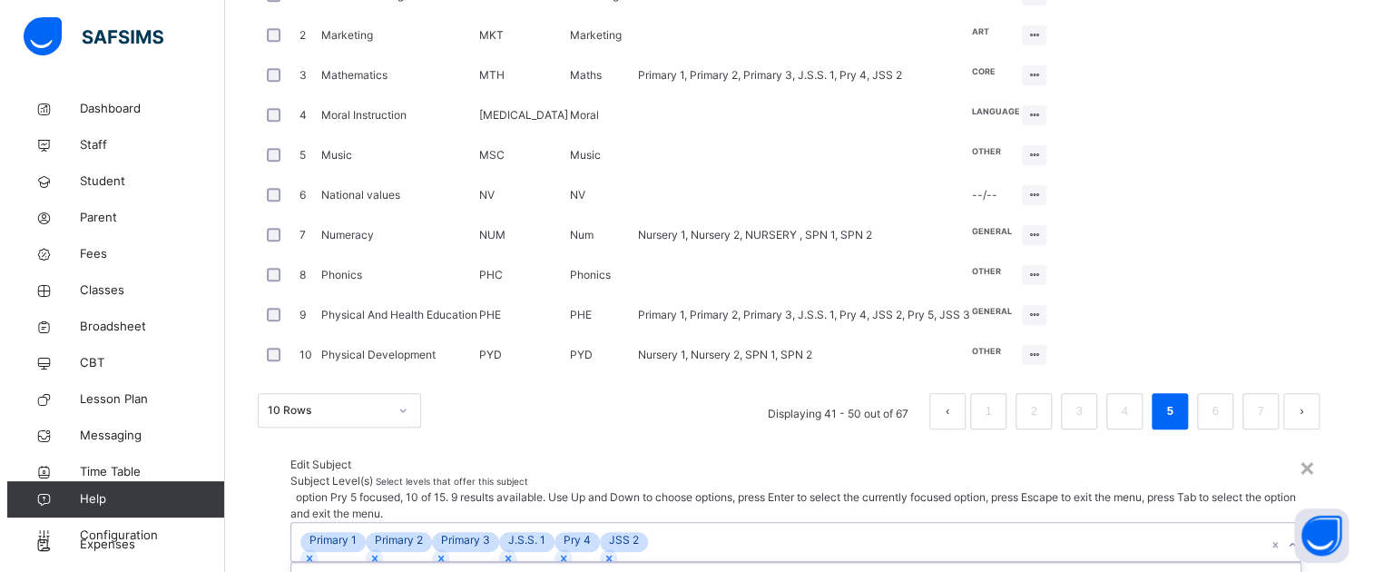
scroll to position [3, 0]
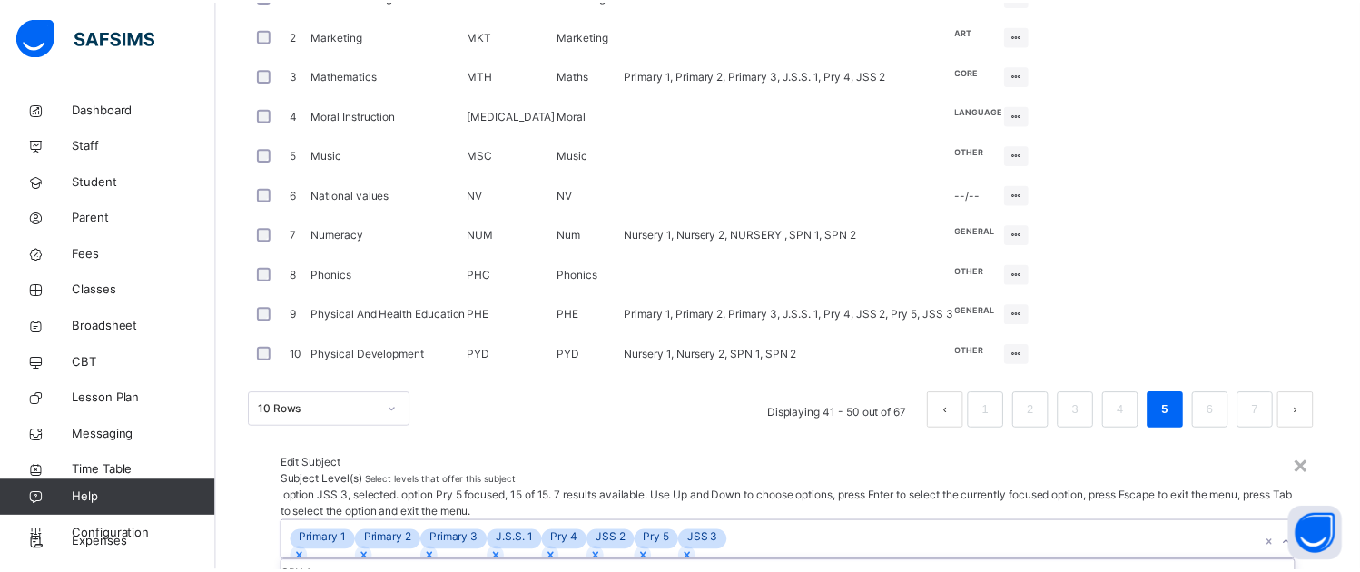
scroll to position [0, 0]
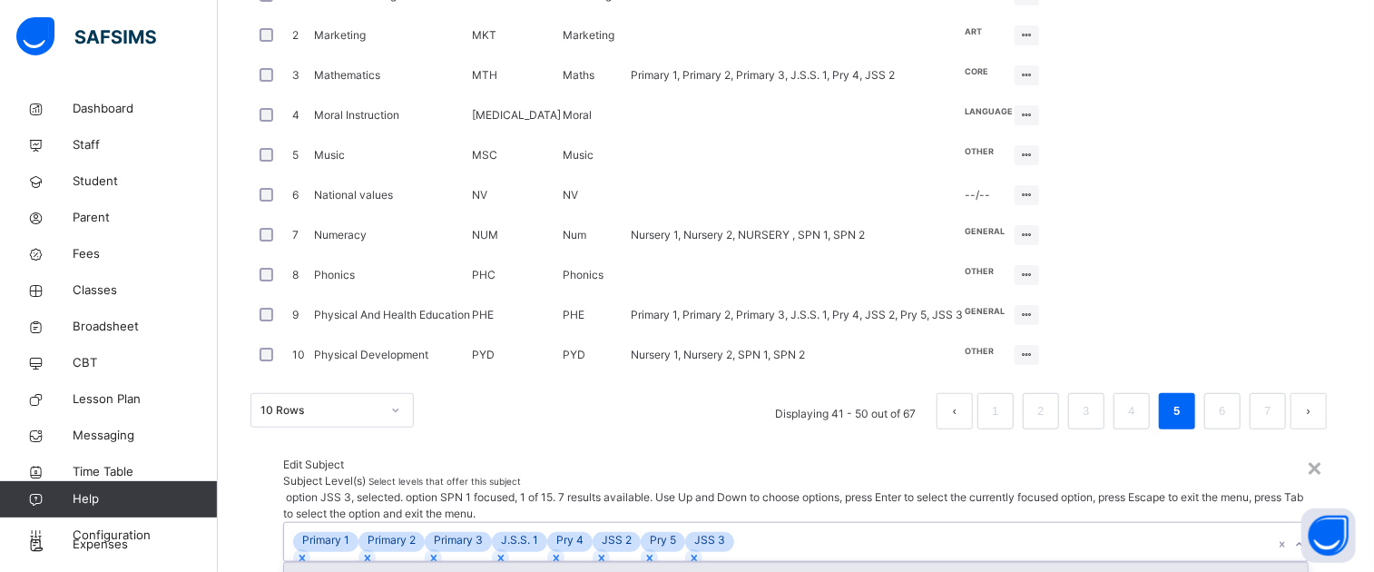
click at [651, 457] on div "Edit Subject" at bounding box center [796, 465] width 1026 height 16
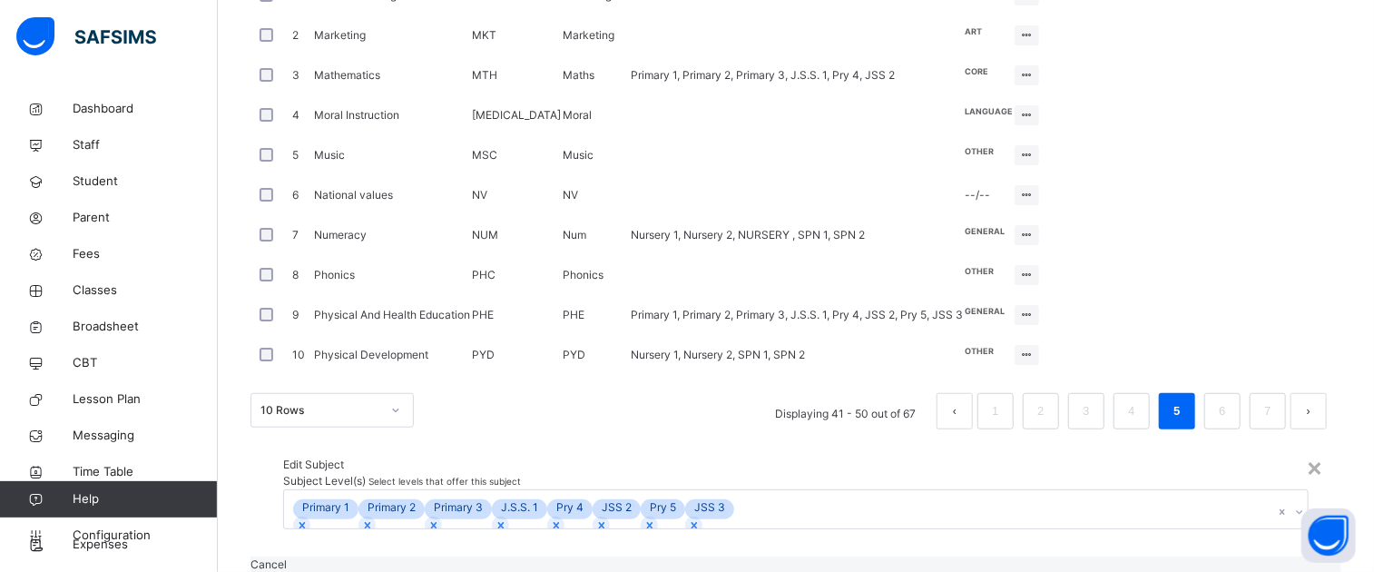
click at [277, 571] on span "Save" at bounding box center [264, 581] width 26 height 14
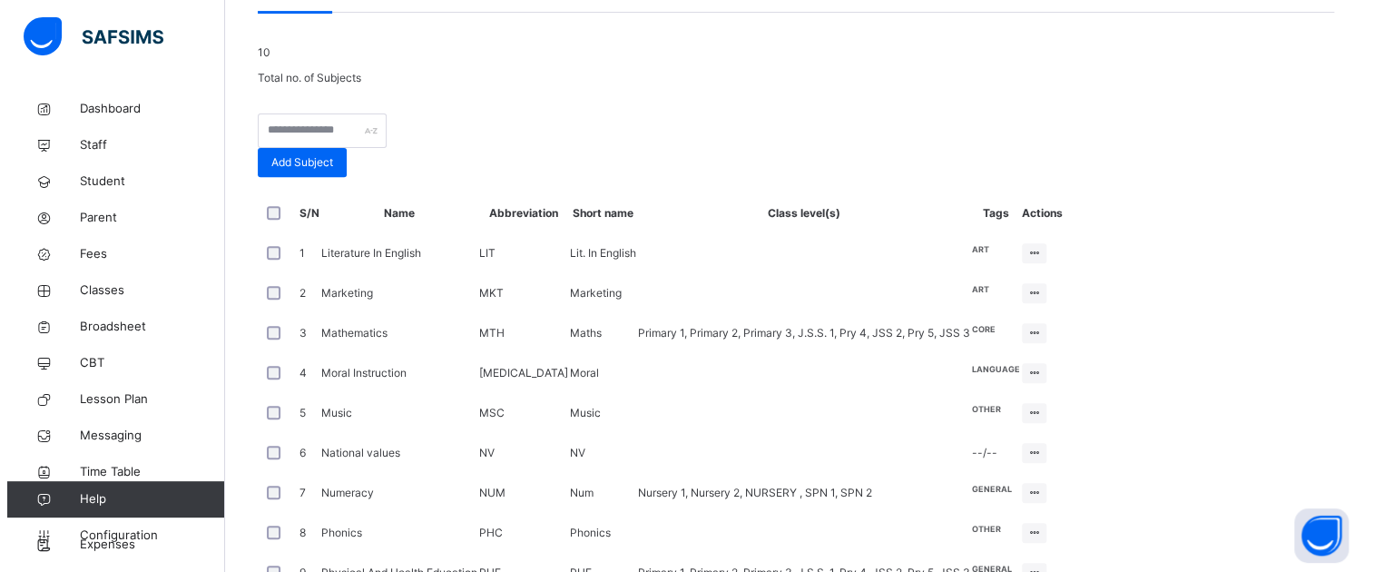
scroll to position [272, 0]
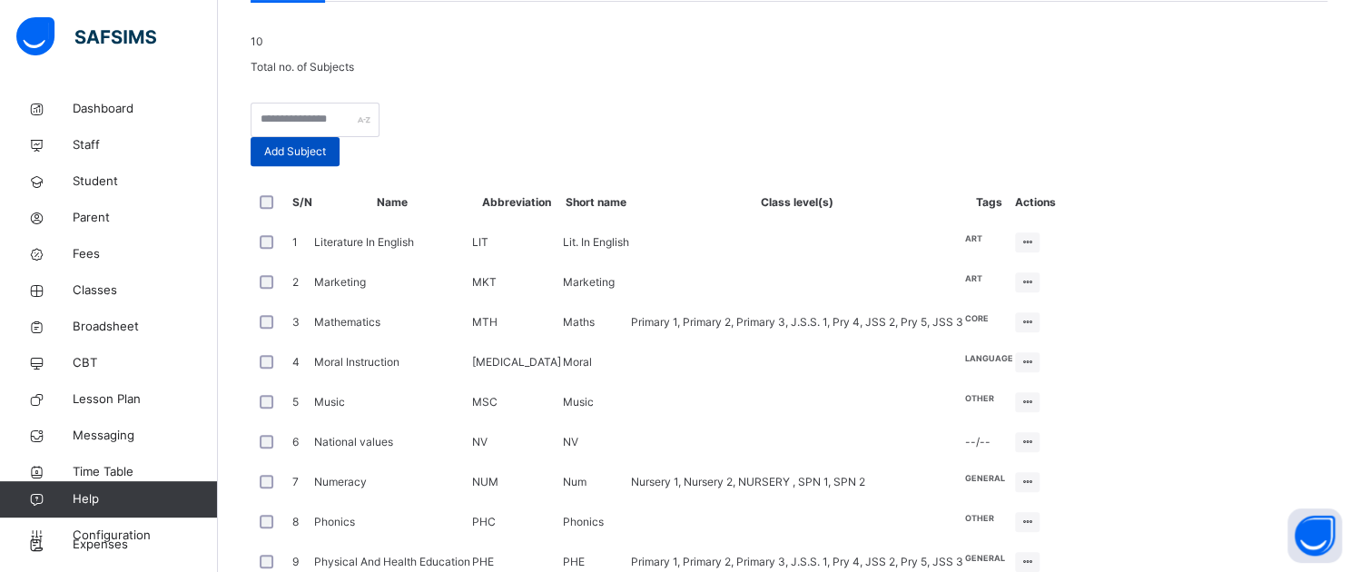
click at [326, 160] on span "Add Subject" at bounding box center [295, 151] width 62 height 16
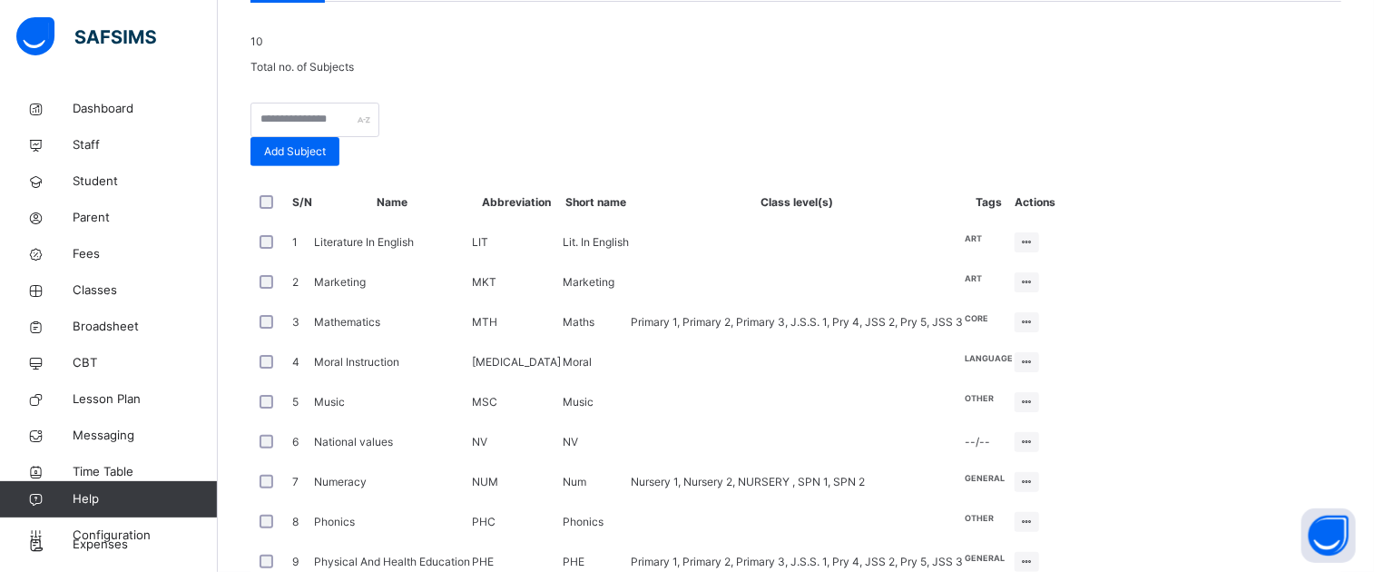
type input "**********"
type input "***"
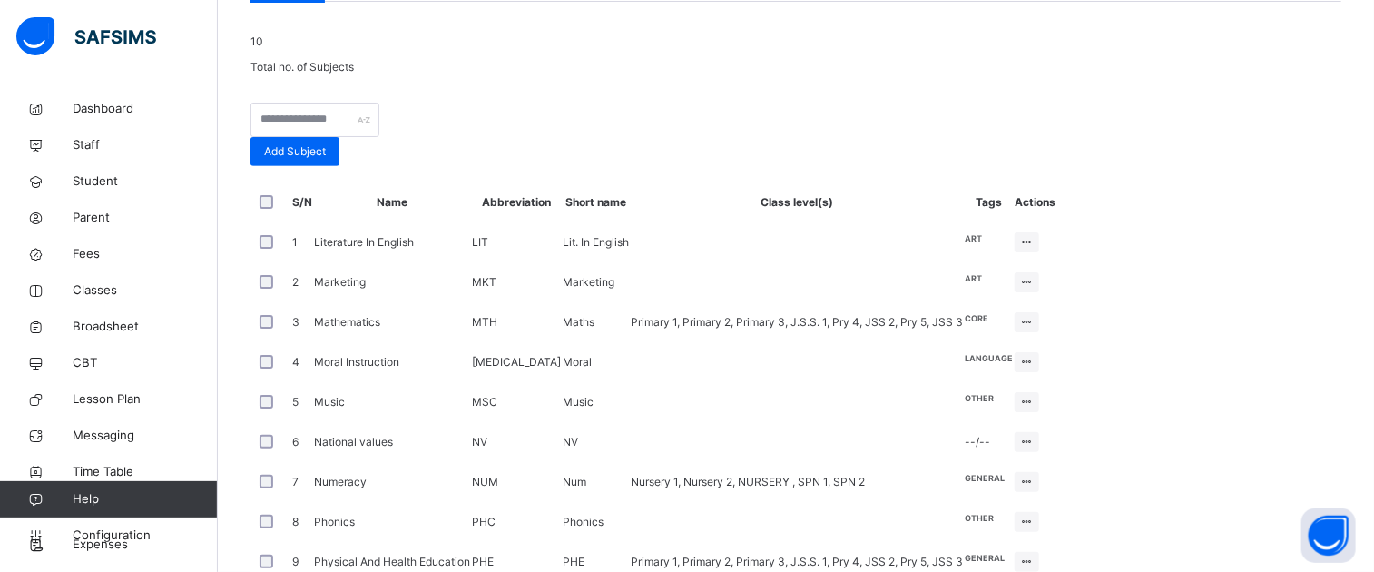
type input "***"
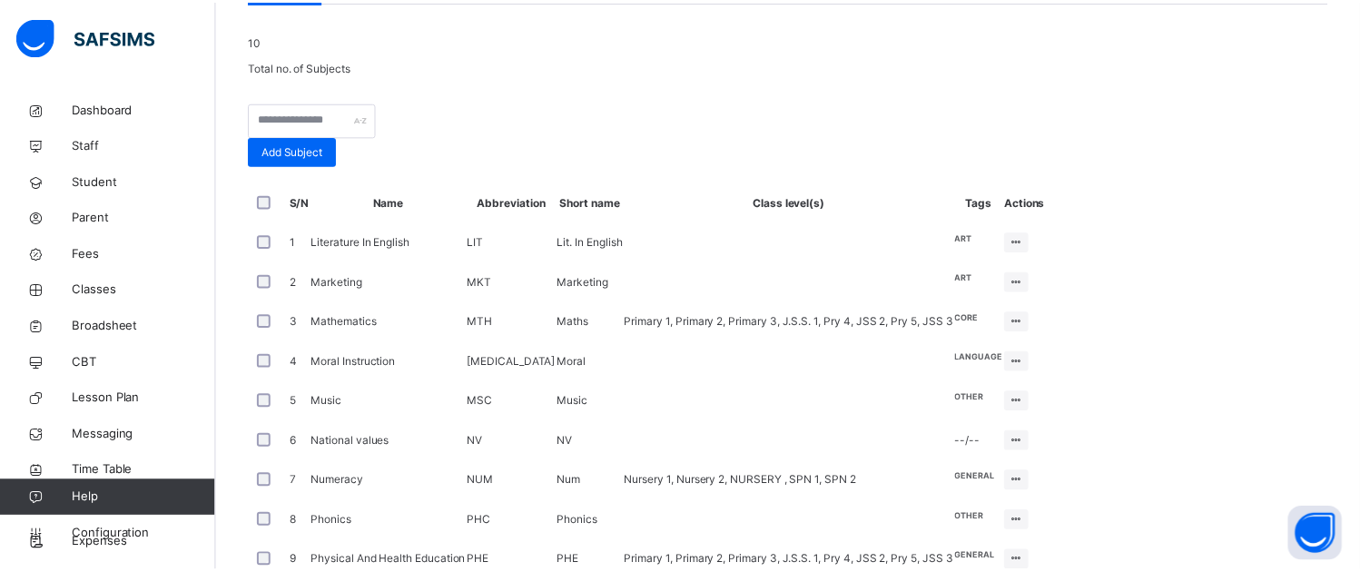
scroll to position [298, 0]
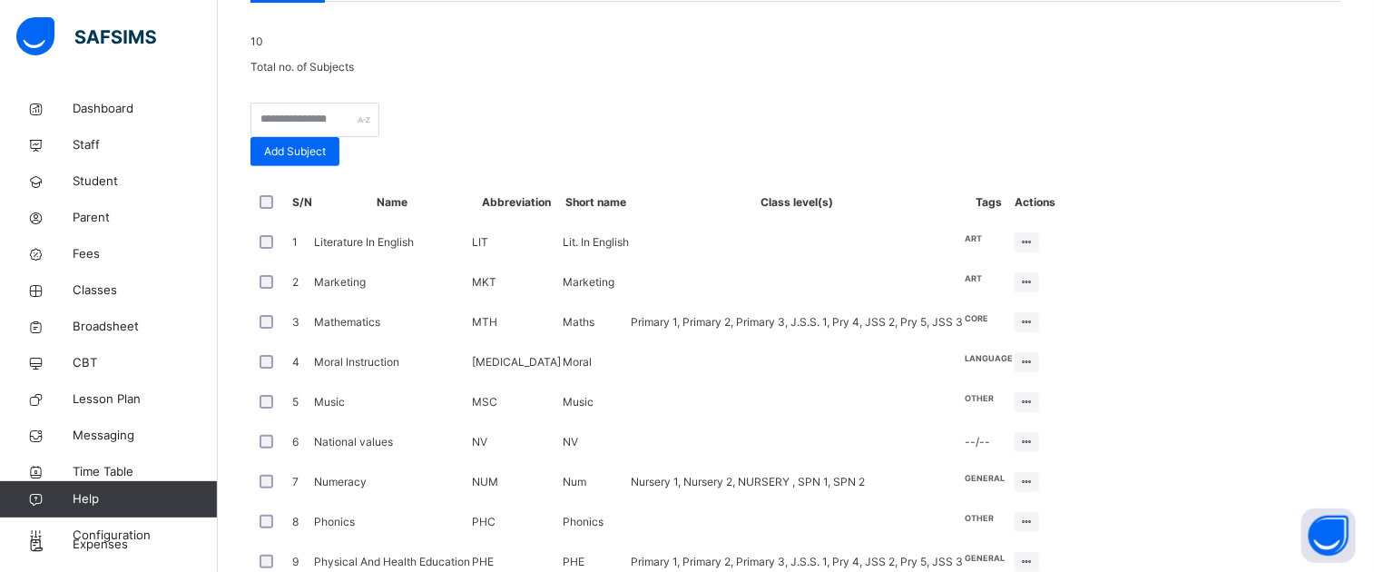
type input "*"
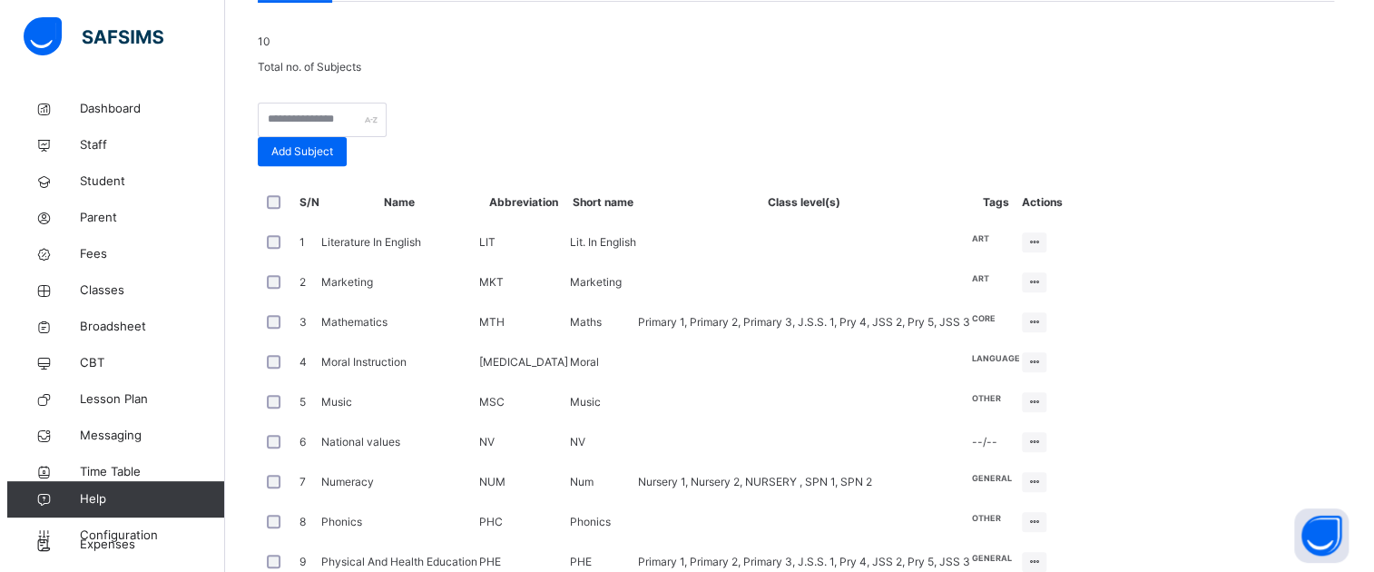
scroll to position [0, 0]
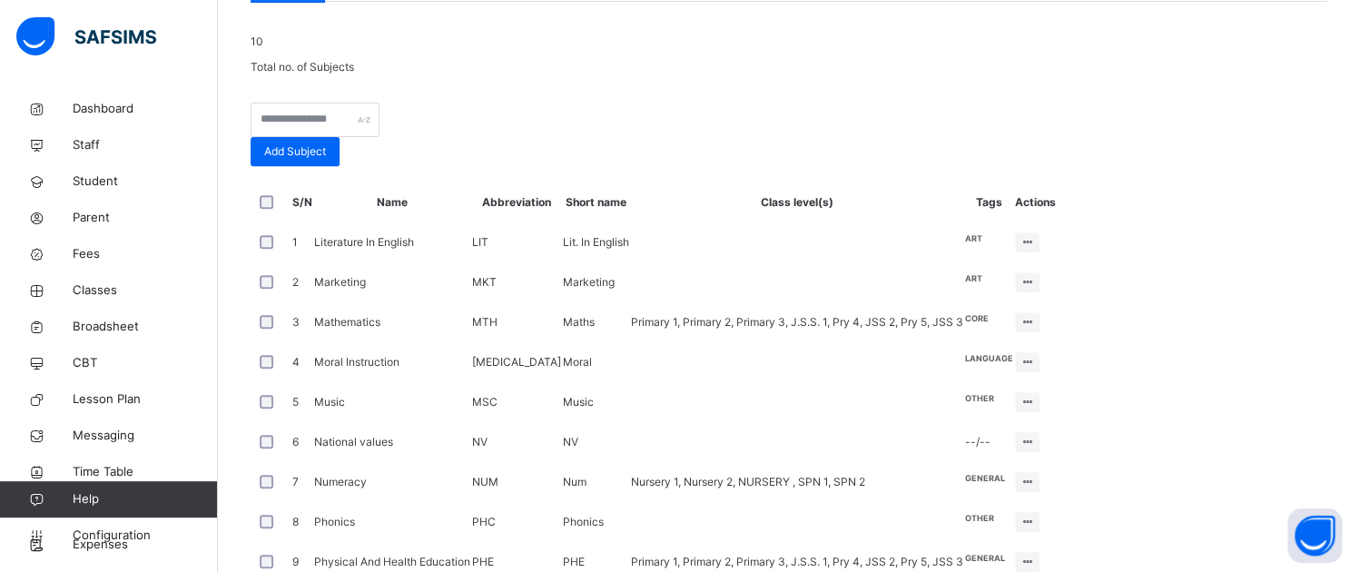
type input "*"
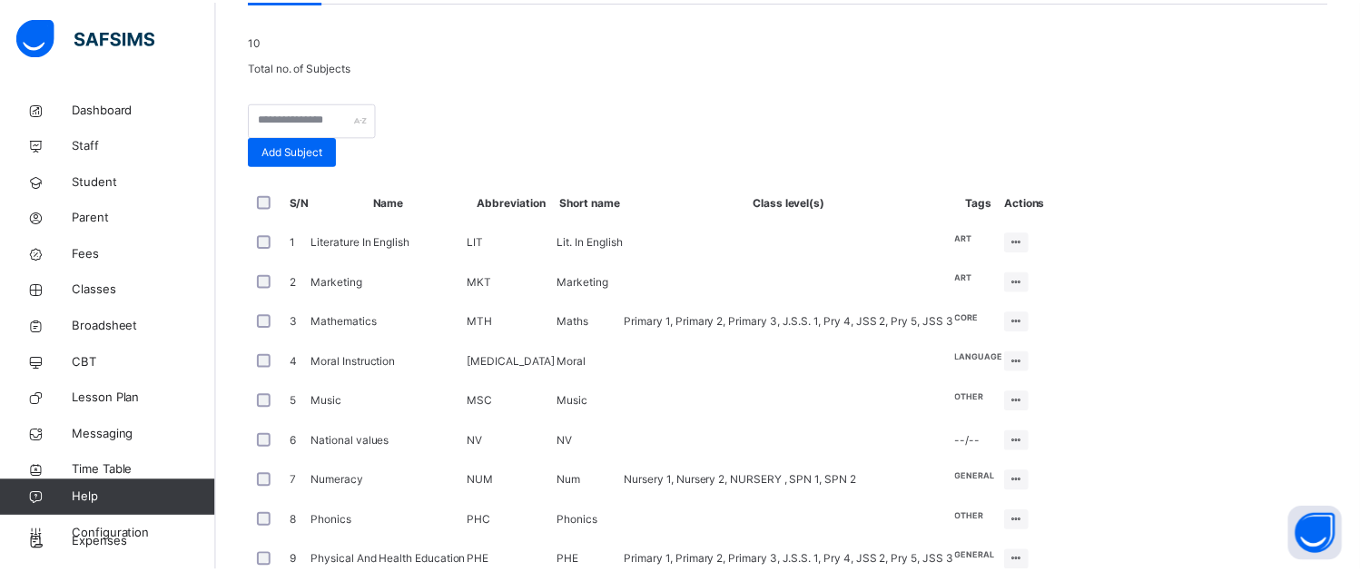
scroll to position [298, 0]
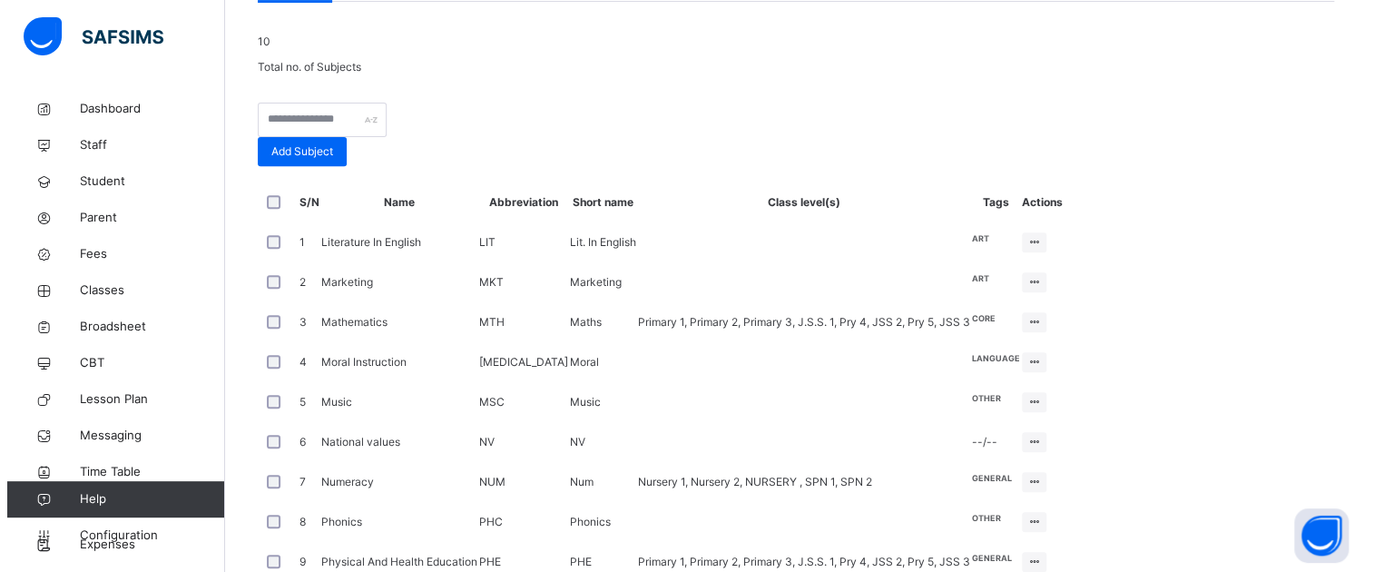
scroll to position [0, 0]
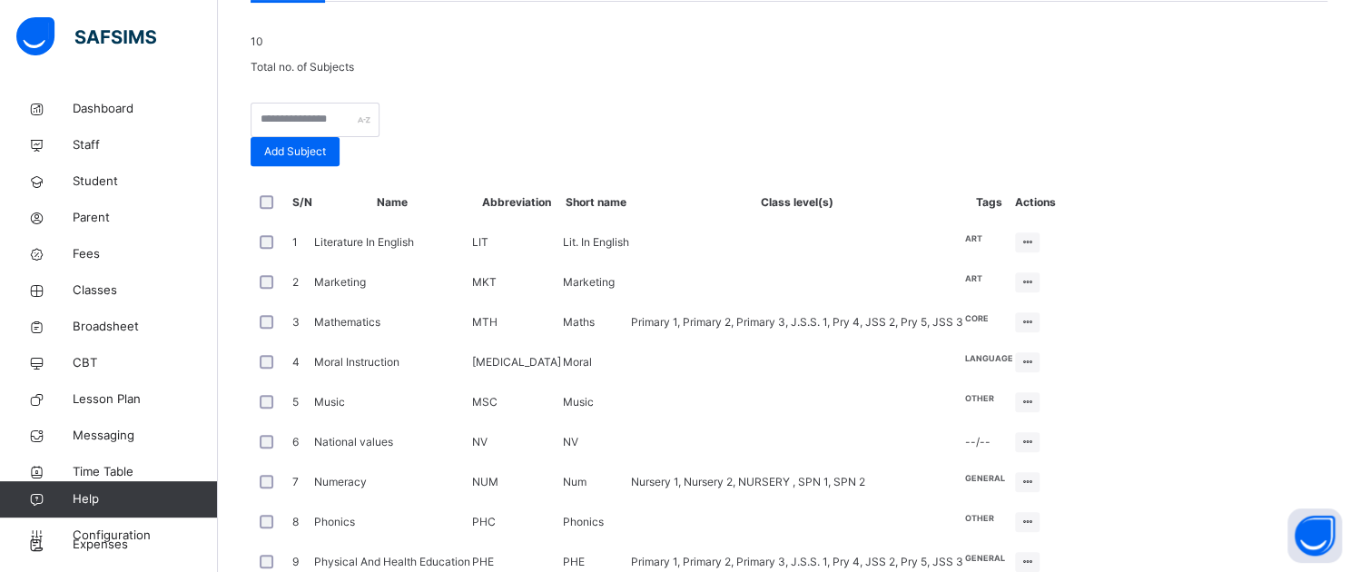
type input "*"
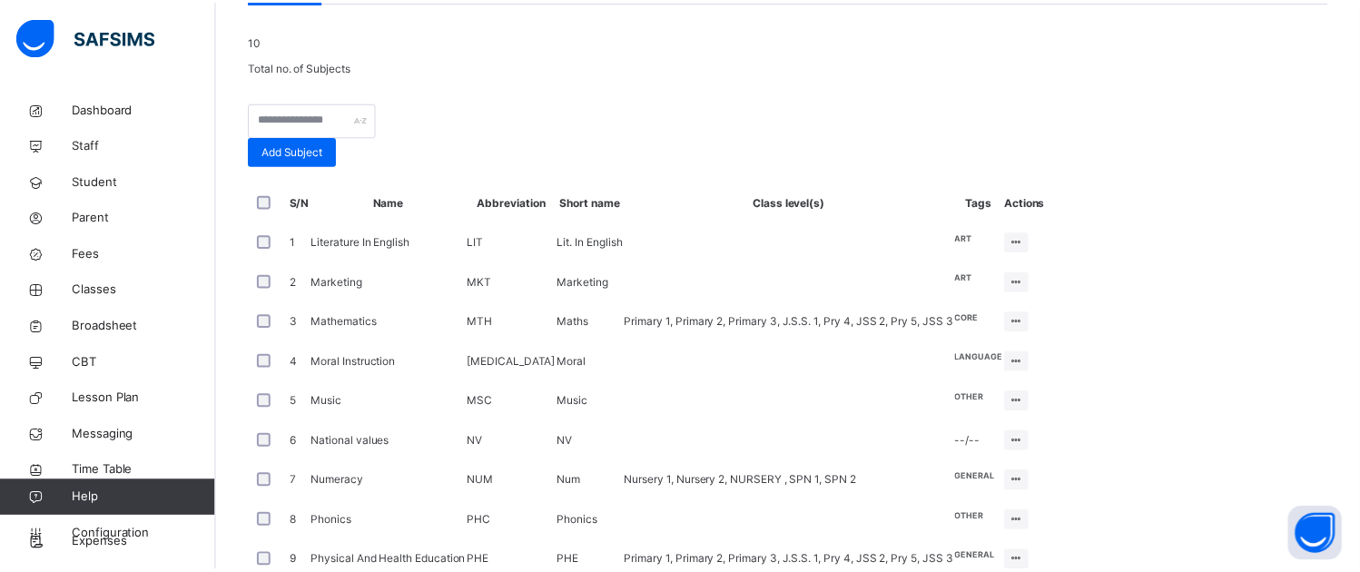
scroll to position [298, 0]
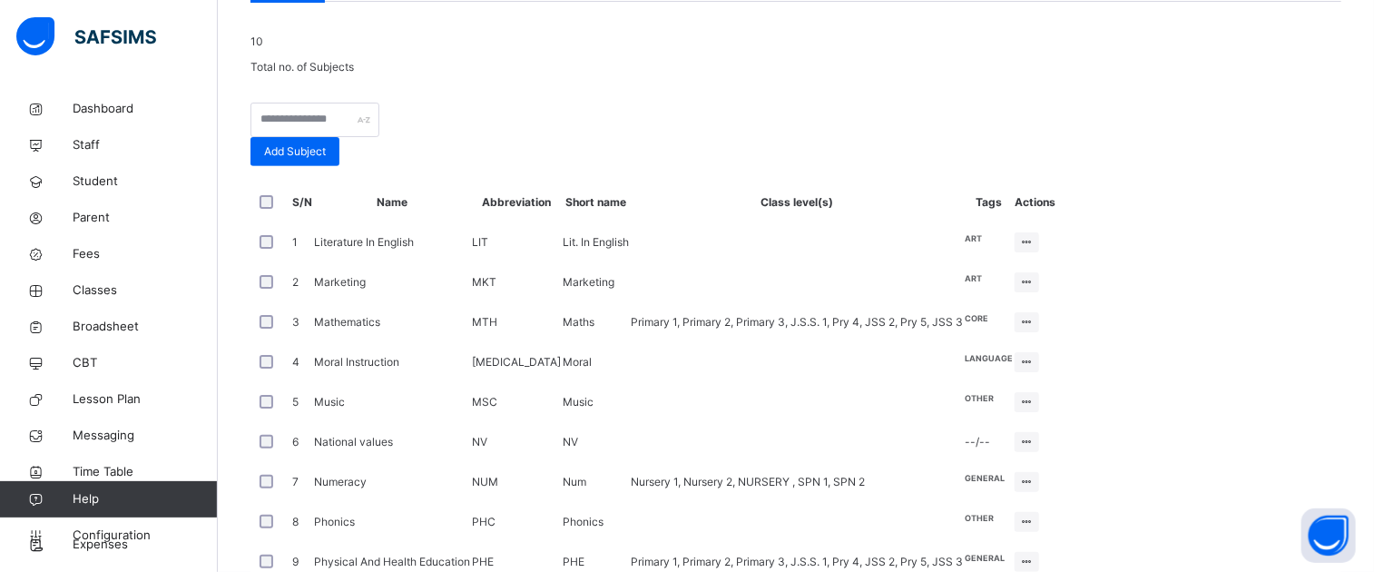
type input "***"
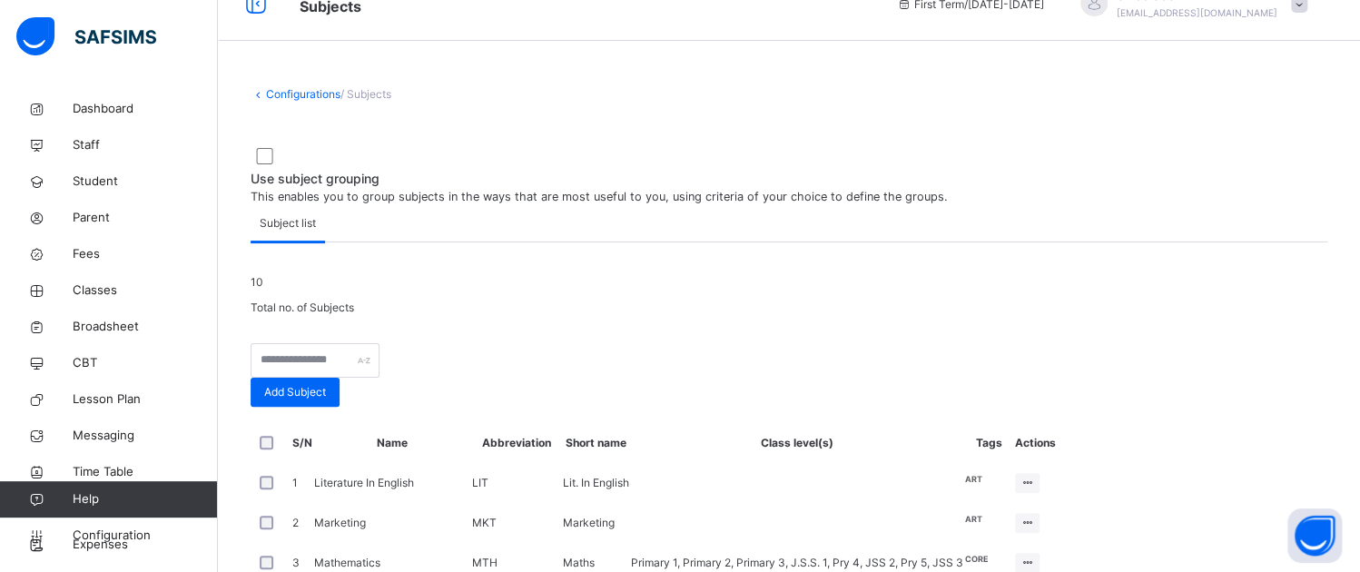
scroll to position [0, 0]
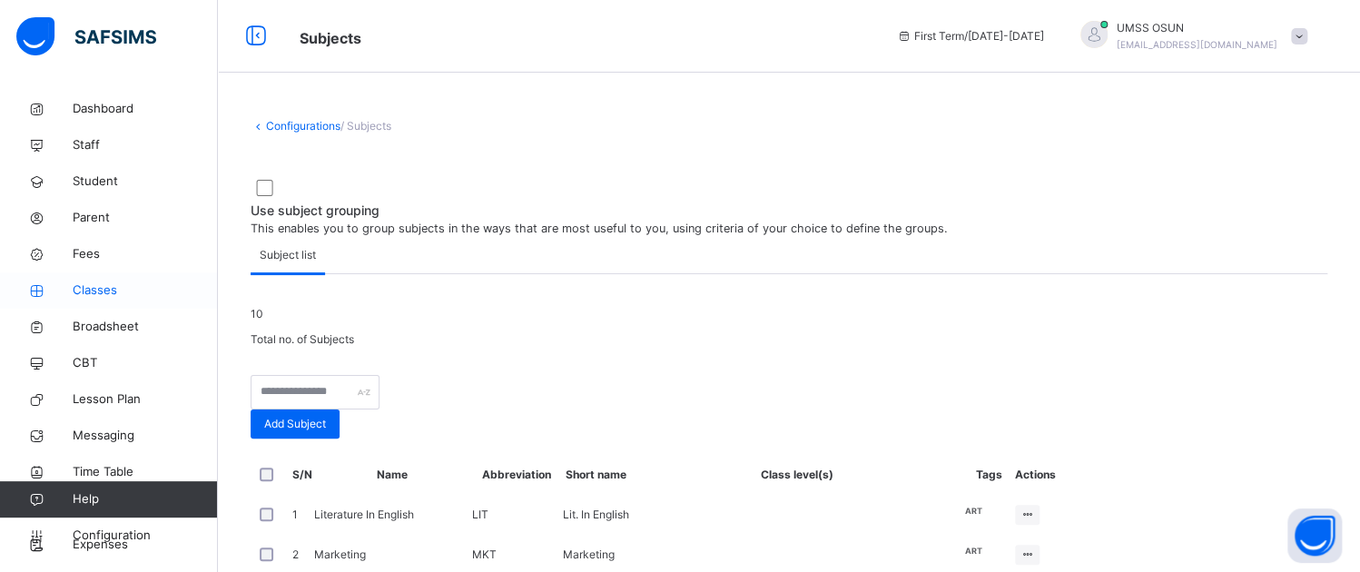
click at [98, 287] on span "Classes" at bounding box center [145, 290] width 145 height 18
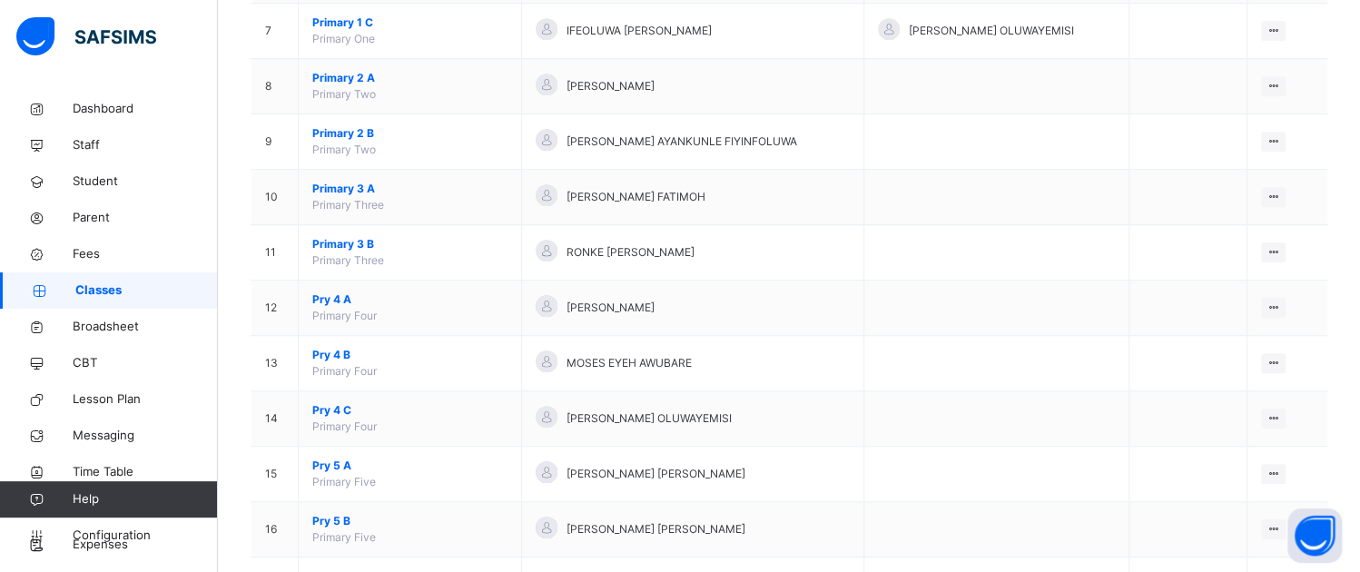
scroll to position [908, 0]
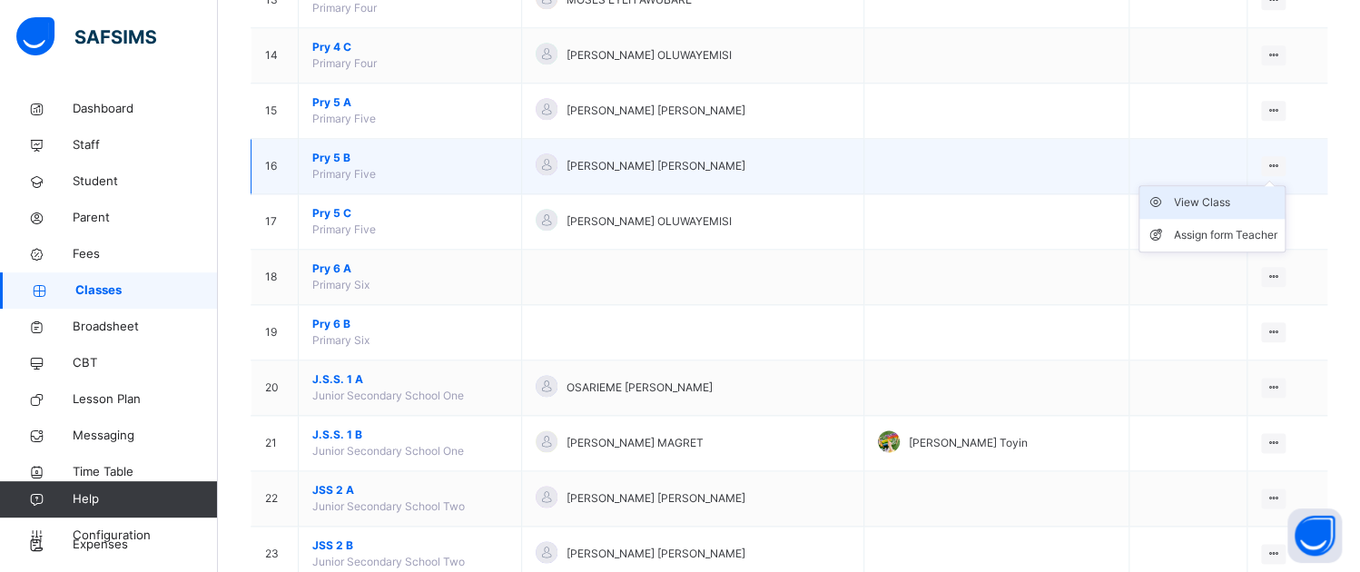
click at [1209, 195] on div "View Class" at bounding box center [1225, 202] width 103 height 18
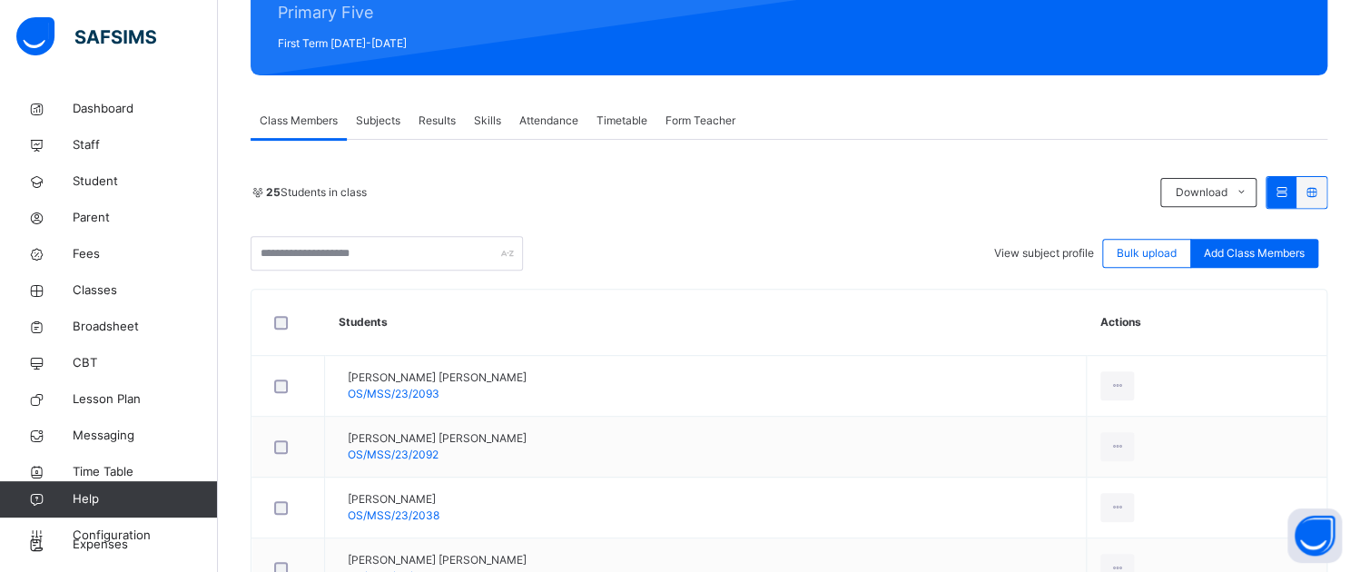
scroll to position [272, 0]
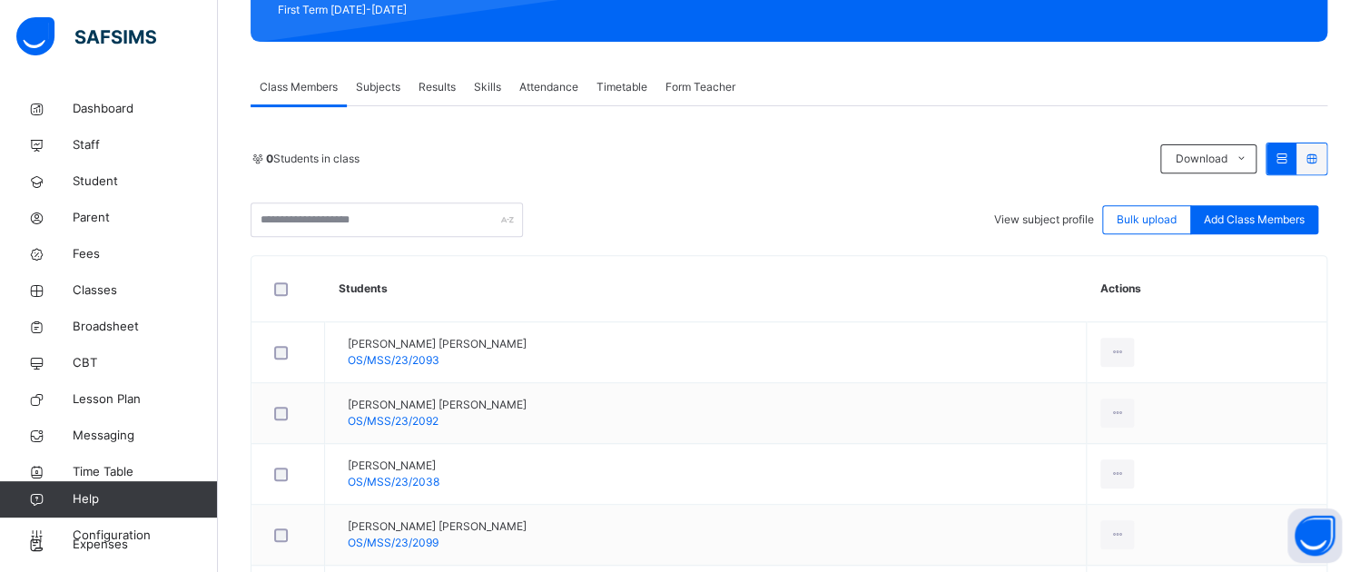
click at [381, 83] on span "Subjects" at bounding box center [378, 87] width 44 height 16
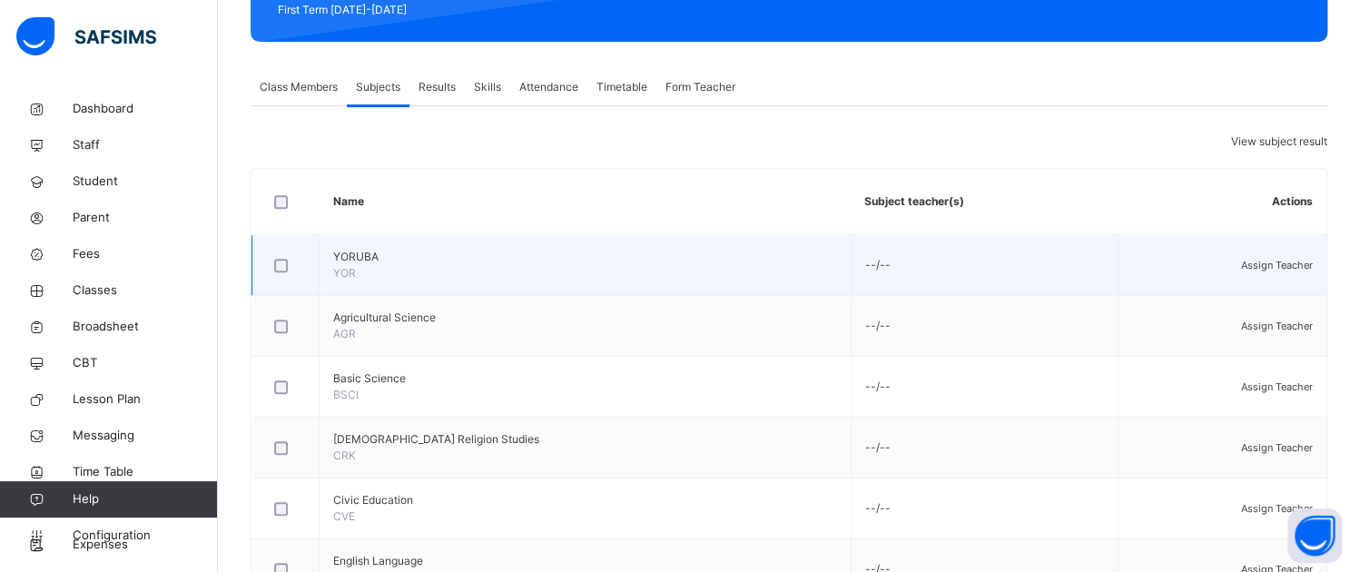
click at [1293, 271] on span "Assign Teacher" at bounding box center [1277, 265] width 72 height 13
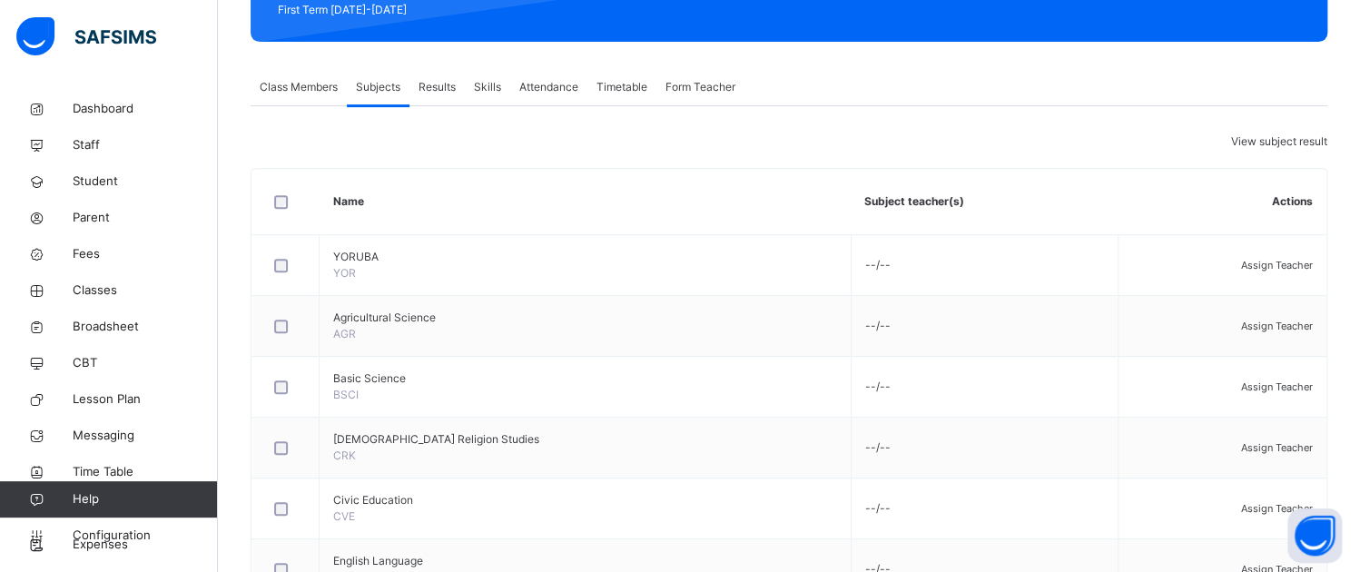
type input "***"
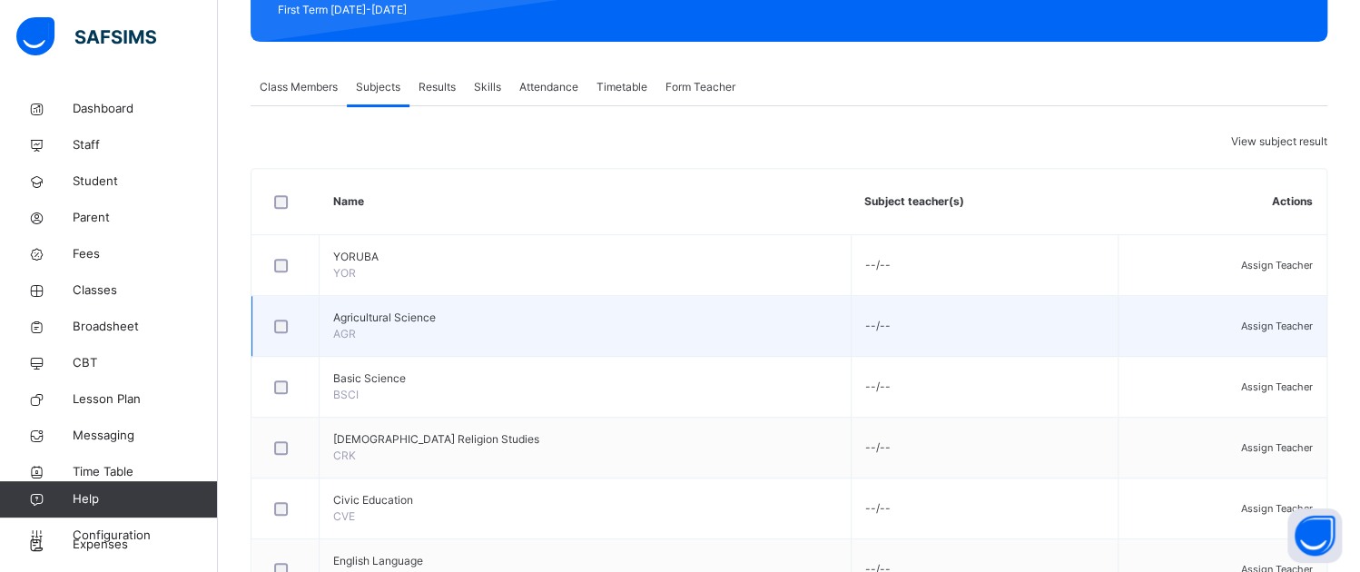
click at [1283, 332] on span "Assign Teacher" at bounding box center [1277, 326] width 72 height 13
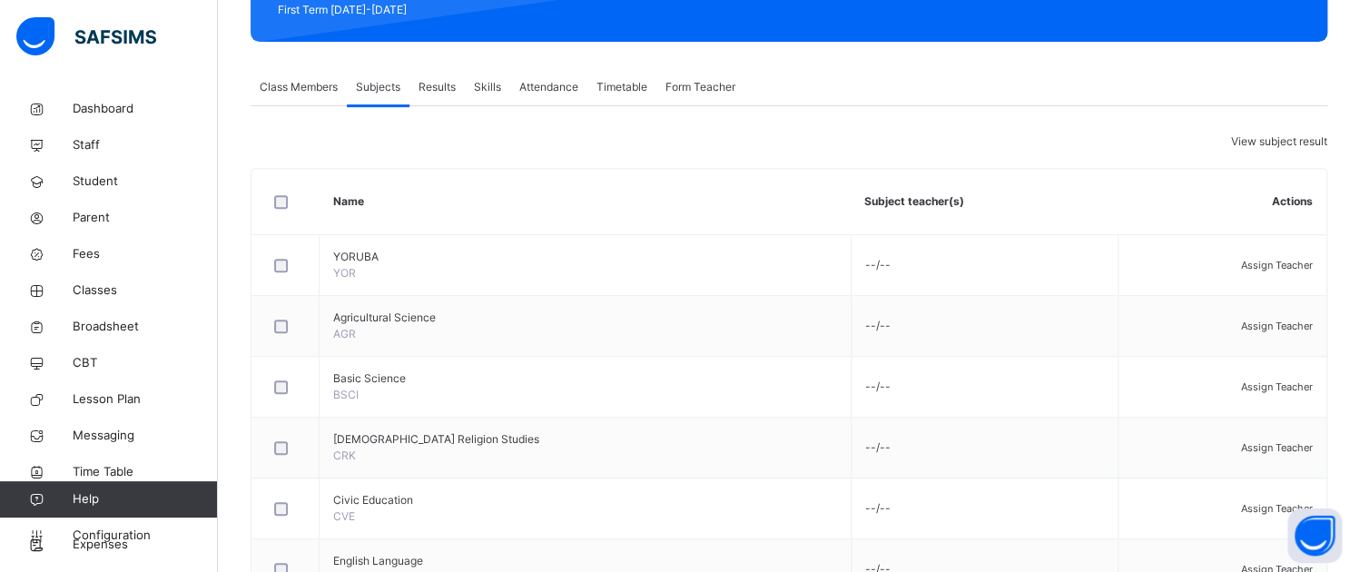
type input "****"
drag, startPoint x: 630, startPoint y: 302, endPoint x: 670, endPoint y: 194, distance: 115.2
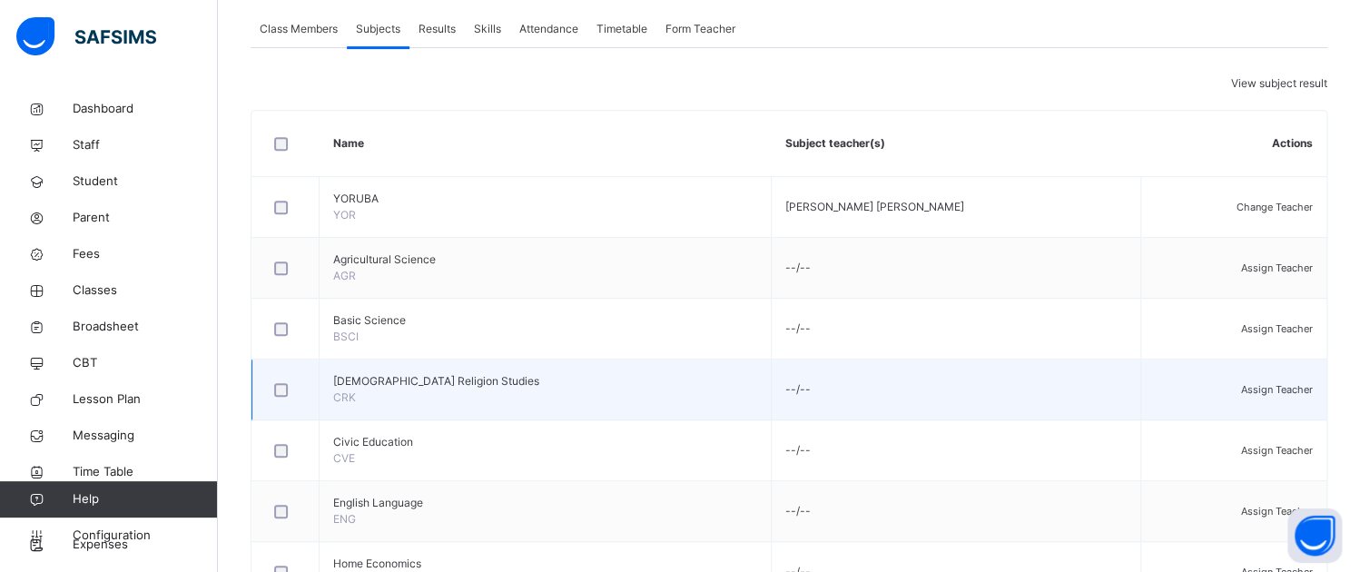
scroll to position [363, 0]
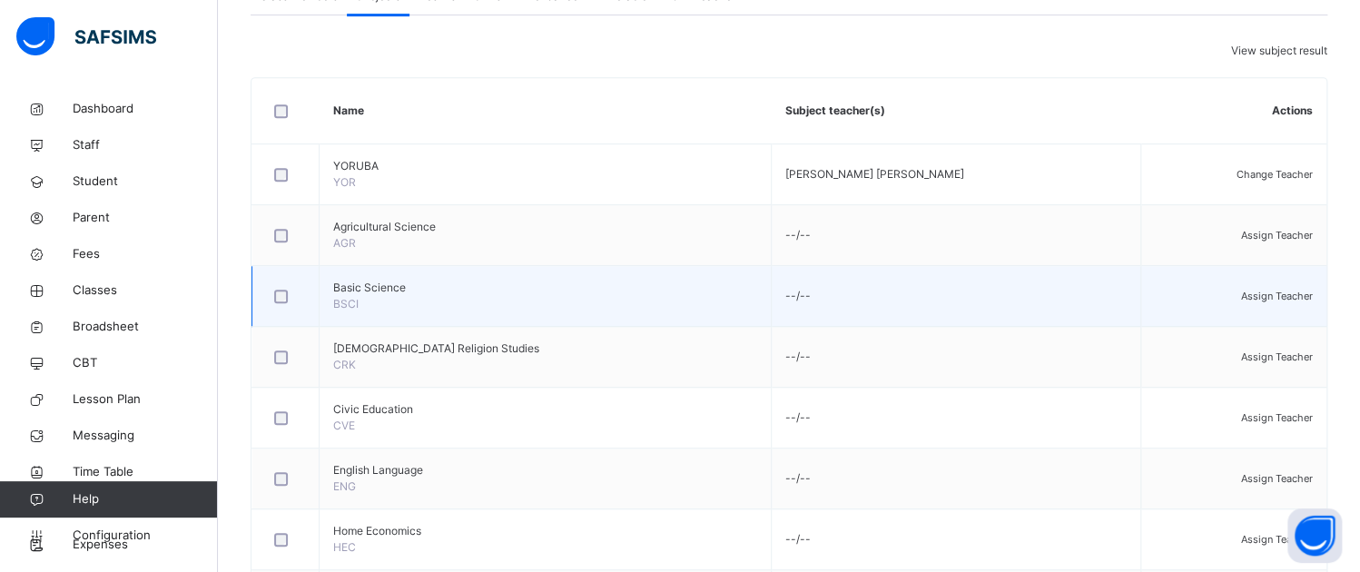
click at [1264, 297] on div "Assign Teacher" at bounding box center [1234, 296] width 158 height 16
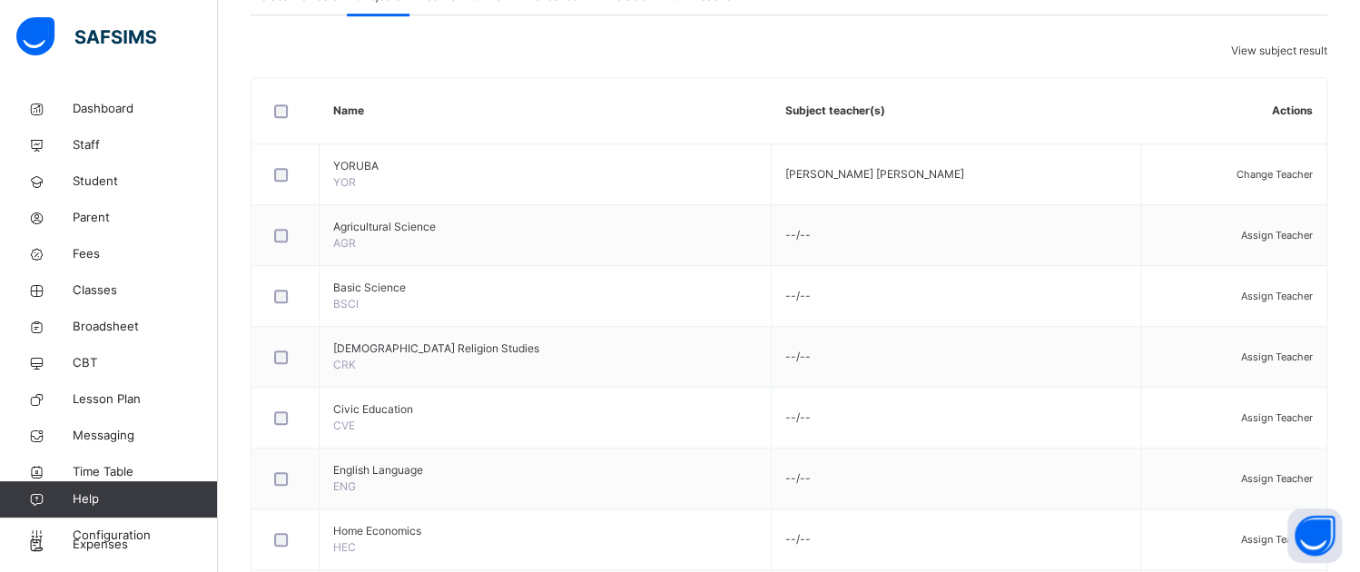
type input "******"
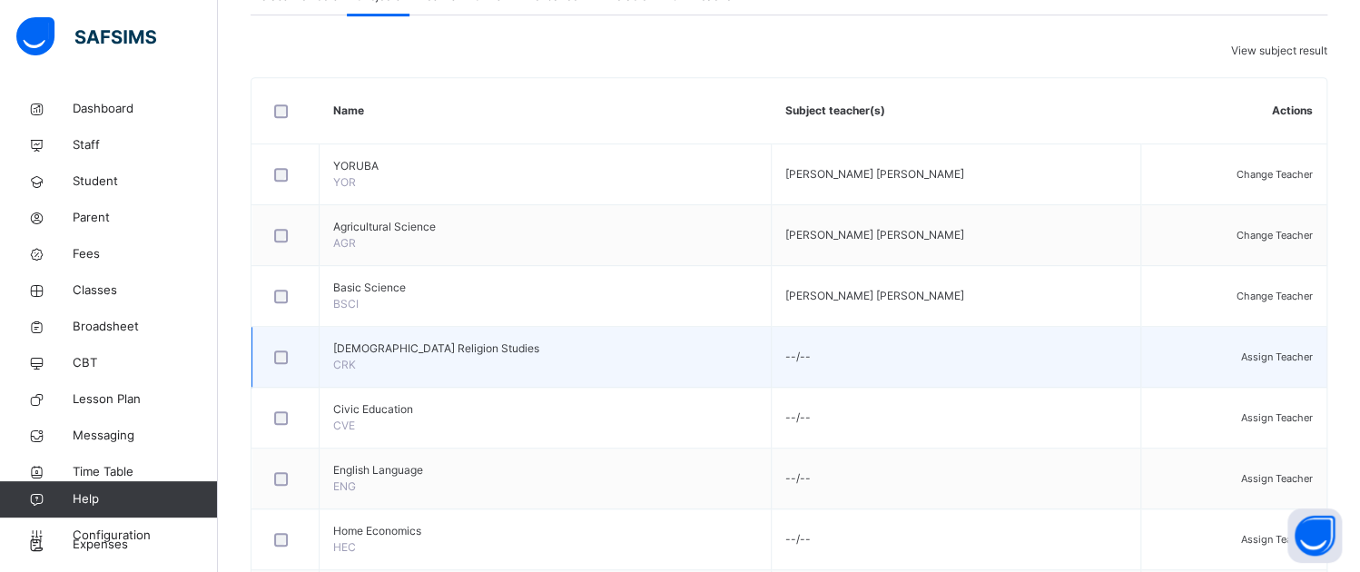
scroll to position [454, 0]
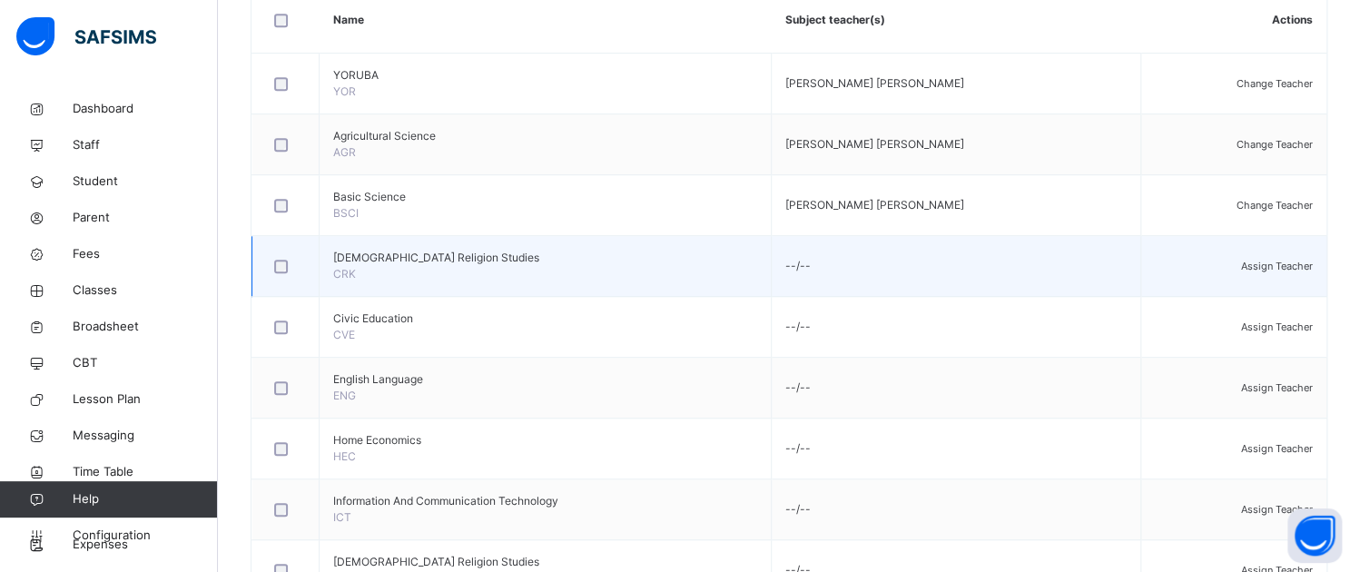
click at [1268, 272] on span "Assign Teacher" at bounding box center [1277, 266] width 72 height 13
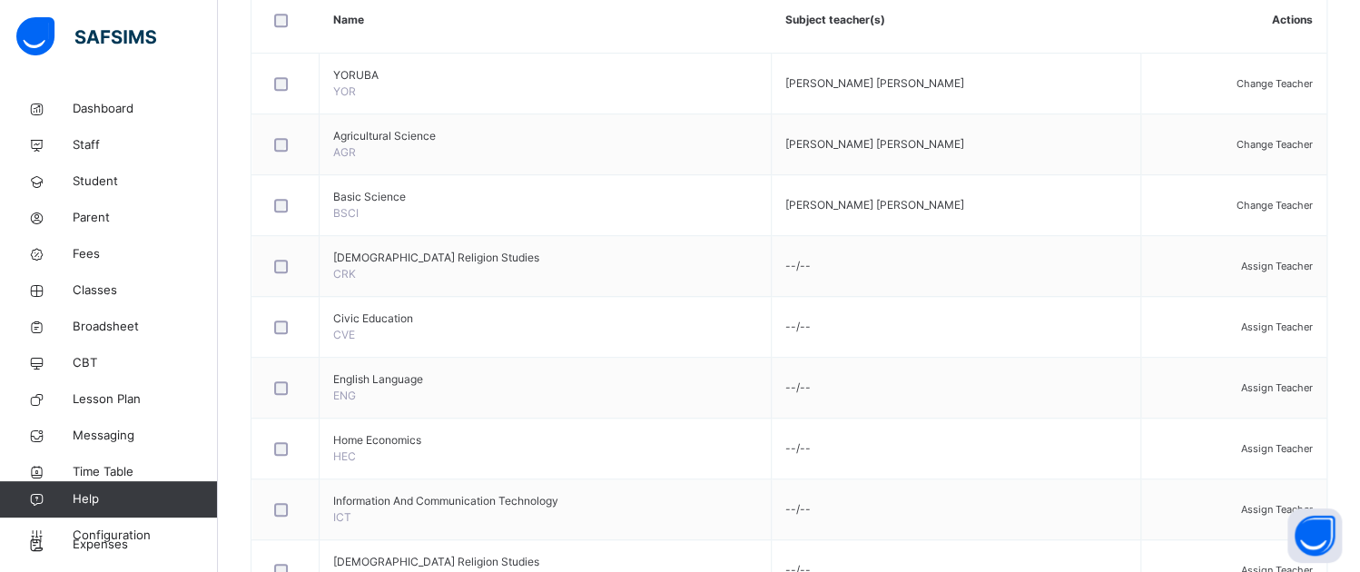
type input "****"
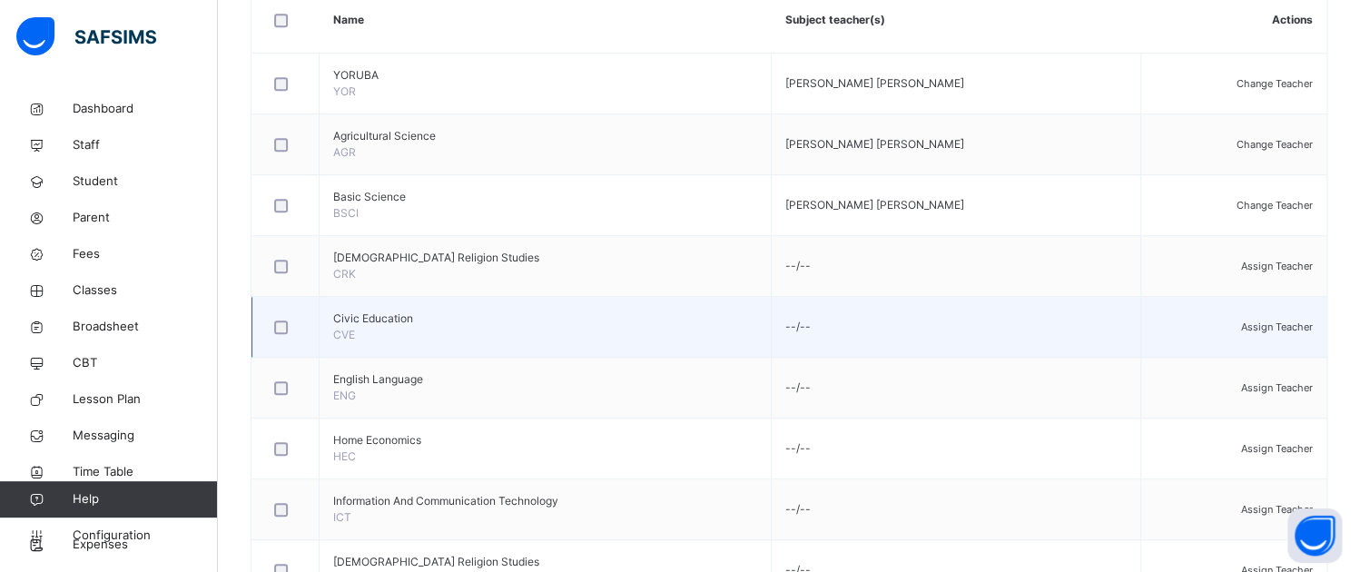
click at [1274, 333] on span "Assign Teacher" at bounding box center [1277, 326] width 72 height 13
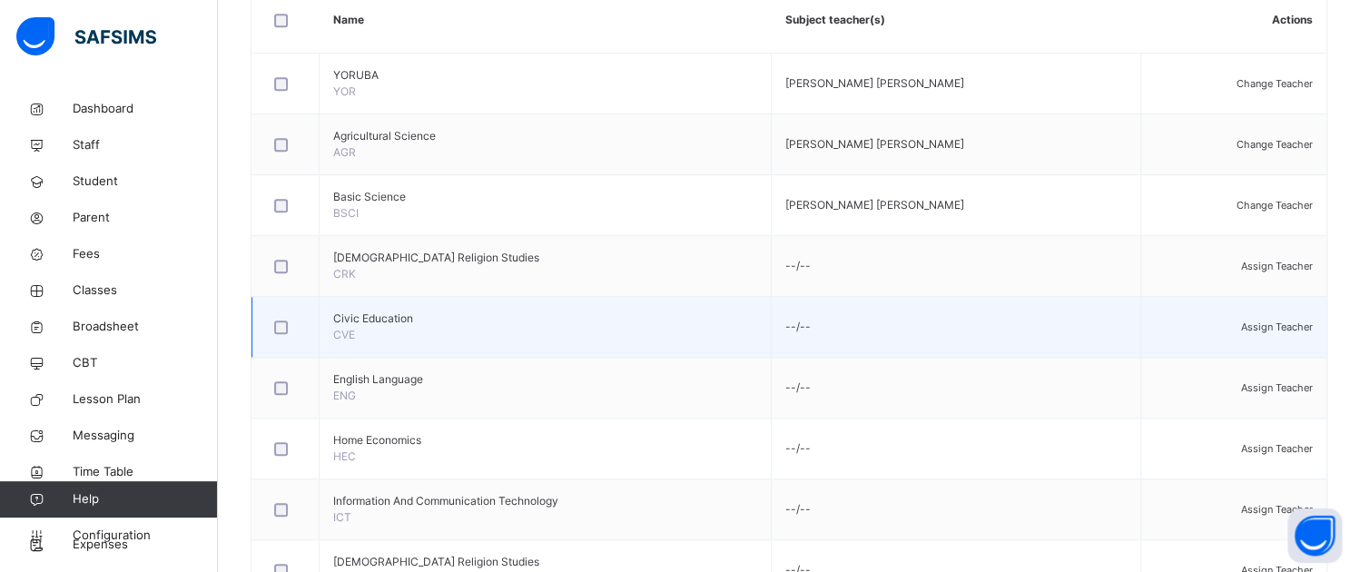
click at [1272, 333] on span "Assign Teacher" at bounding box center [1277, 326] width 72 height 13
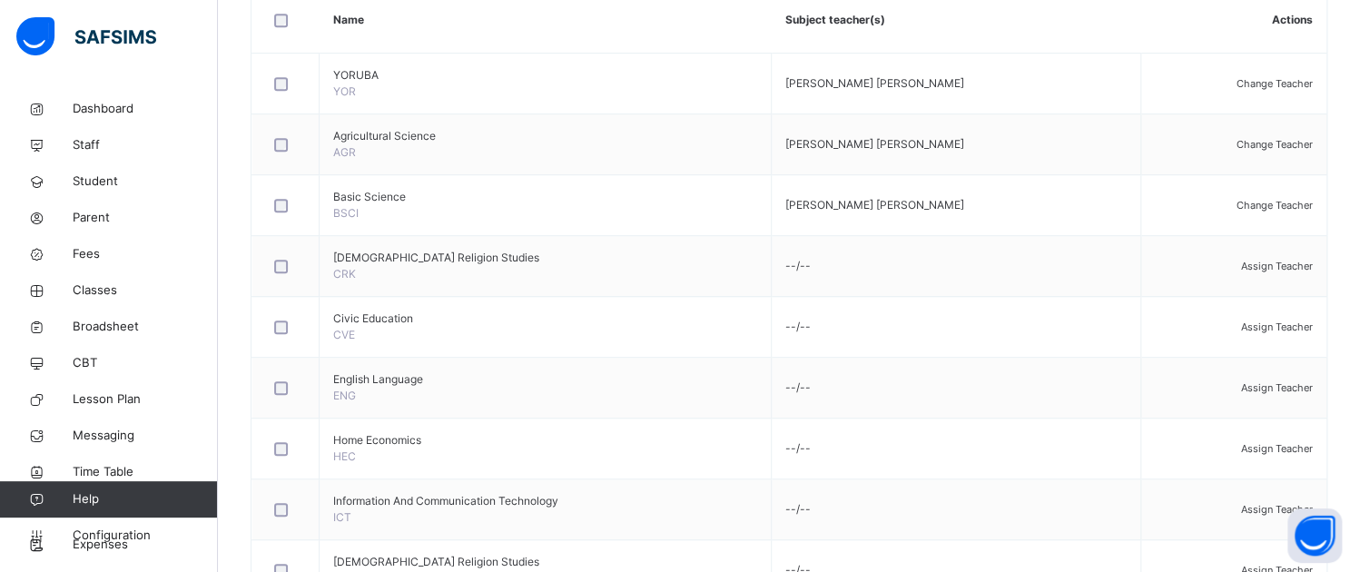
type input "****"
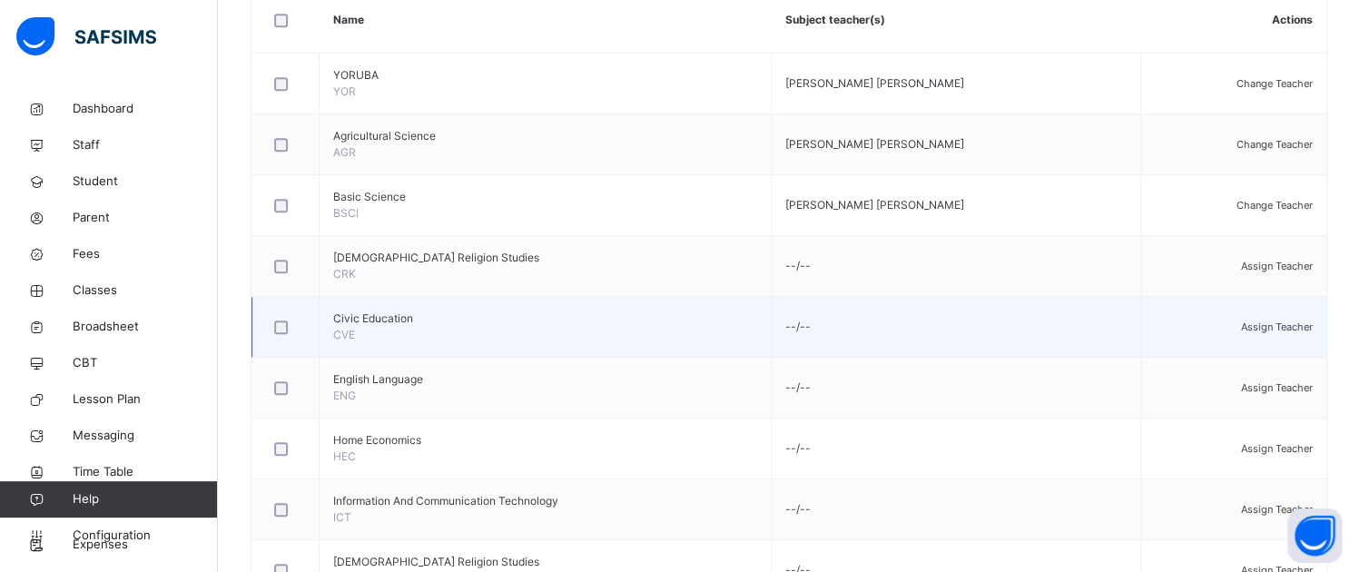
scroll to position [545, 0]
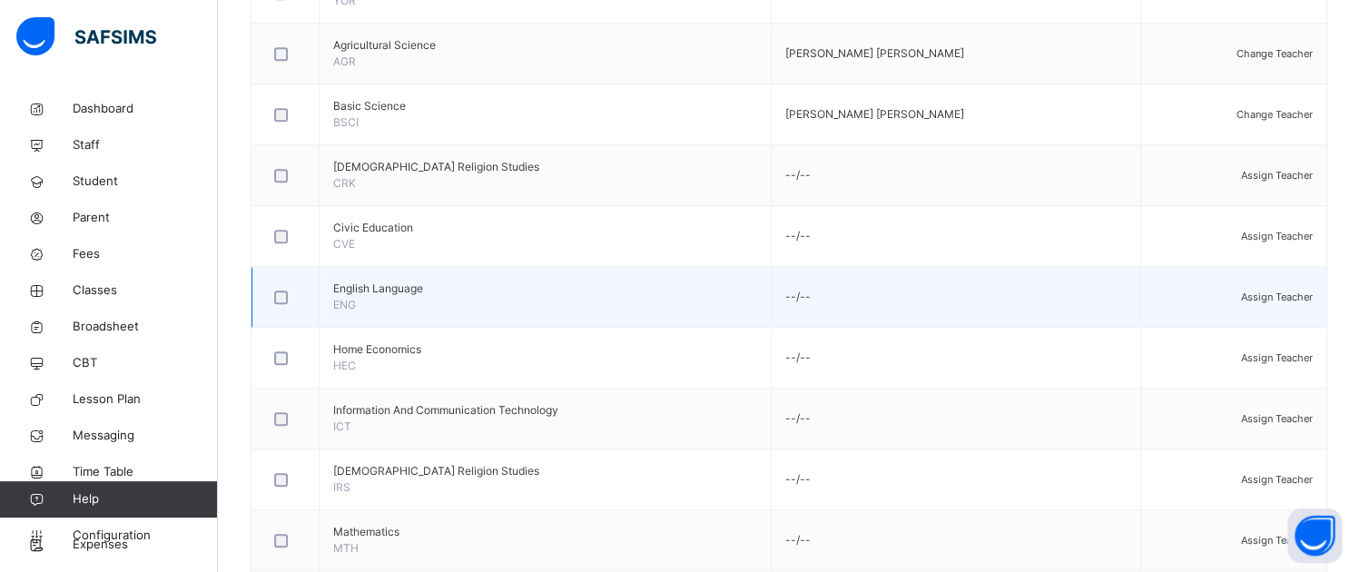
click at [1264, 301] on span "Assign Teacher" at bounding box center [1277, 296] width 72 height 13
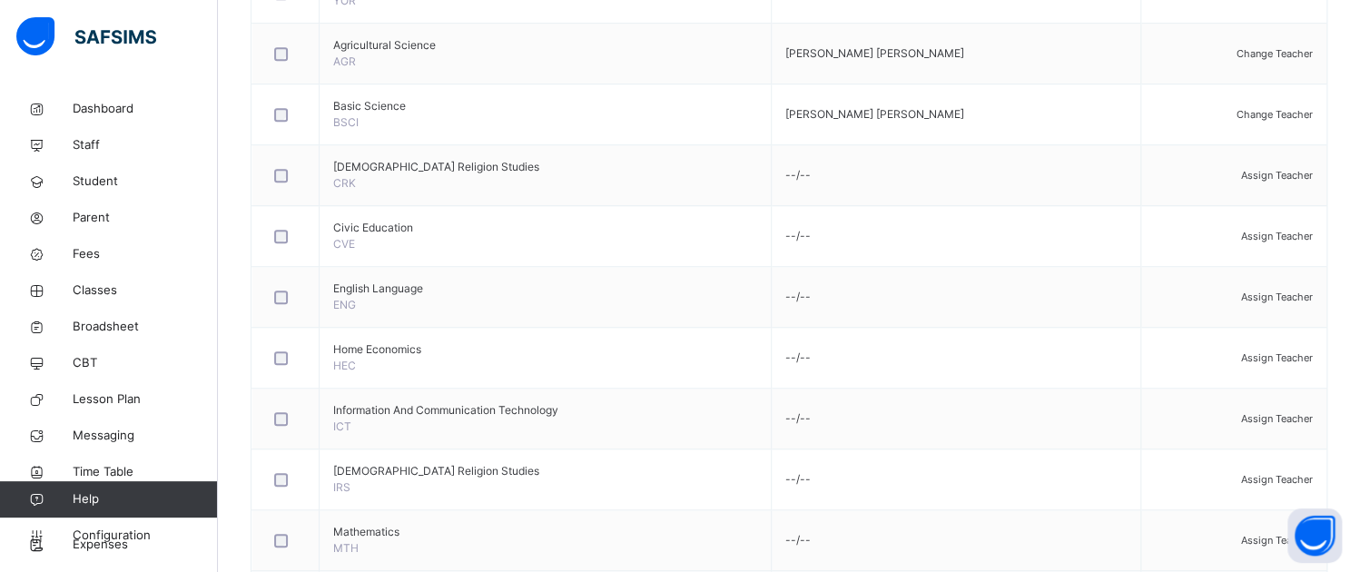
type input "****"
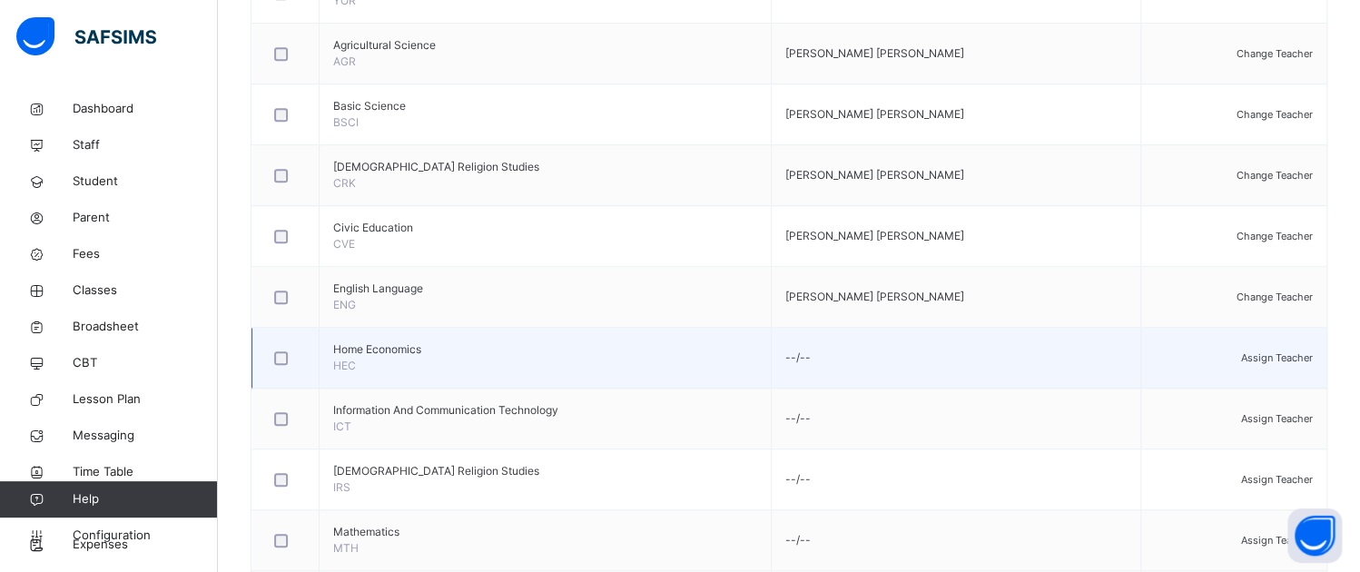
scroll to position [635, 0]
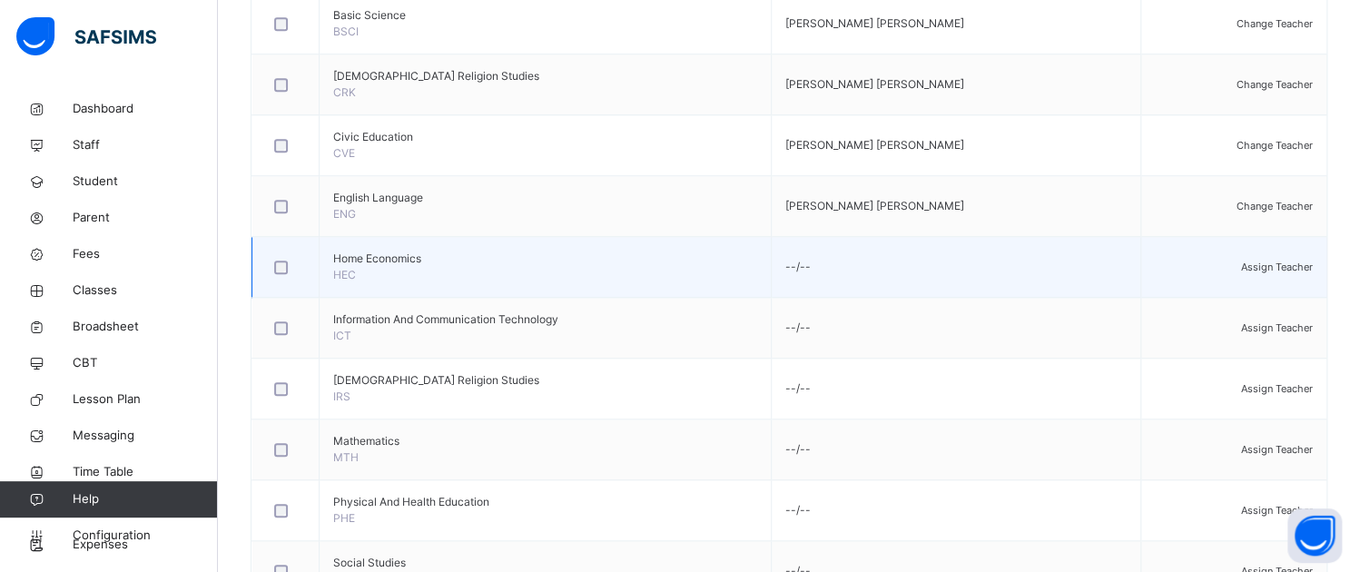
click at [1282, 271] on span "Assign Teacher" at bounding box center [1277, 267] width 72 height 13
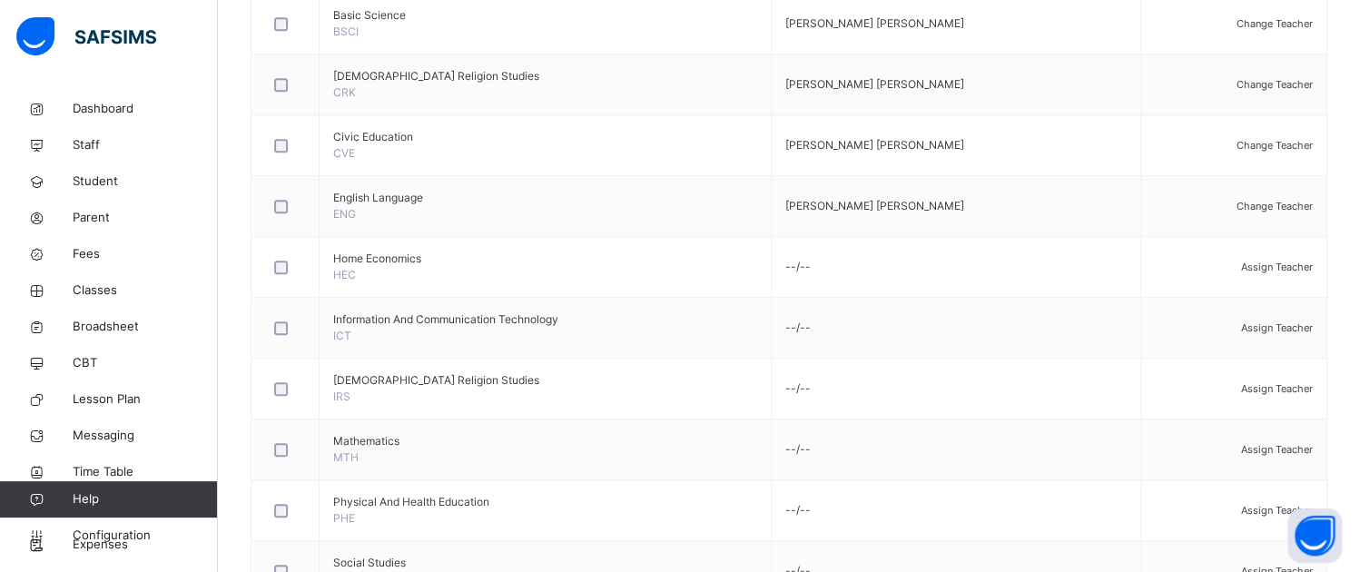
type input "***"
